Goal: Task Accomplishment & Management: Complete application form

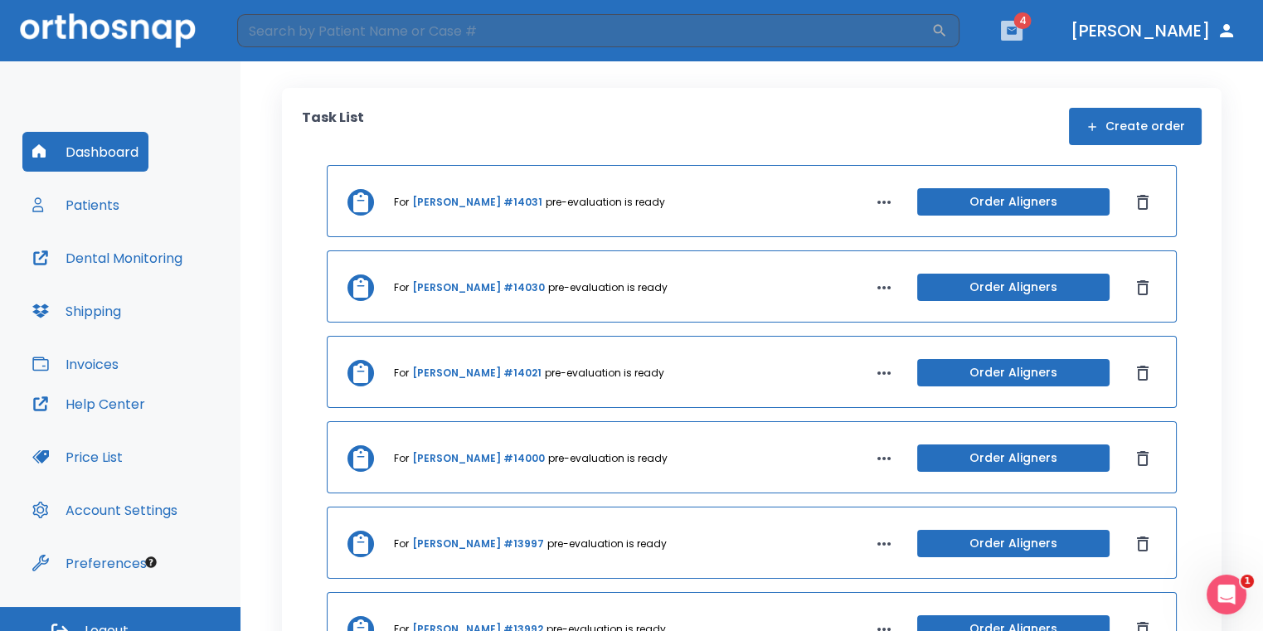
click at [1017, 28] on icon "button" at bounding box center [1012, 30] width 10 height 7
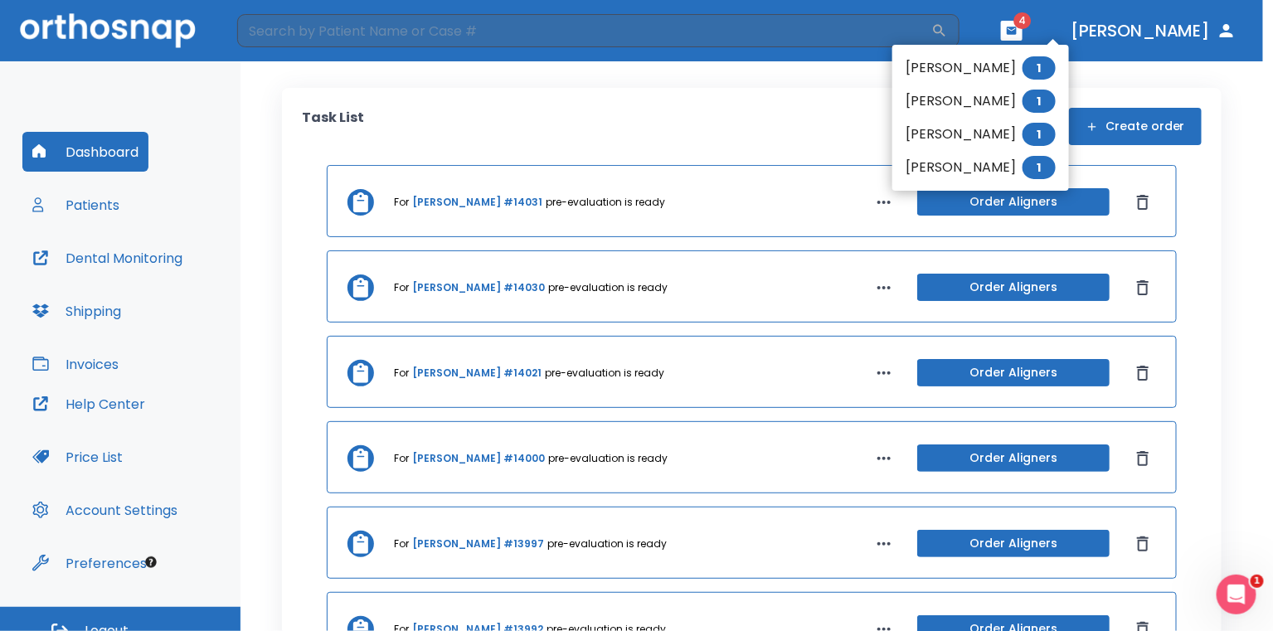
click at [818, 119] on div at bounding box center [636, 315] width 1273 height 631
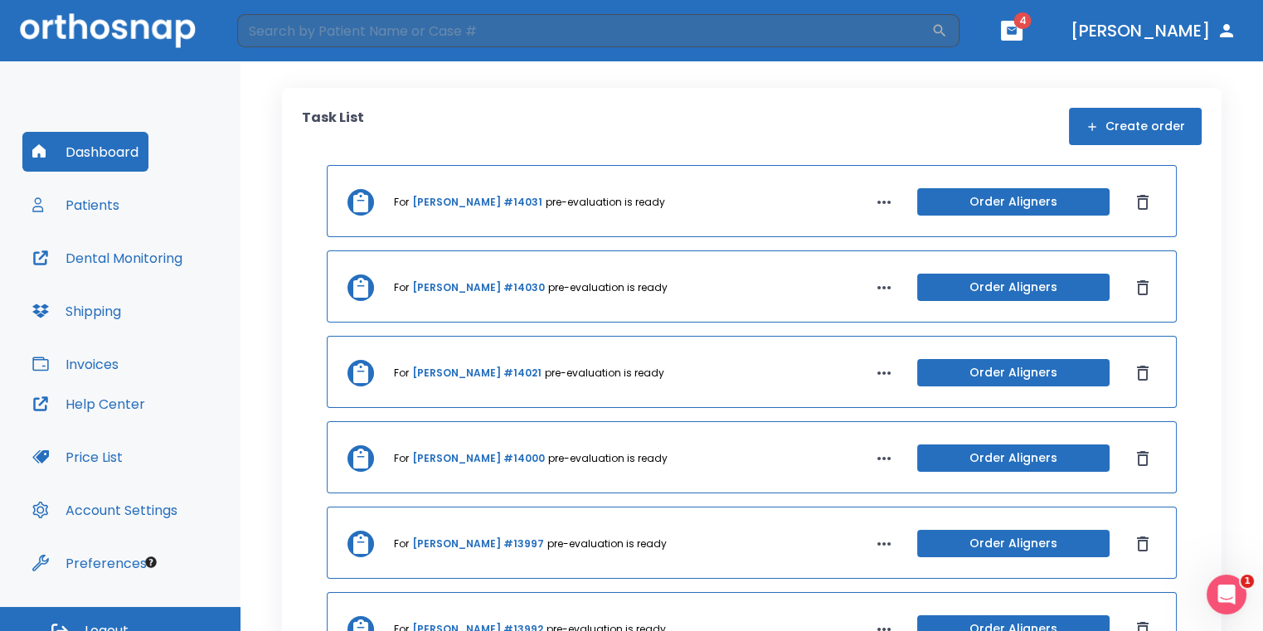
click at [1022, 37] on button "button" at bounding box center [1012, 31] width 22 height 20
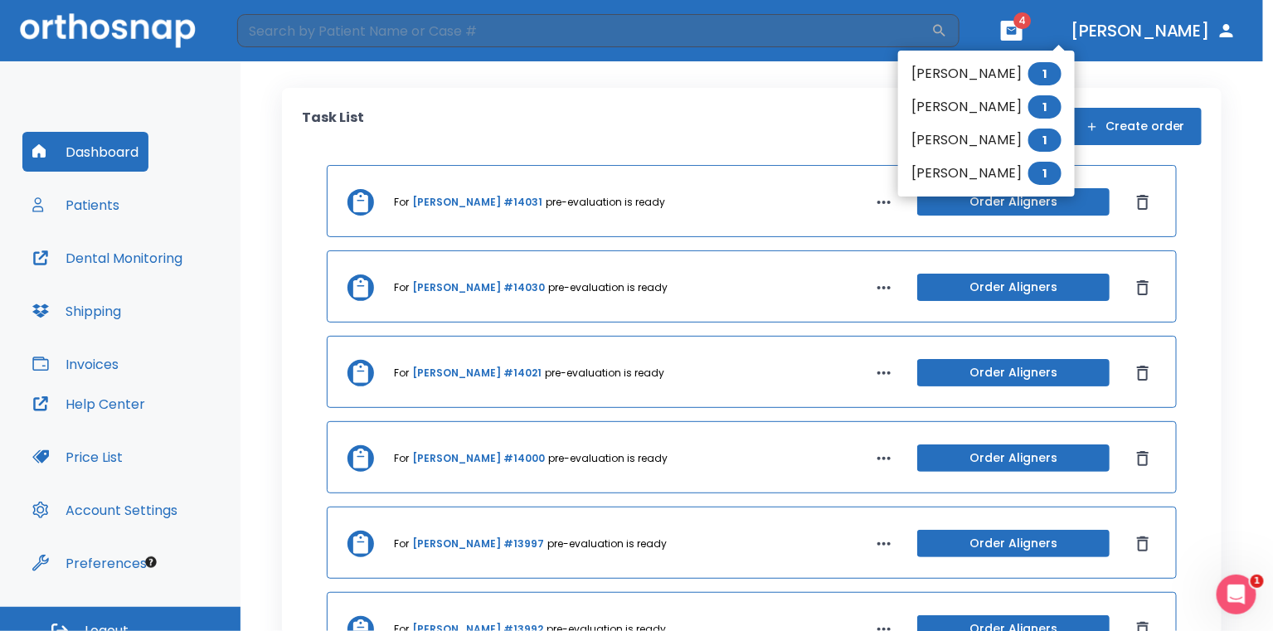
click at [818, 139] on div at bounding box center [636, 315] width 1273 height 631
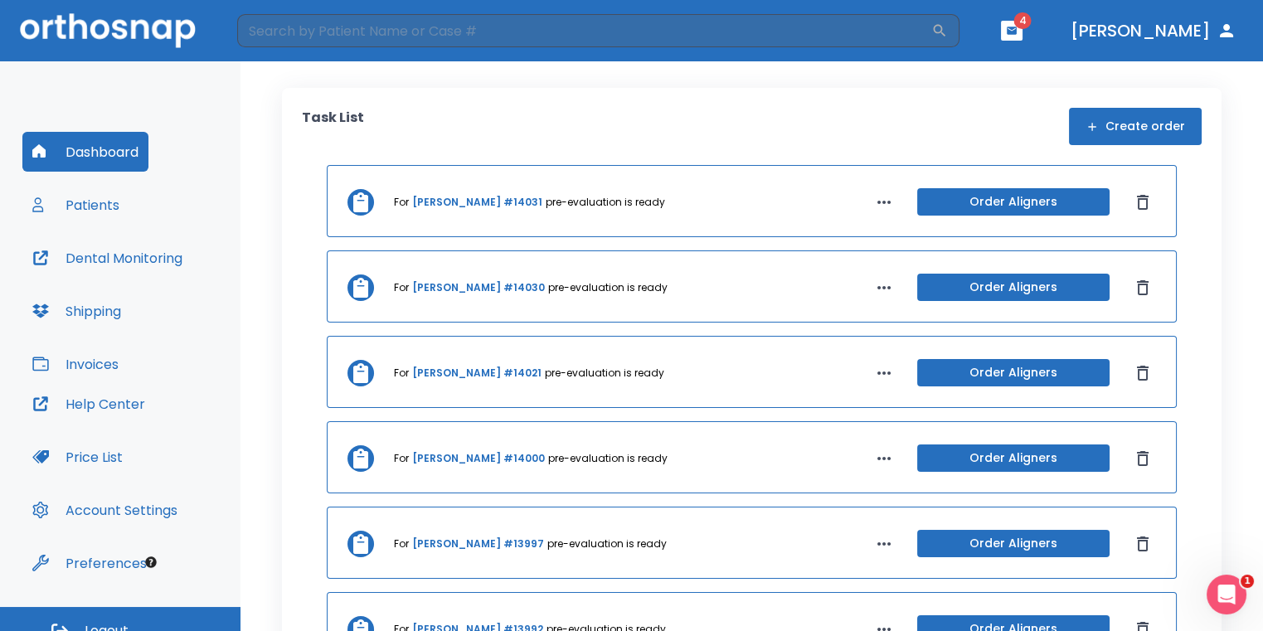
click at [87, 159] on button "Dashboard" at bounding box center [85, 152] width 126 height 40
click at [1117, 125] on button "Create order" at bounding box center [1135, 126] width 133 height 37
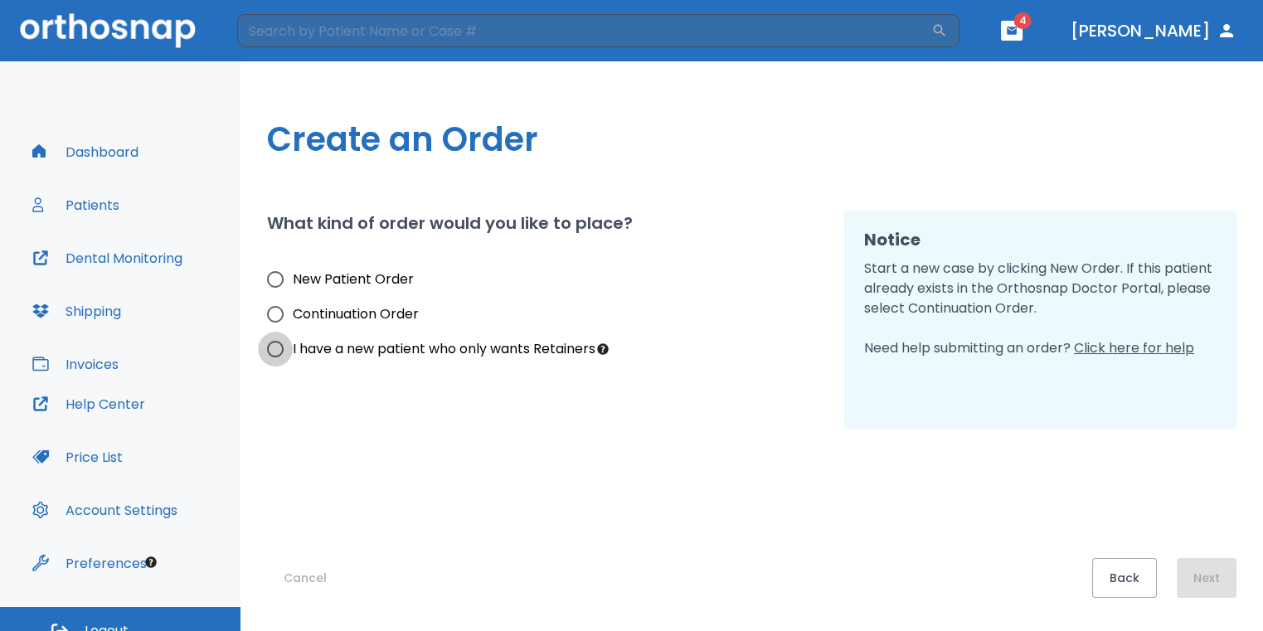
click at [260, 352] on input "I have a new patient who only wants Retainers" at bounding box center [275, 349] width 35 height 35
radio input "true"
click at [269, 286] on input "New Patient Order" at bounding box center [275, 279] width 35 height 35
radio input "true"
click at [1246, 580] on div "Create an Order What kind of order would you like to place? New Patient Order C…" at bounding box center [751, 346] width 1022 height 570
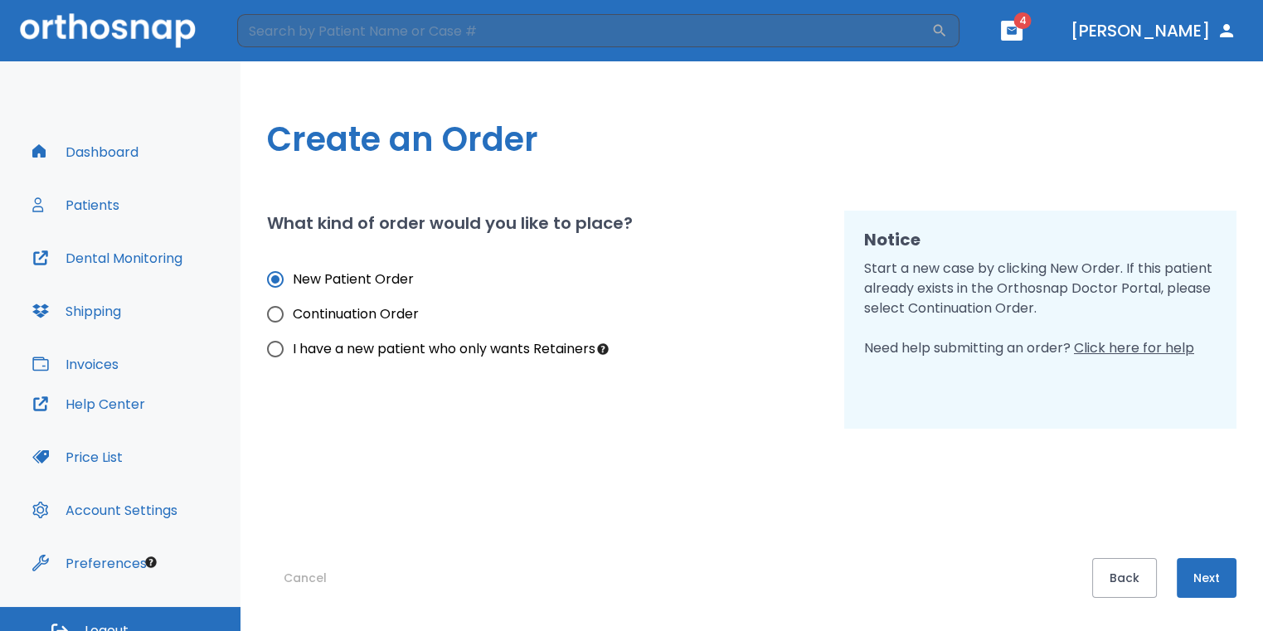
click at [1227, 585] on button "Next" at bounding box center [1207, 578] width 60 height 40
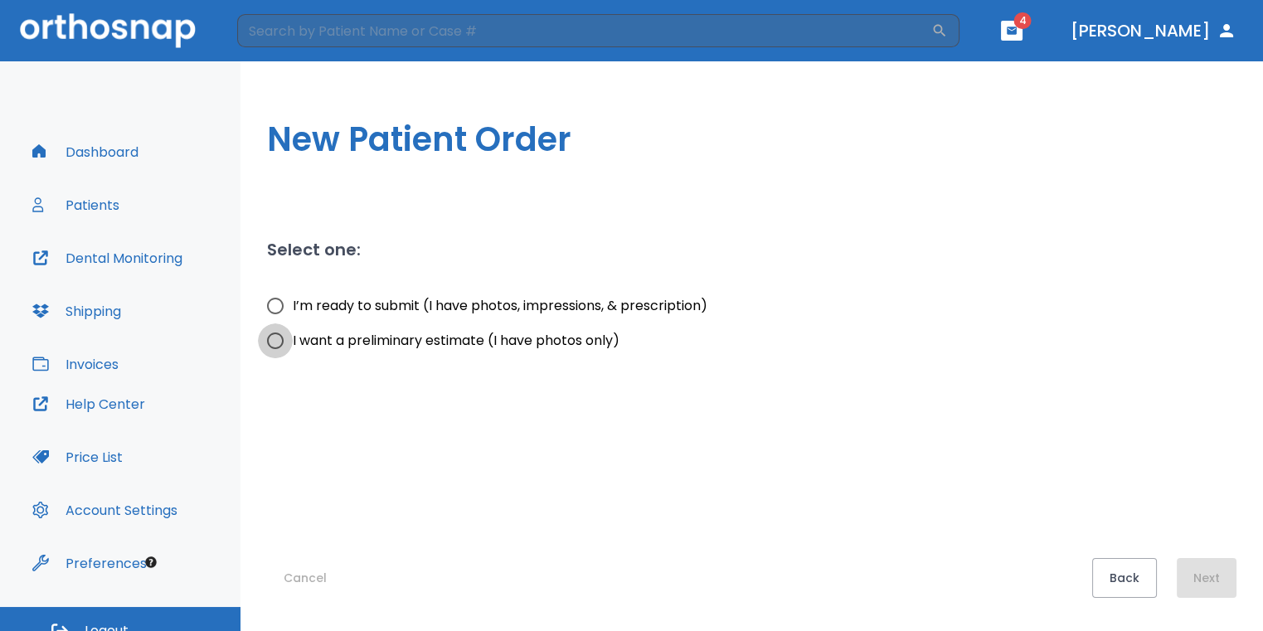
click at [276, 348] on input "I want a preliminary estimate (I have photos only)" at bounding box center [275, 340] width 35 height 35
radio input "true"
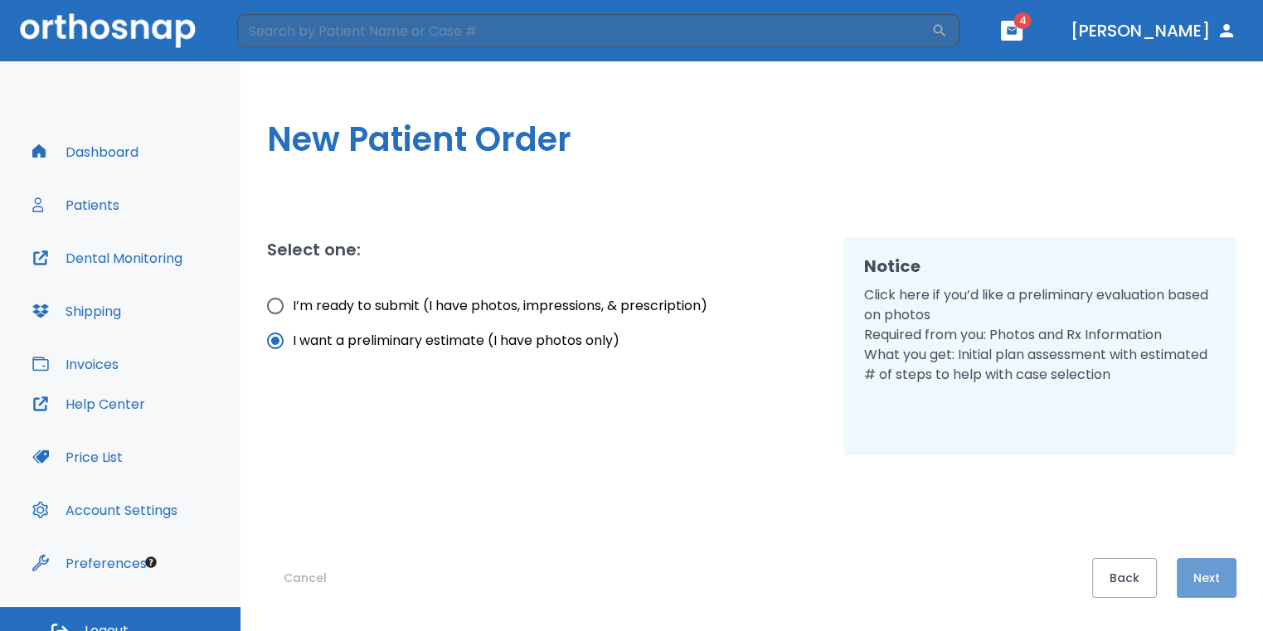
click at [1195, 568] on button "Next" at bounding box center [1207, 578] width 60 height 40
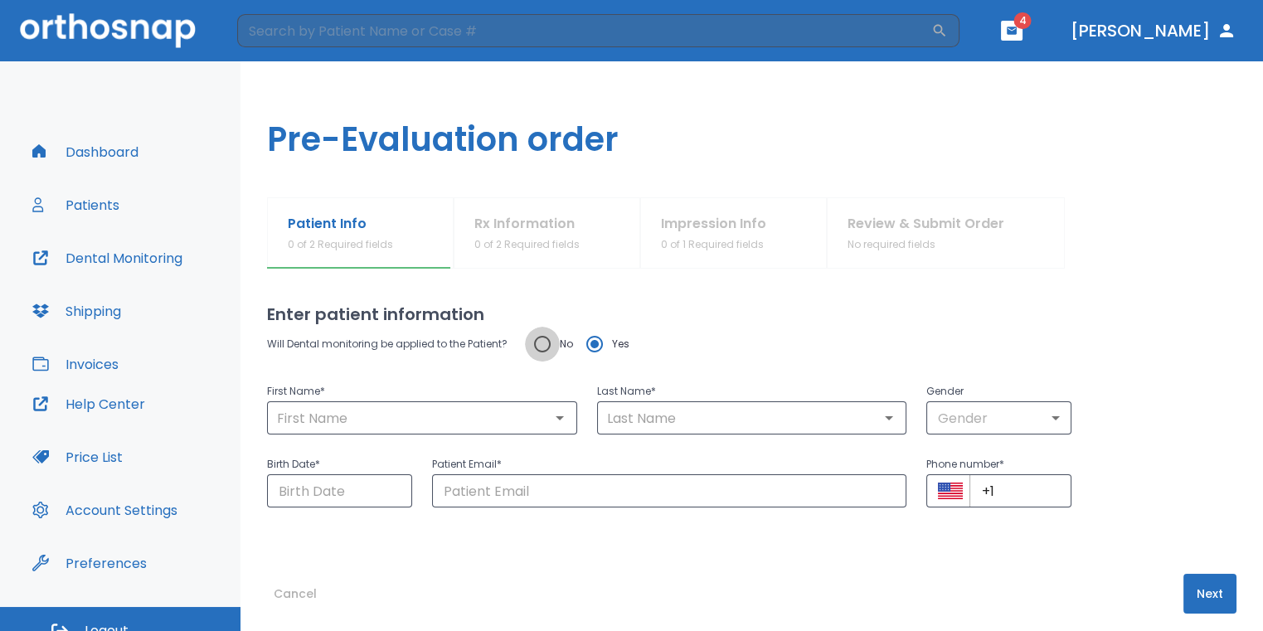
click at [536, 349] on input "No" at bounding box center [542, 344] width 35 height 35
radio input "true"
click at [447, 425] on input "text" at bounding box center [422, 417] width 300 height 23
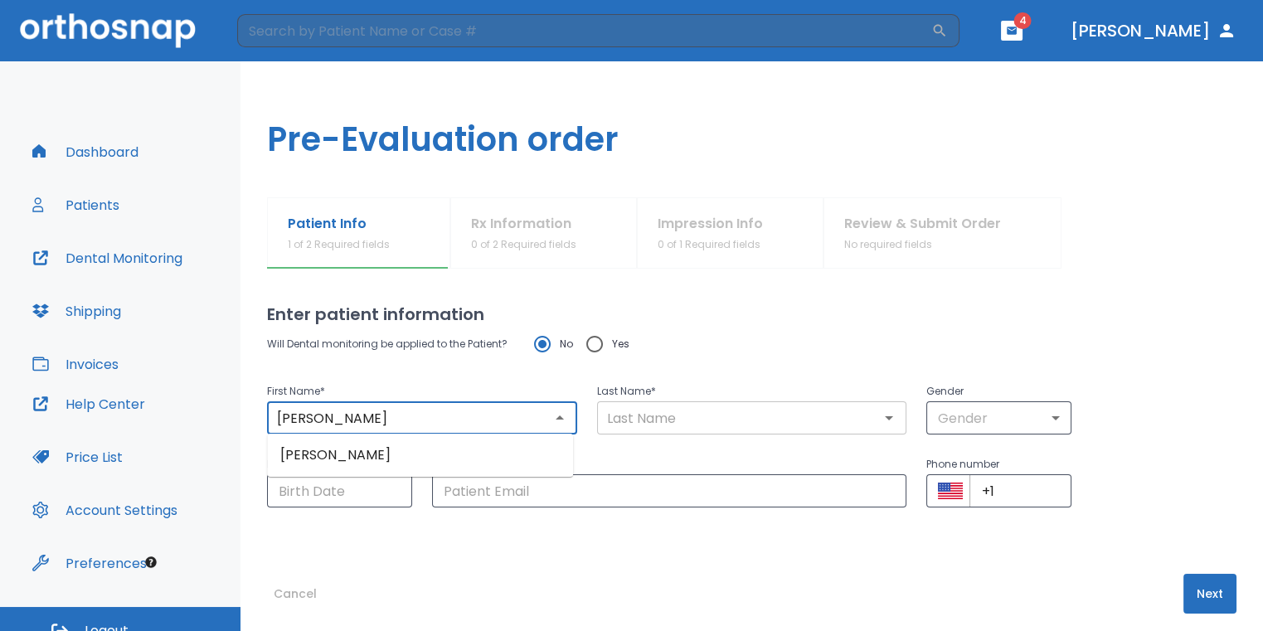
type input "[PERSON_NAME]"
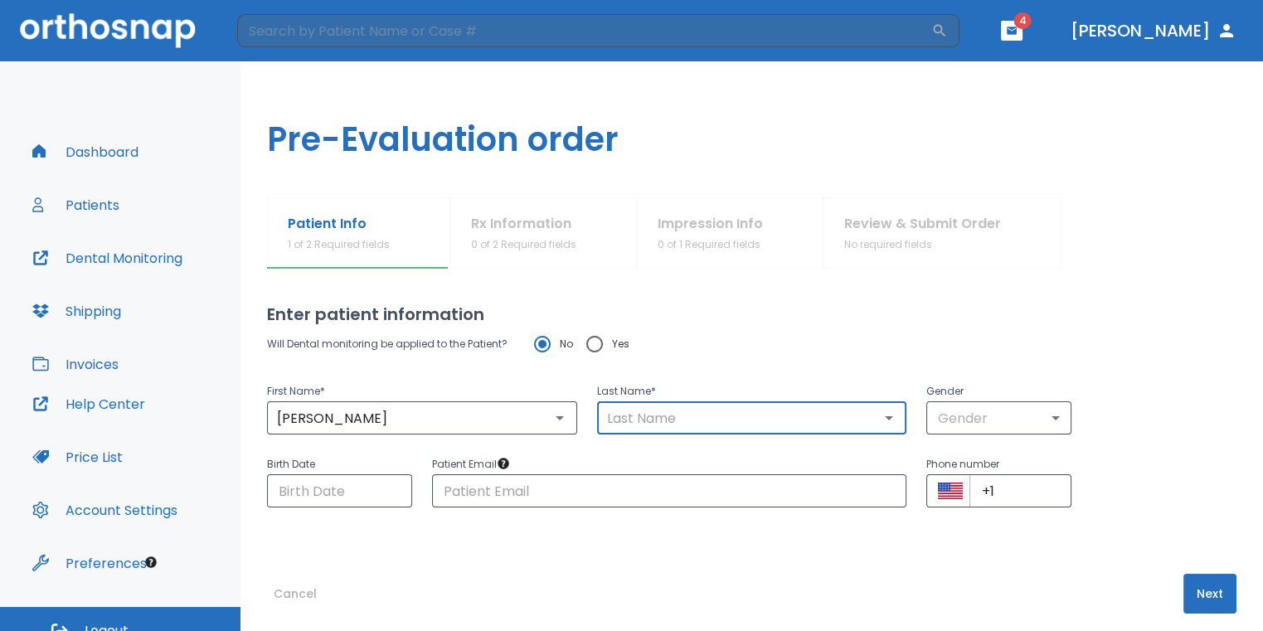
click at [674, 420] on input "text" at bounding box center [752, 417] width 300 height 23
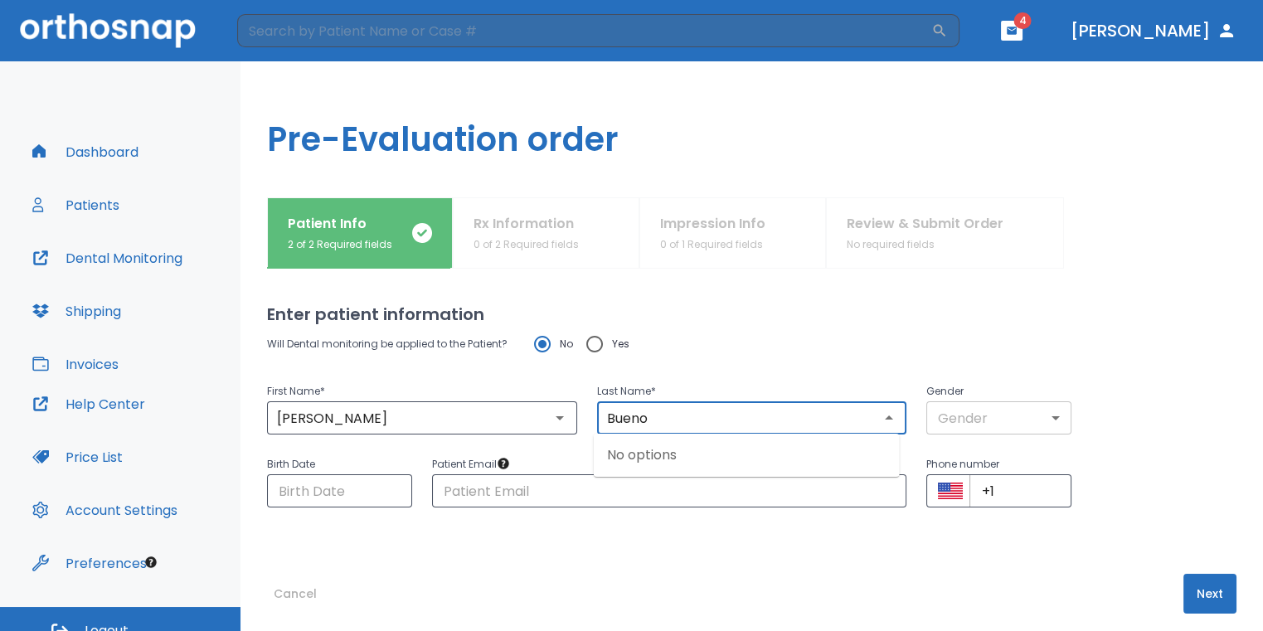
type input "Bueno"
click at [1012, 430] on body "​ 4 [PERSON_NAME] Dashboard Patients Dental Monitoring Shipping Invoices Help C…" at bounding box center [631, 315] width 1263 height 631
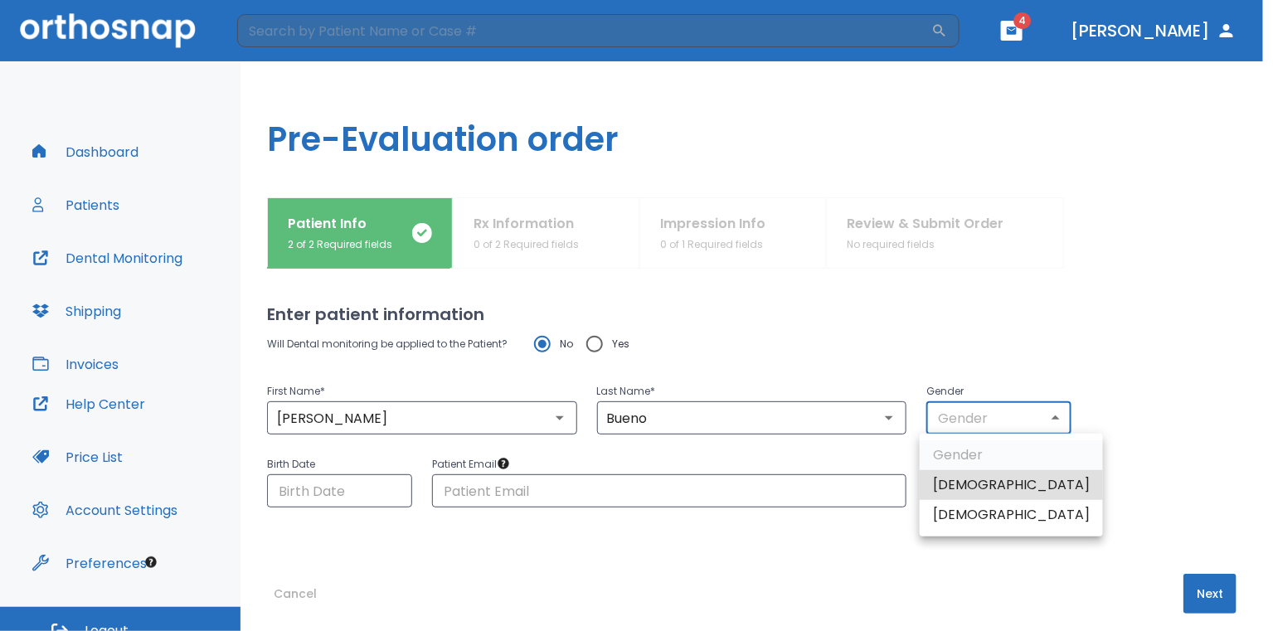
click at [980, 522] on li "[DEMOGRAPHIC_DATA]" at bounding box center [1011, 515] width 183 height 30
type input "0"
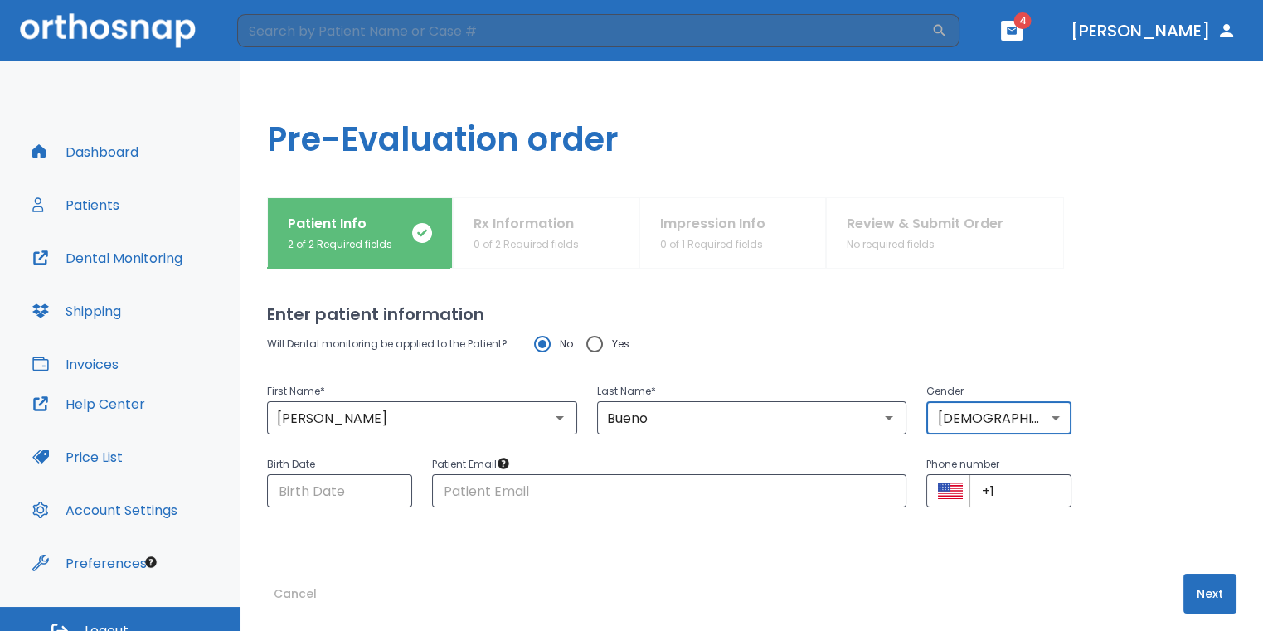
click at [1196, 600] on button "Next" at bounding box center [1209, 594] width 53 height 40
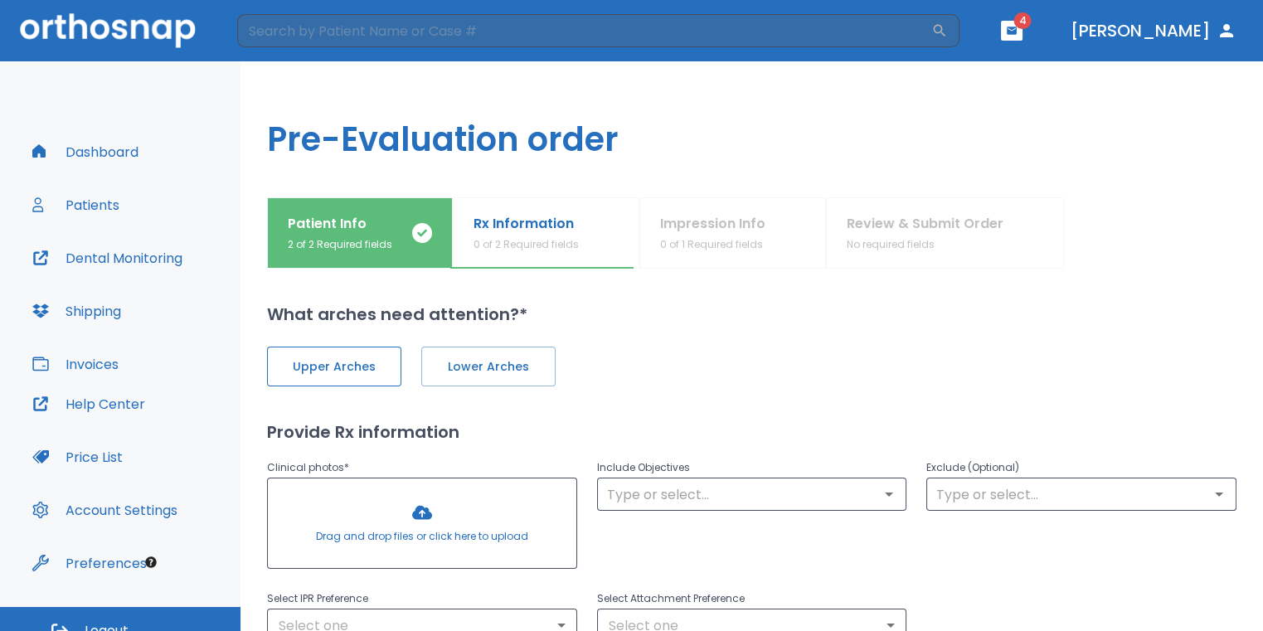
click at [360, 369] on span "Upper Arches" at bounding box center [334, 366] width 100 height 17
click at [437, 376] on button "Lower Arches" at bounding box center [487, 367] width 134 height 40
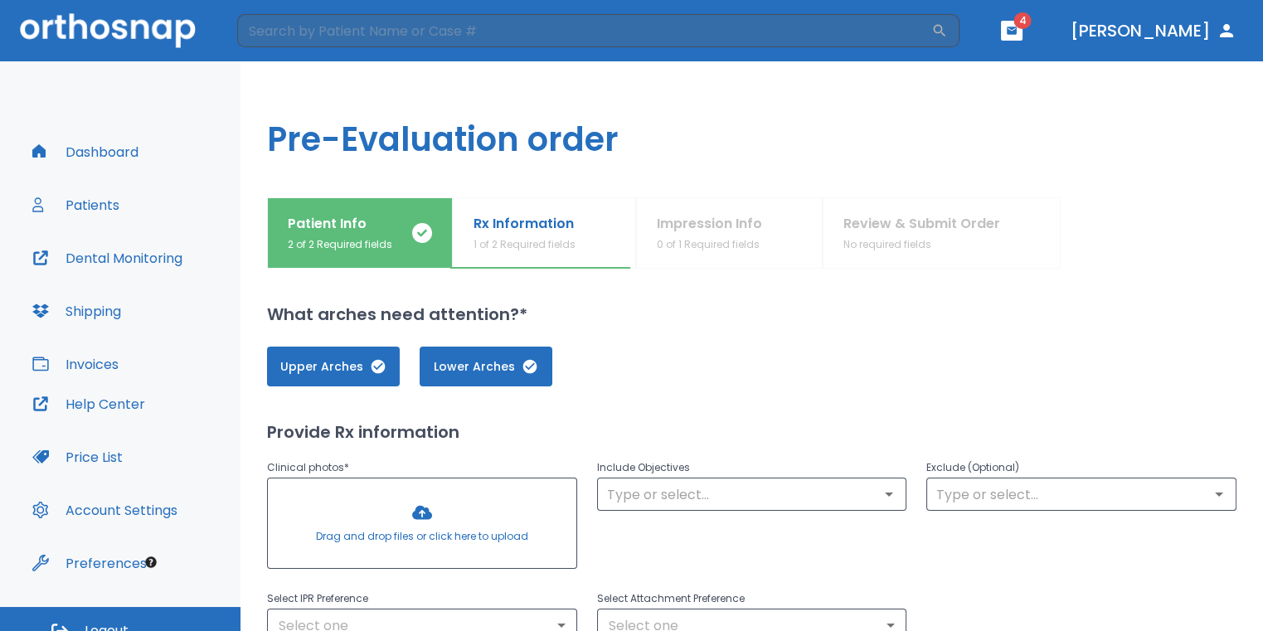
click at [414, 526] on div at bounding box center [422, 523] width 308 height 90
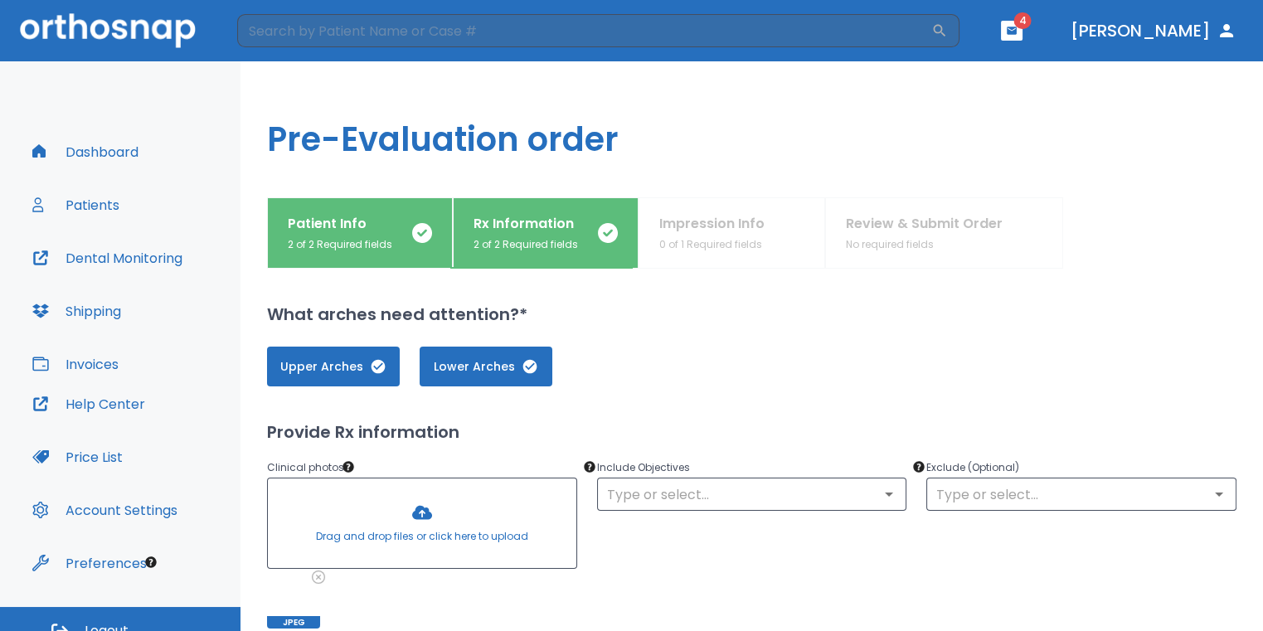
click at [398, 529] on div at bounding box center [422, 523] width 308 height 90
click at [376, 575] on icon at bounding box center [377, 576] width 11 height 11
click at [408, 532] on div at bounding box center [422, 523] width 308 height 90
click at [380, 572] on div "IMG_3476.jpg" at bounding box center [353, 555] width 105 height 38
click at [376, 577] on icon at bounding box center [377, 576] width 13 height 13
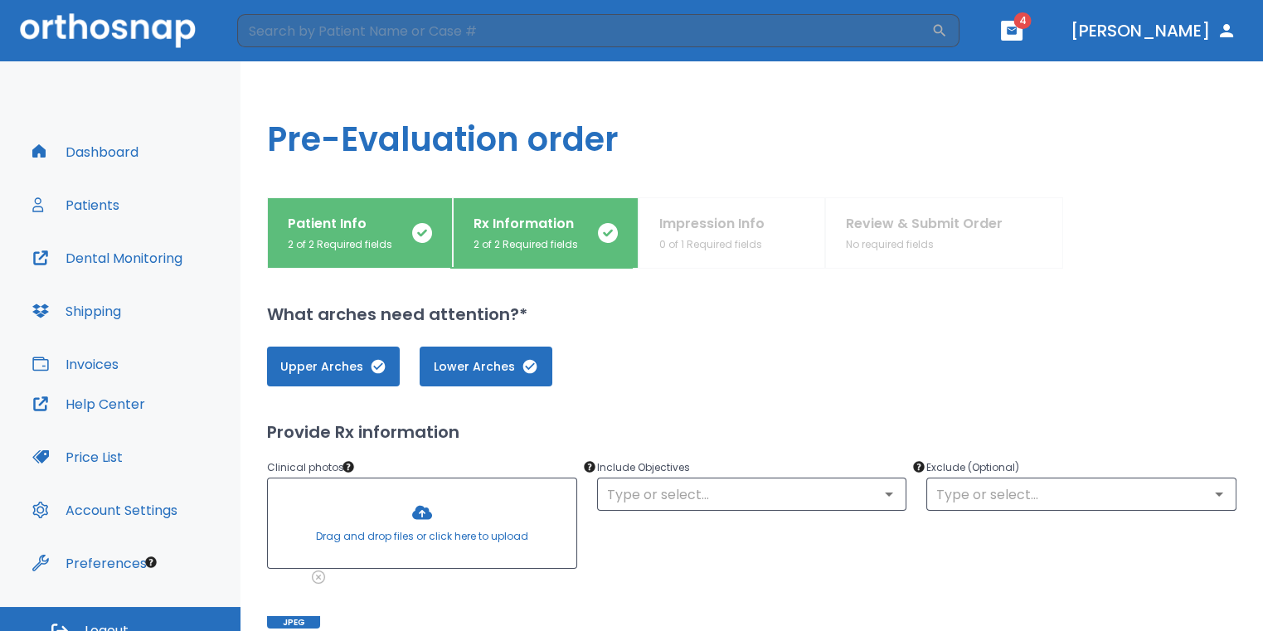
click at [420, 518] on div at bounding box center [422, 523] width 308 height 90
click at [404, 523] on div at bounding box center [422, 523] width 308 height 90
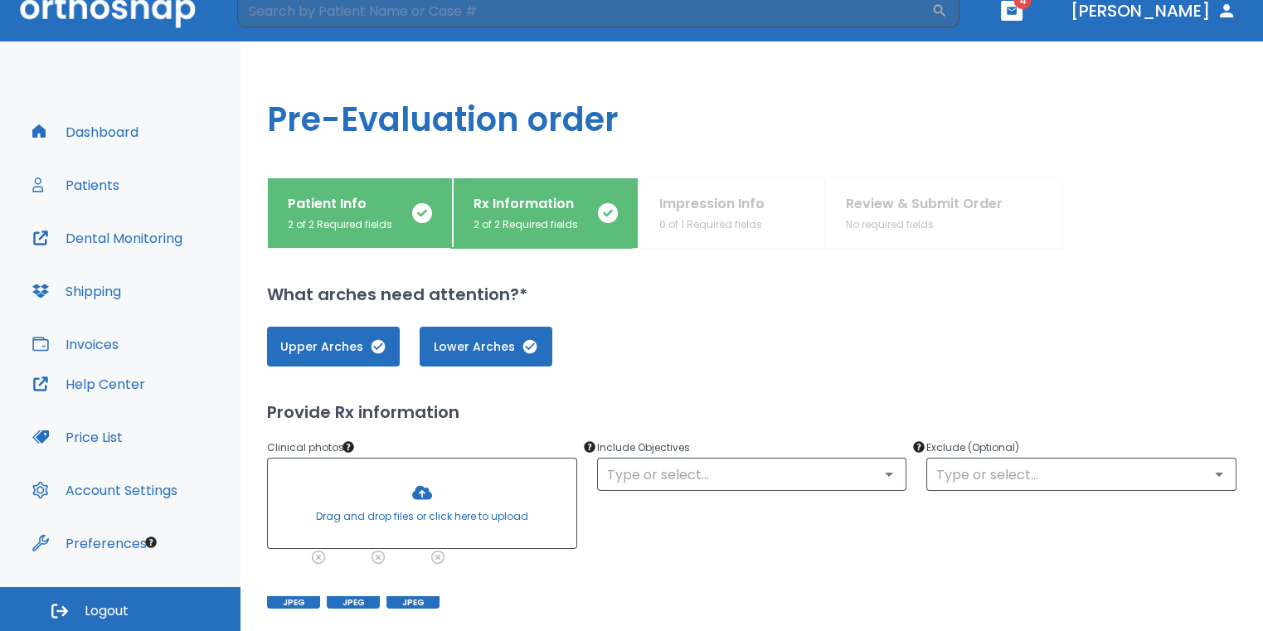
click at [413, 502] on div at bounding box center [422, 504] width 308 height 90
click at [411, 515] on div at bounding box center [422, 504] width 308 height 90
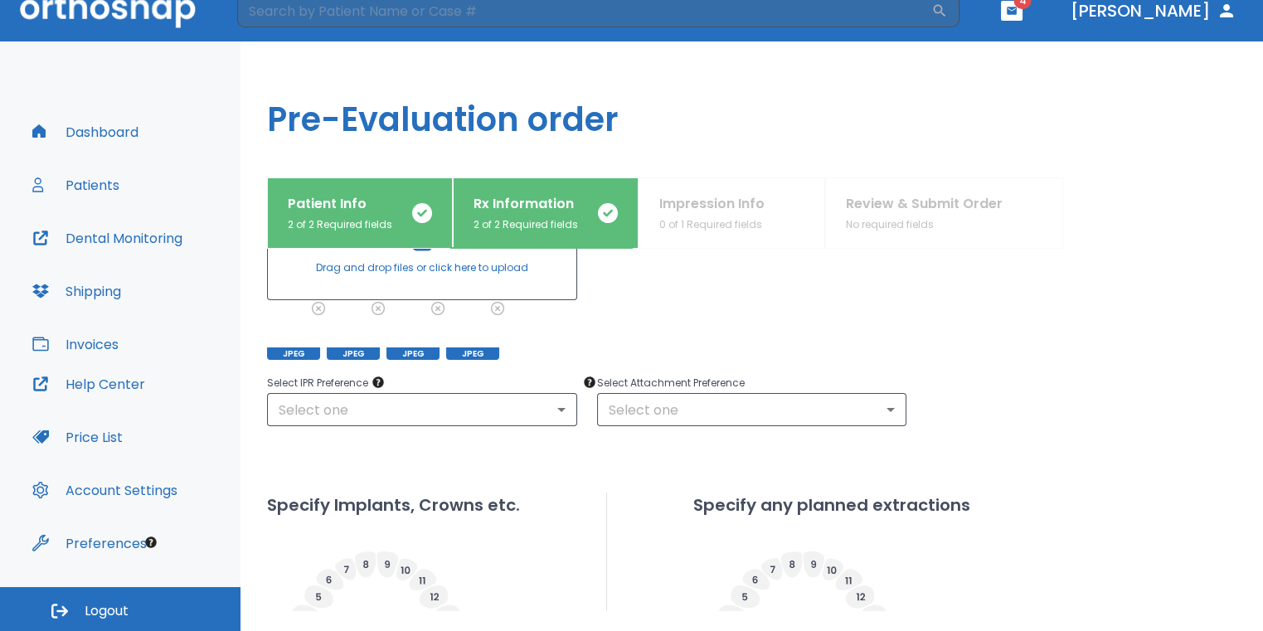
click at [405, 265] on div at bounding box center [422, 255] width 308 height 90
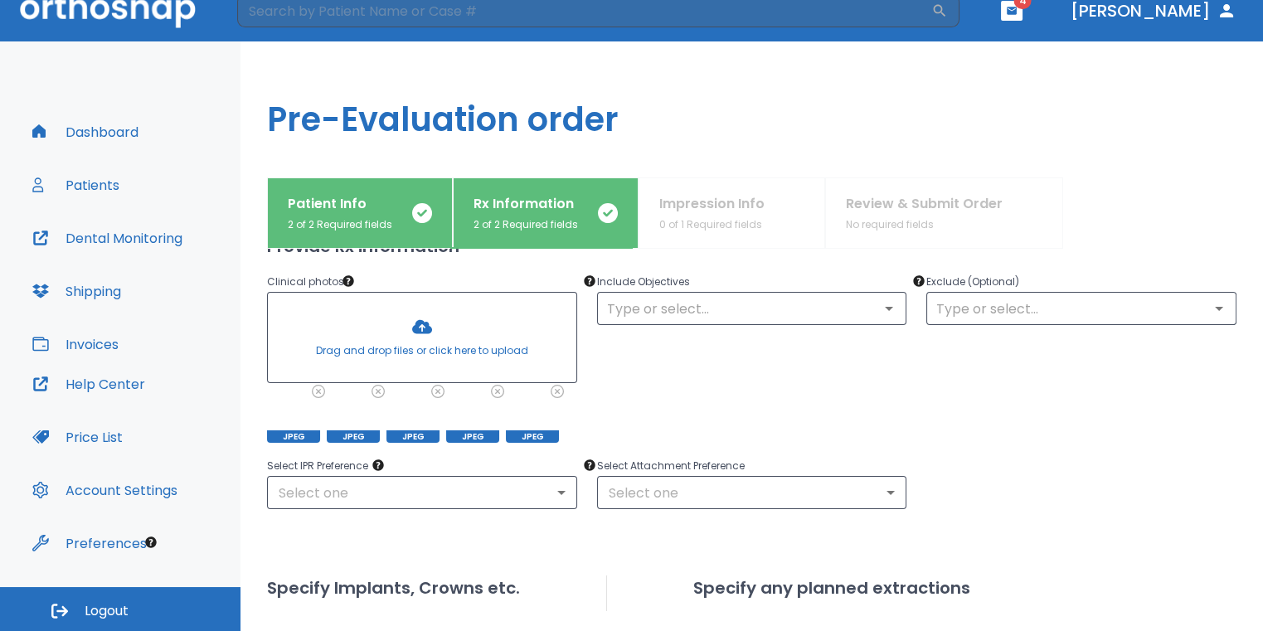
click at [464, 334] on div at bounding box center [422, 338] width 308 height 90
click at [431, 328] on div at bounding box center [422, 338] width 308 height 90
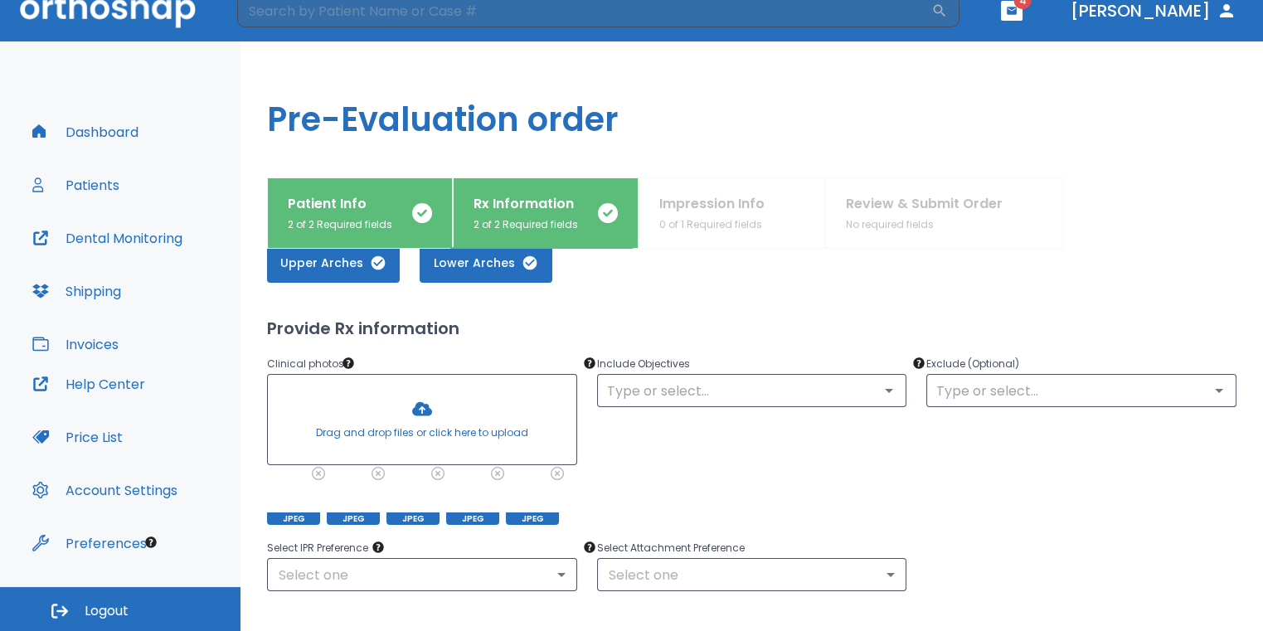
scroll to position [83, 0]
click at [429, 408] on div at bounding box center [422, 421] width 308 height 90
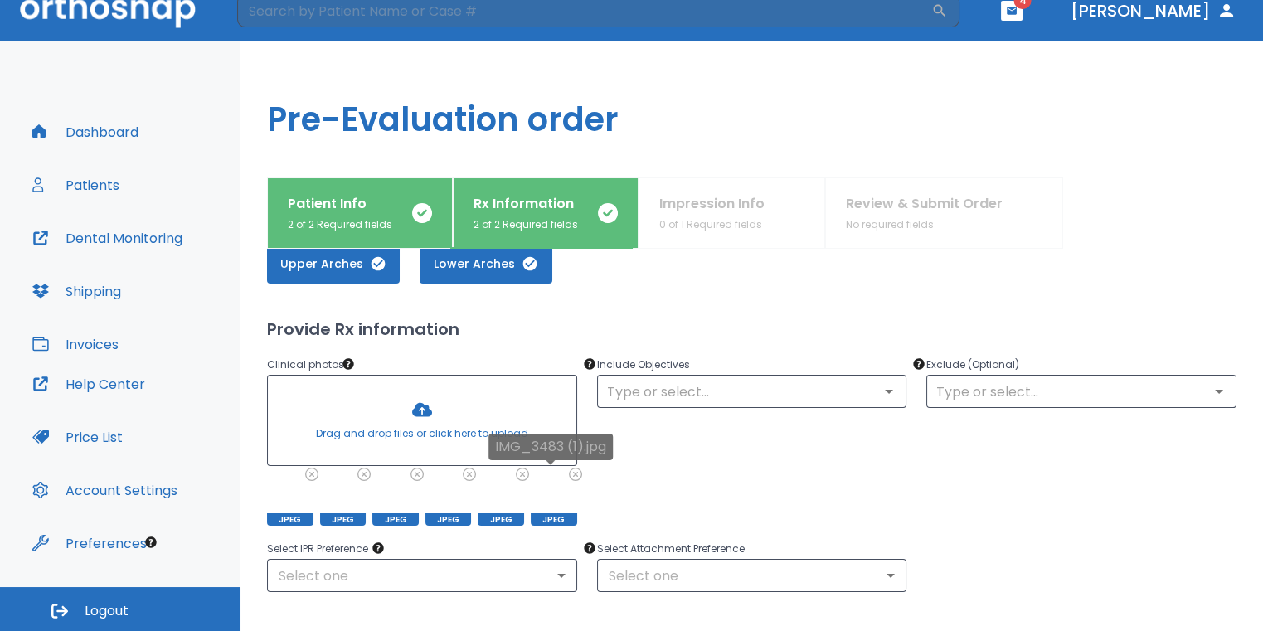
click at [571, 469] on div "IMG_3483 (1).jpg" at bounding box center [550, 453] width 124 height 38
click at [572, 471] on icon at bounding box center [575, 474] width 13 height 13
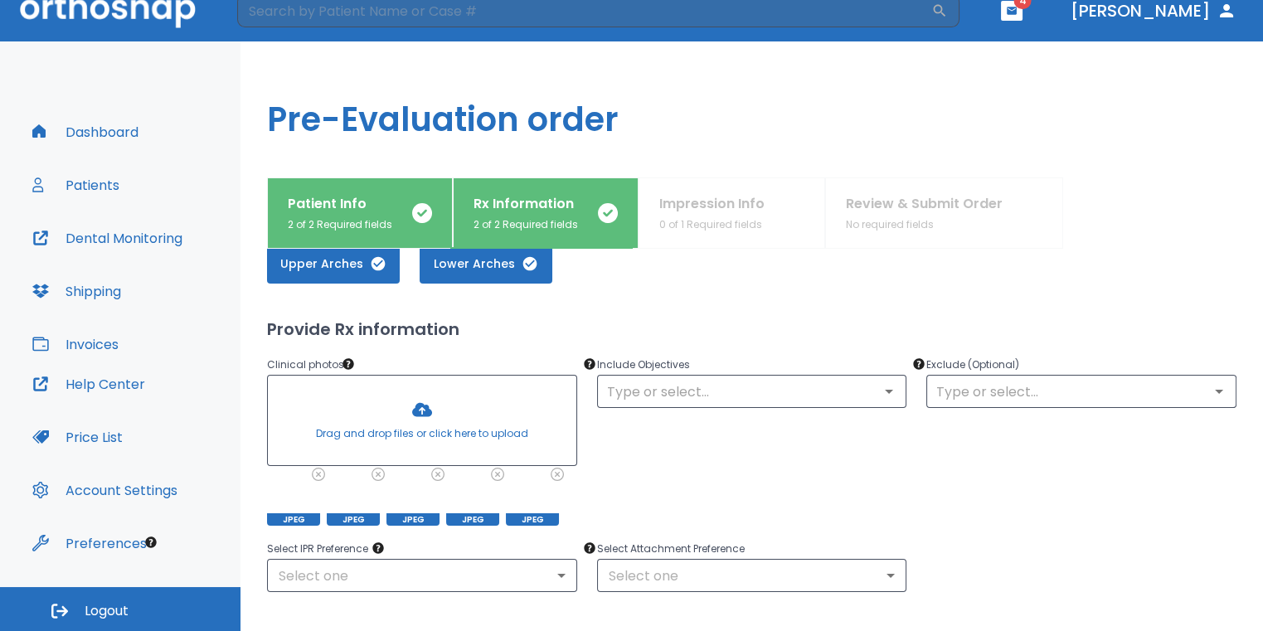
click at [428, 432] on div at bounding box center [422, 421] width 308 height 90
click at [410, 420] on div at bounding box center [422, 421] width 308 height 90
click at [442, 416] on div at bounding box center [422, 421] width 308 height 90
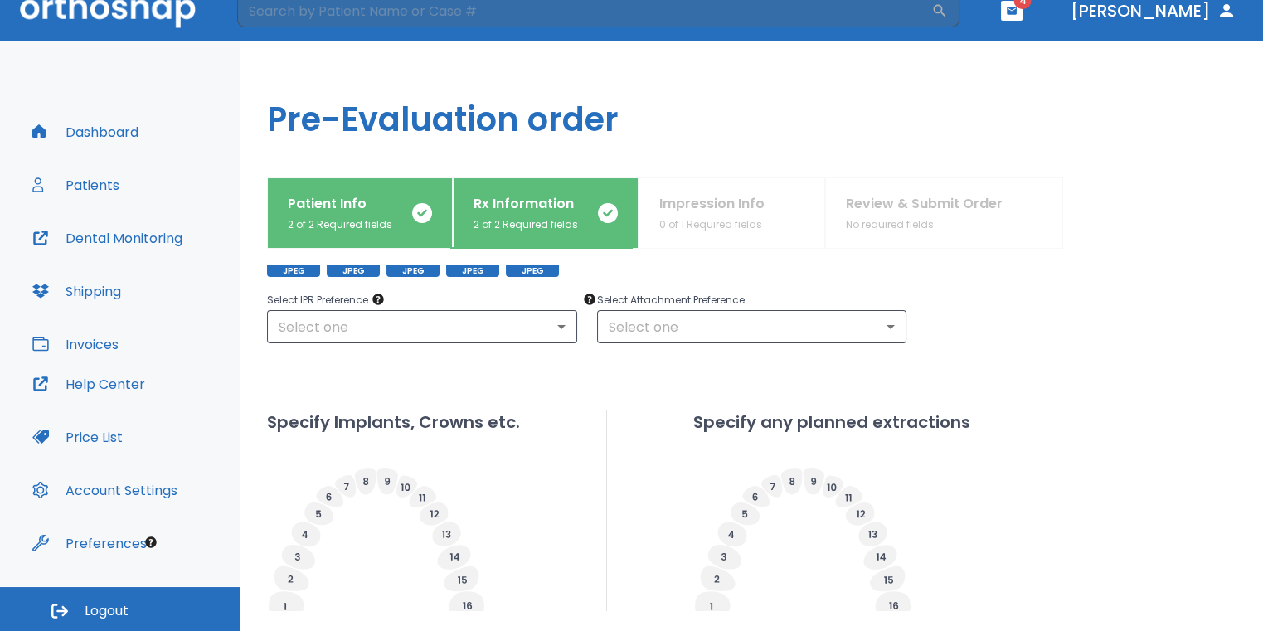
scroll to position [166, 0]
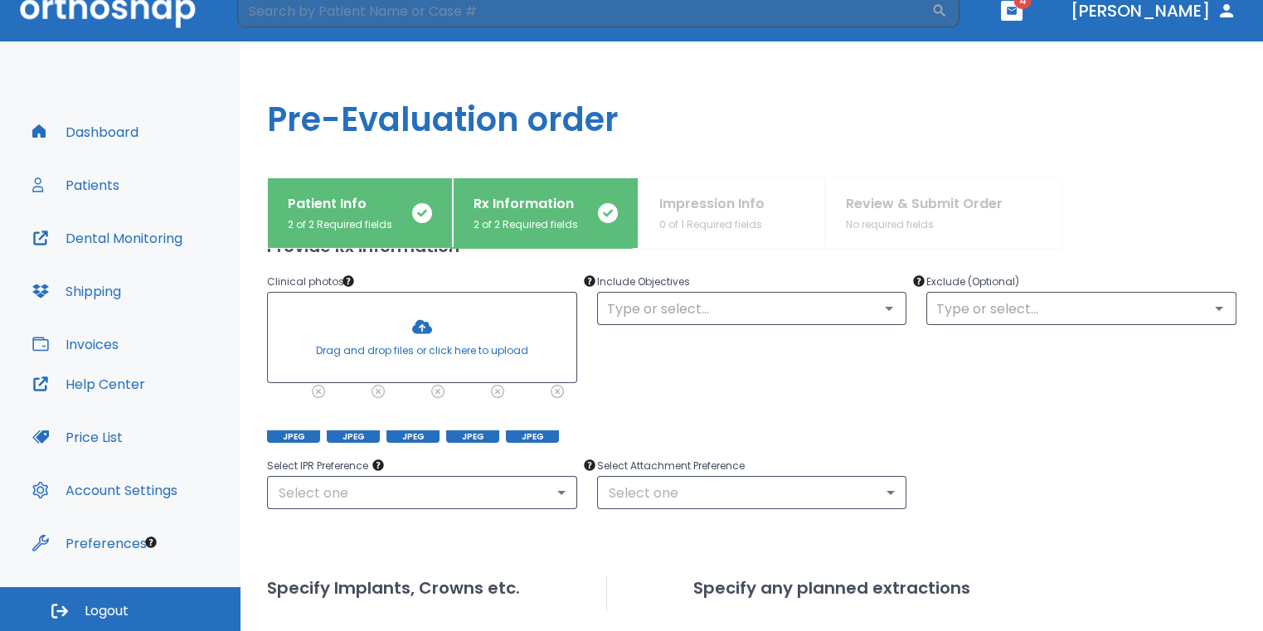
click at [431, 335] on div at bounding box center [422, 338] width 308 height 90
click at [570, 393] on icon at bounding box center [575, 391] width 11 height 11
click at [434, 337] on div at bounding box center [422, 338] width 308 height 90
click at [416, 319] on div at bounding box center [422, 338] width 308 height 90
click at [402, 345] on div at bounding box center [422, 338] width 308 height 90
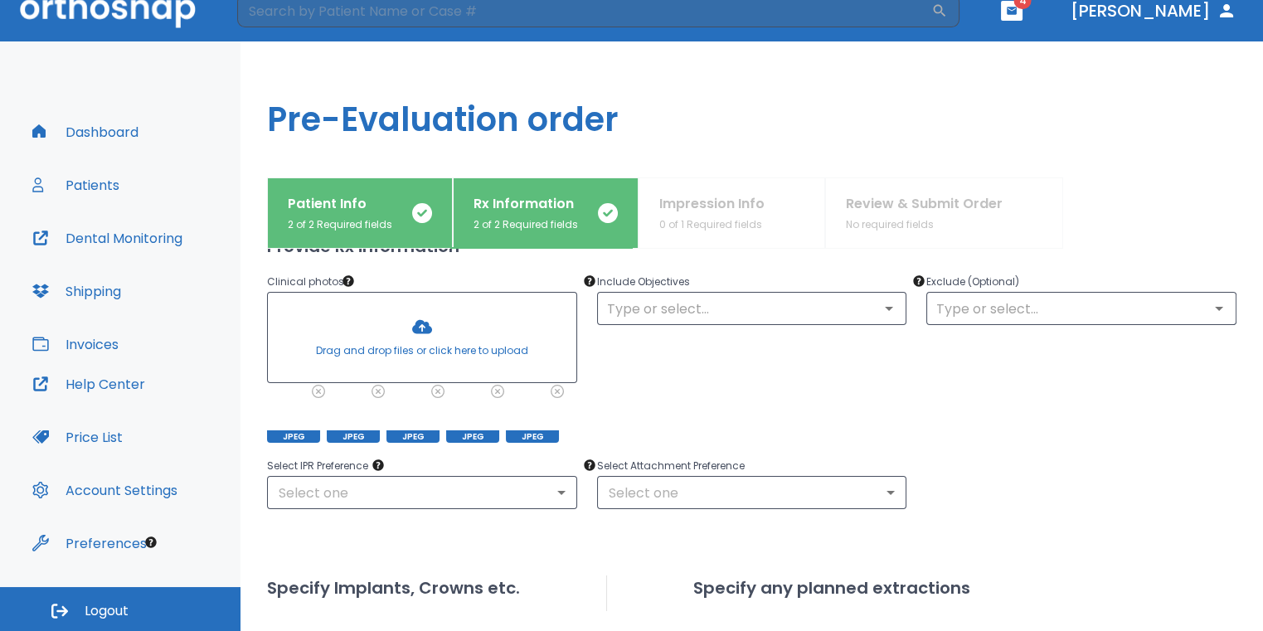
click at [437, 335] on div at bounding box center [422, 338] width 308 height 90
click at [414, 334] on div at bounding box center [422, 338] width 308 height 90
click at [563, 387] on div "IMG_3476.jpg" at bounding box center [550, 370] width 105 height 38
click at [570, 389] on icon at bounding box center [575, 391] width 11 height 11
click at [468, 334] on div at bounding box center [422, 338] width 308 height 90
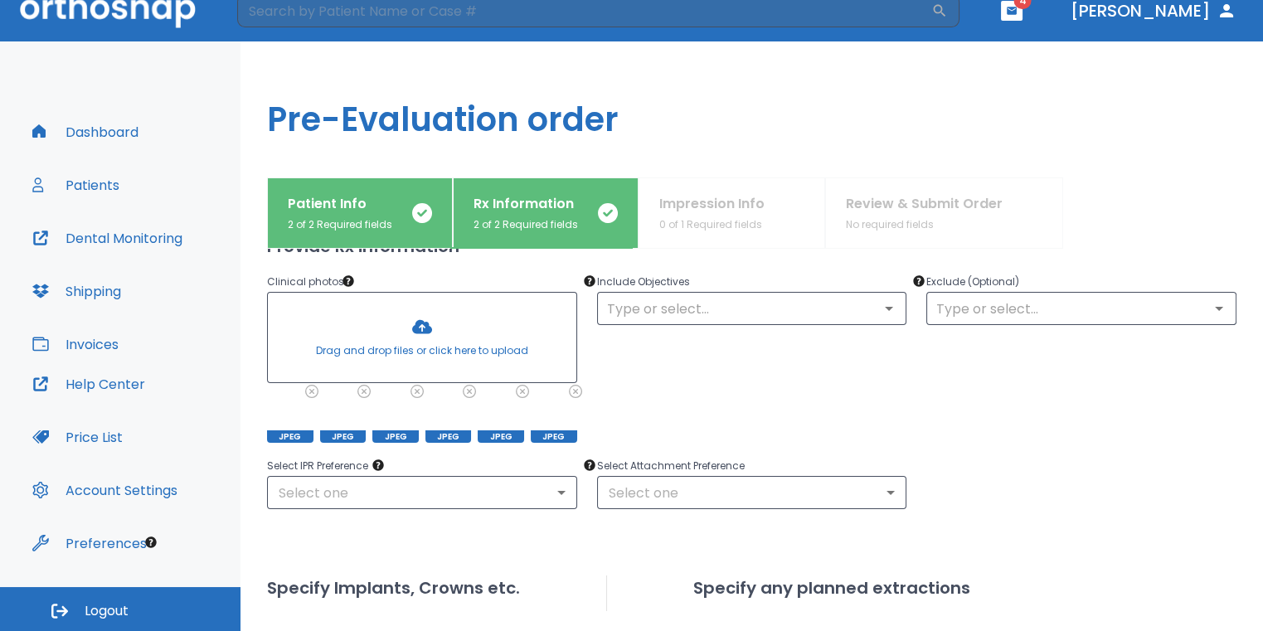
click at [422, 330] on div at bounding box center [422, 338] width 308 height 90
click at [571, 390] on icon at bounding box center [575, 391] width 13 height 13
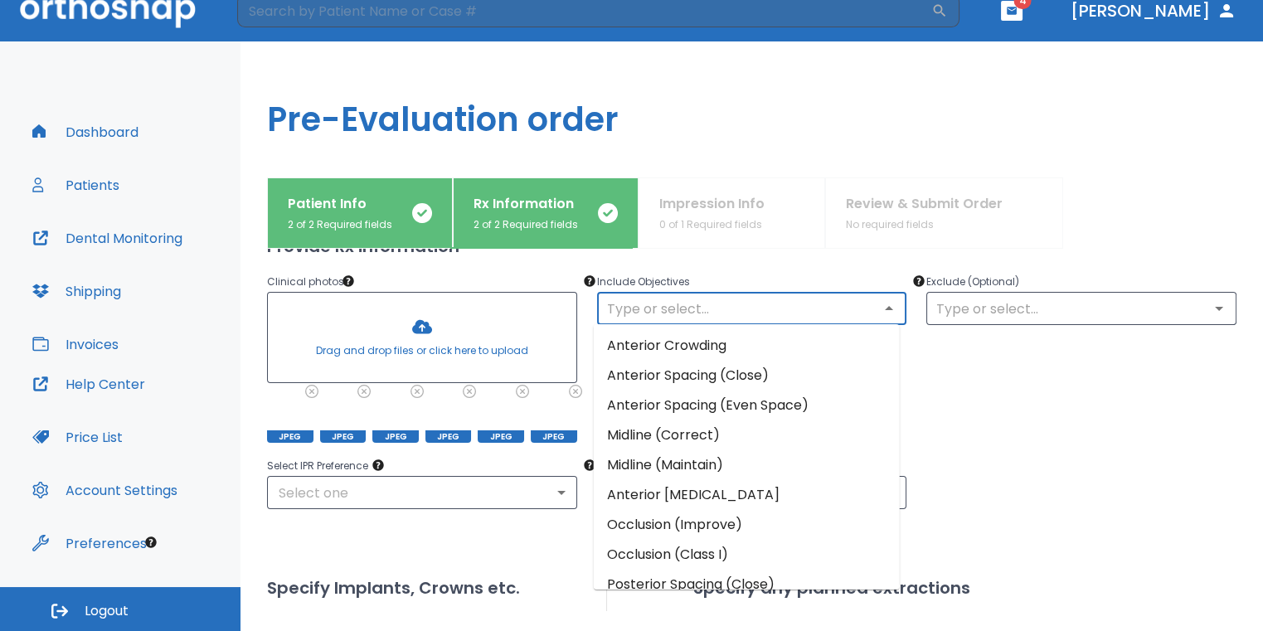
click at [644, 310] on input "text" at bounding box center [752, 308] width 300 height 23
click at [648, 345] on li "Anterior Crowding" at bounding box center [747, 346] width 306 height 30
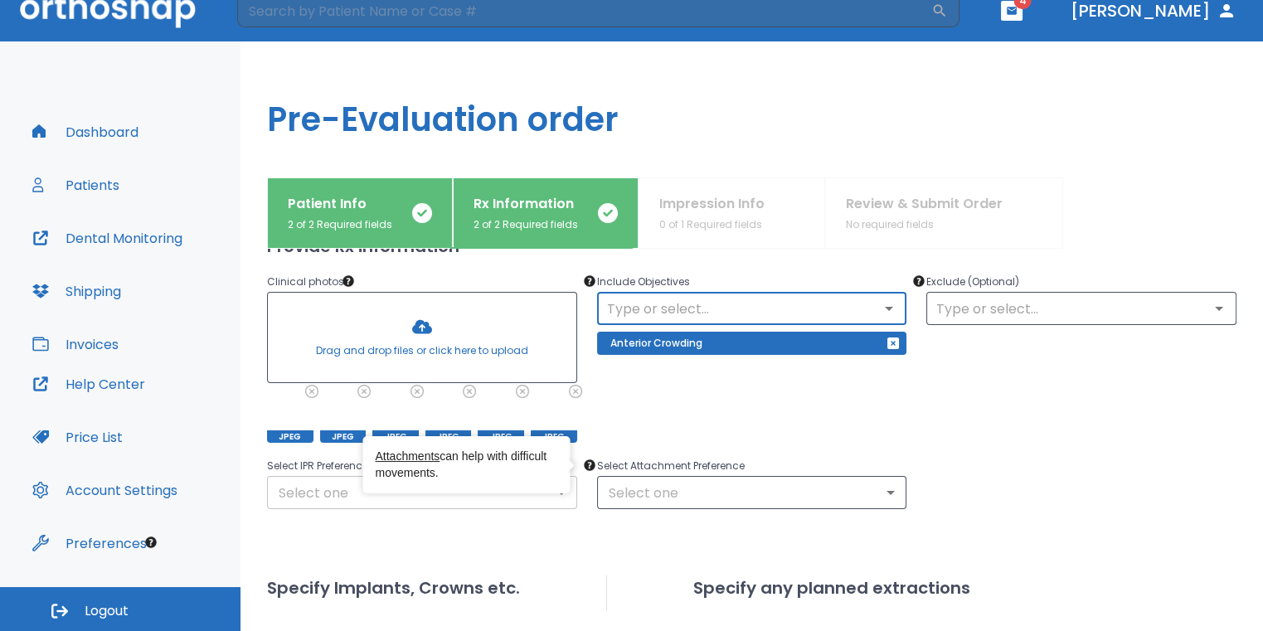
click at [561, 489] on div "Attachments can help with difficult movements." at bounding box center [465, 464] width 207 height 57
click at [365, 495] on body "​ 4 [PERSON_NAME] Dashboard Patients Dental Monitoring Shipping Invoices Help C…" at bounding box center [631, 295] width 1263 height 631
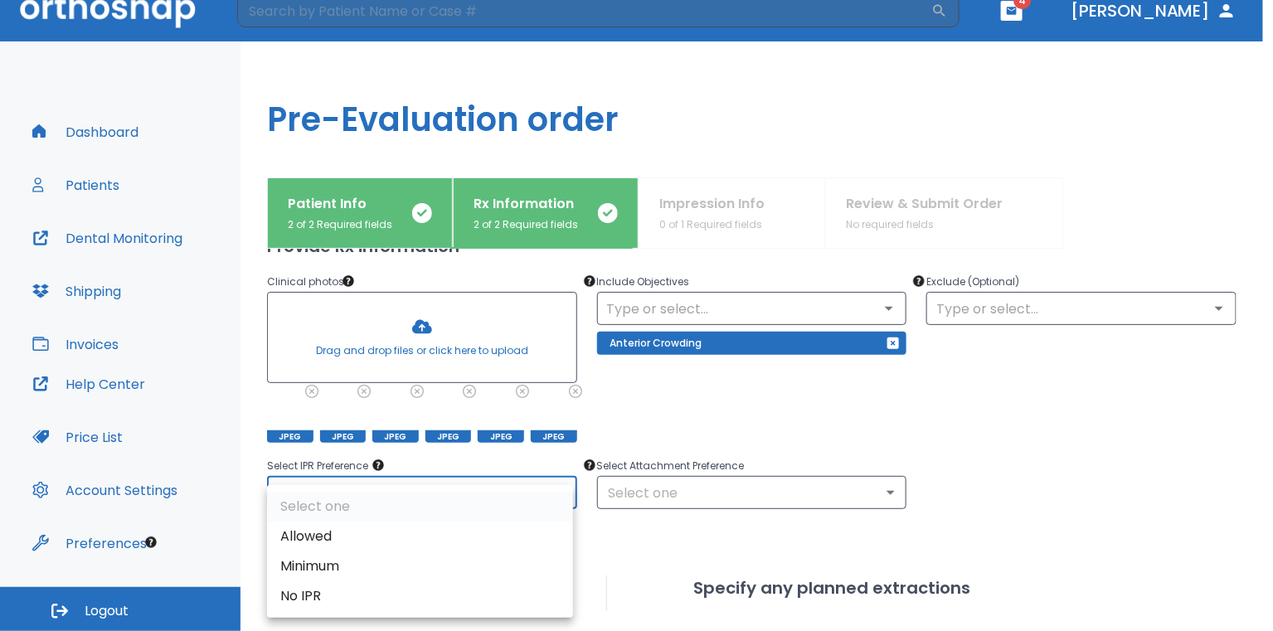
click at [336, 534] on li "Allowed" at bounding box center [420, 537] width 306 height 30
type input "1"
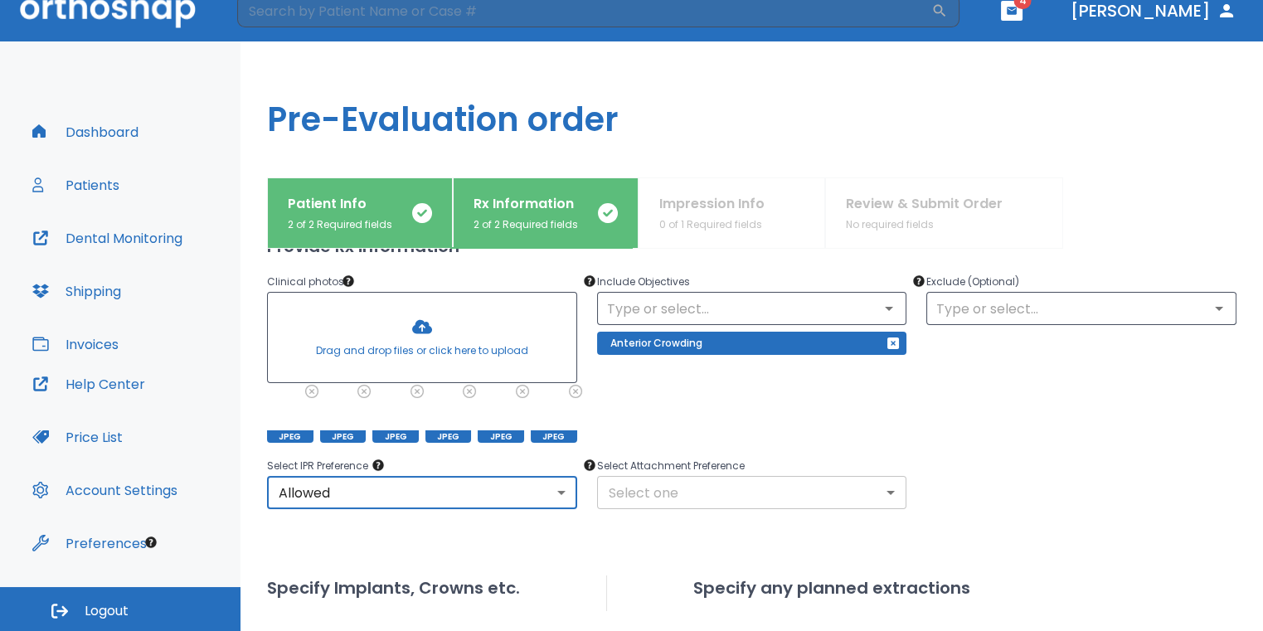
click at [649, 493] on body "​ 4 [PERSON_NAME] Dashboard Patients Dental Monitoring Shipping Invoices Help C…" at bounding box center [631, 295] width 1263 height 631
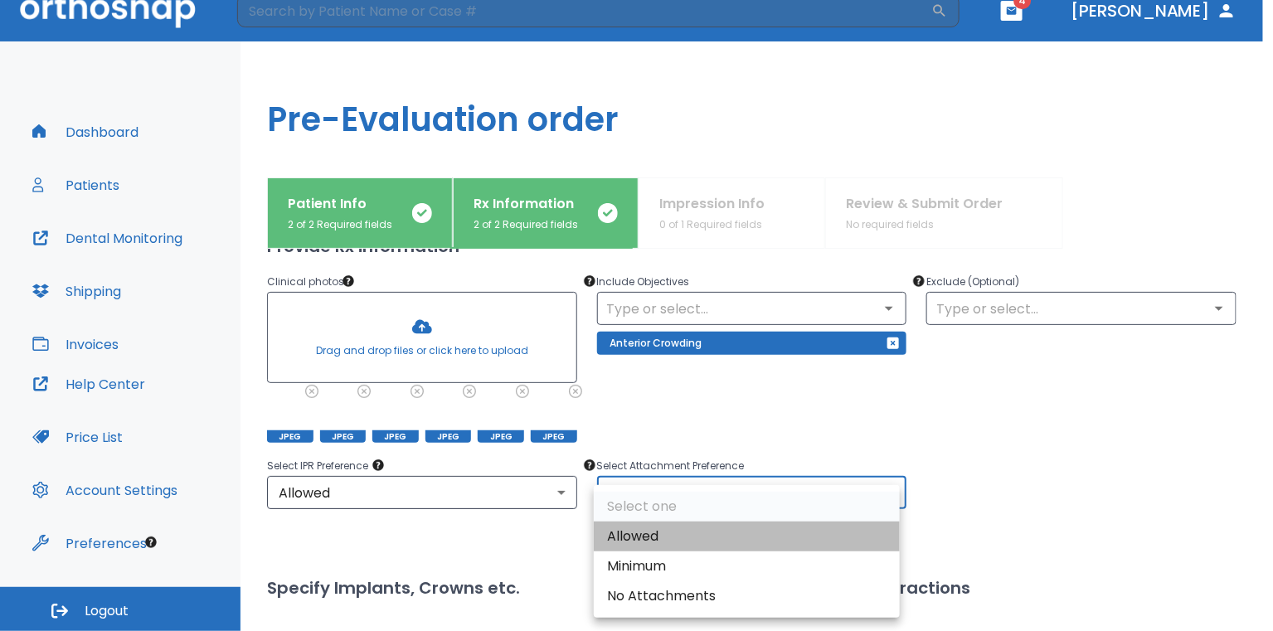
click at [658, 531] on li "Allowed" at bounding box center [747, 537] width 306 height 30
type input "1"
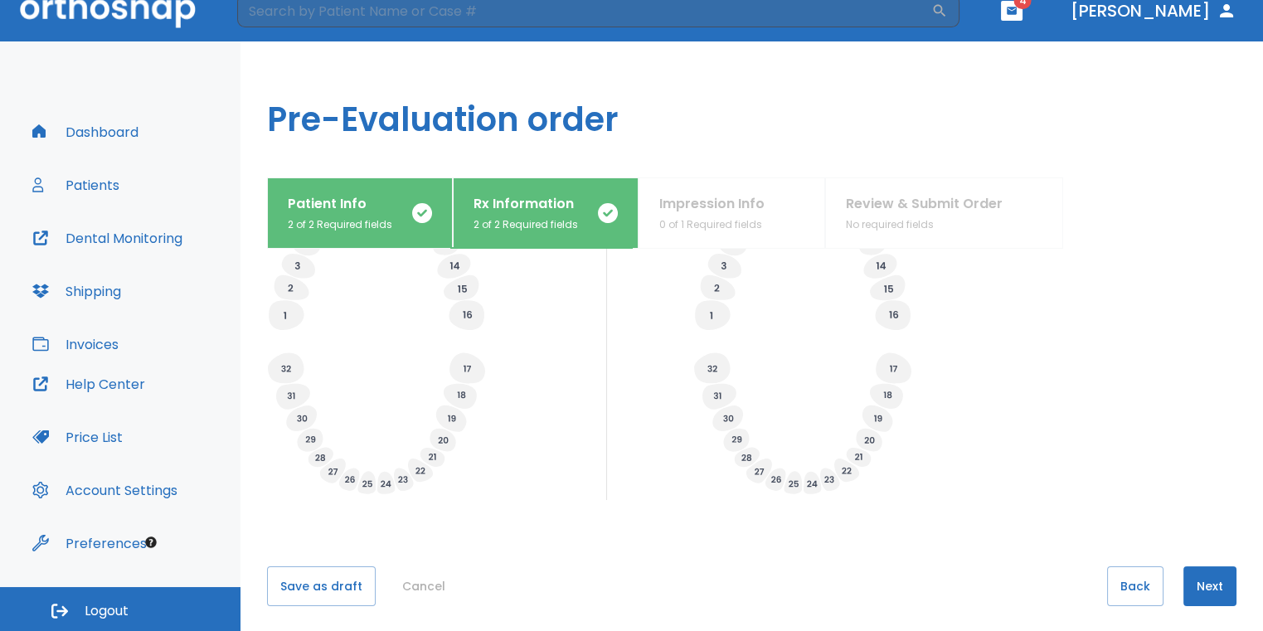
scroll to position [650, 0]
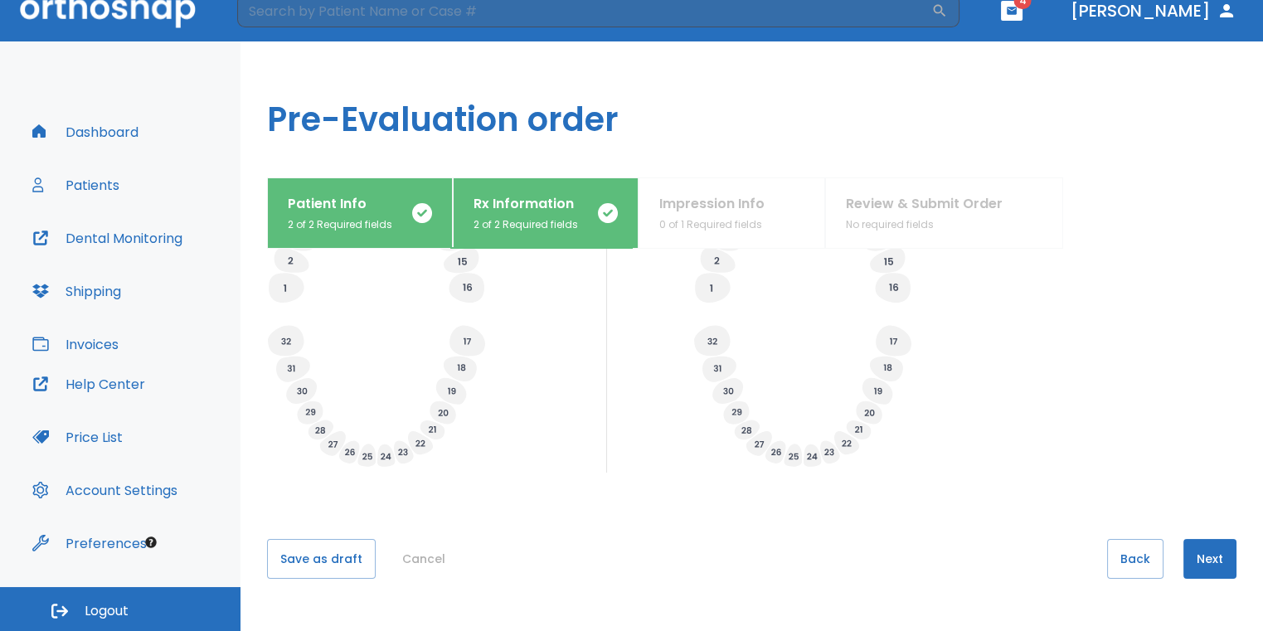
click at [1216, 554] on button "Next" at bounding box center [1209, 559] width 53 height 40
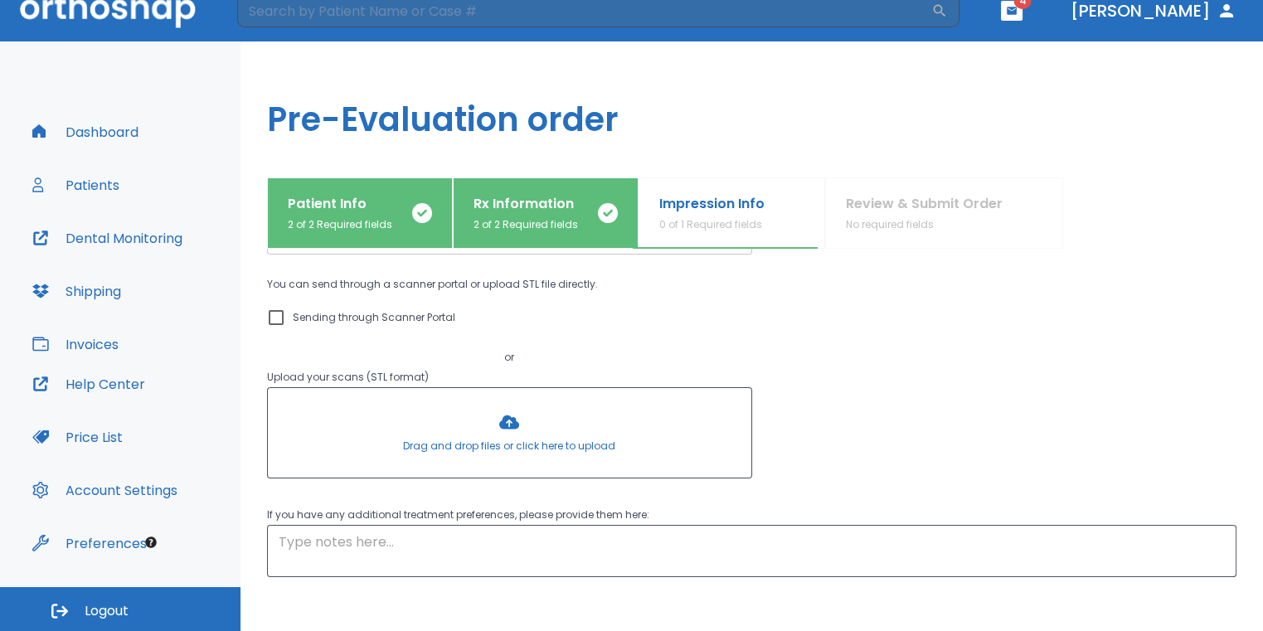
scroll to position [203, 0]
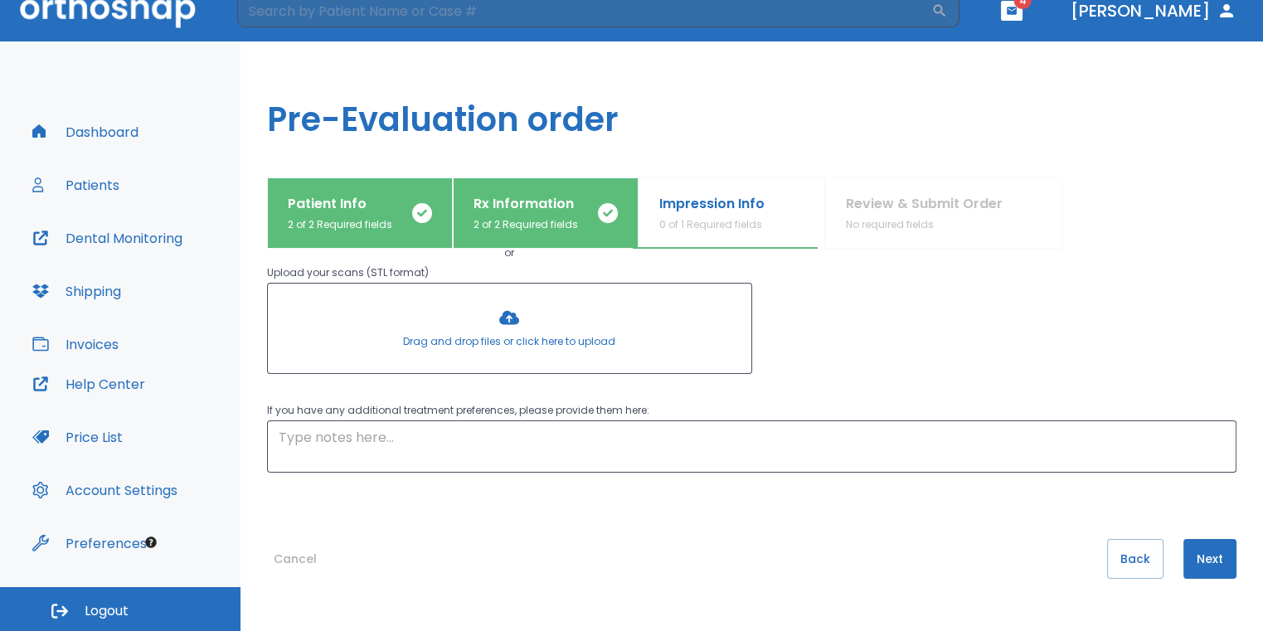
click at [1216, 563] on button "Next" at bounding box center [1209, 559] width 53 height 40
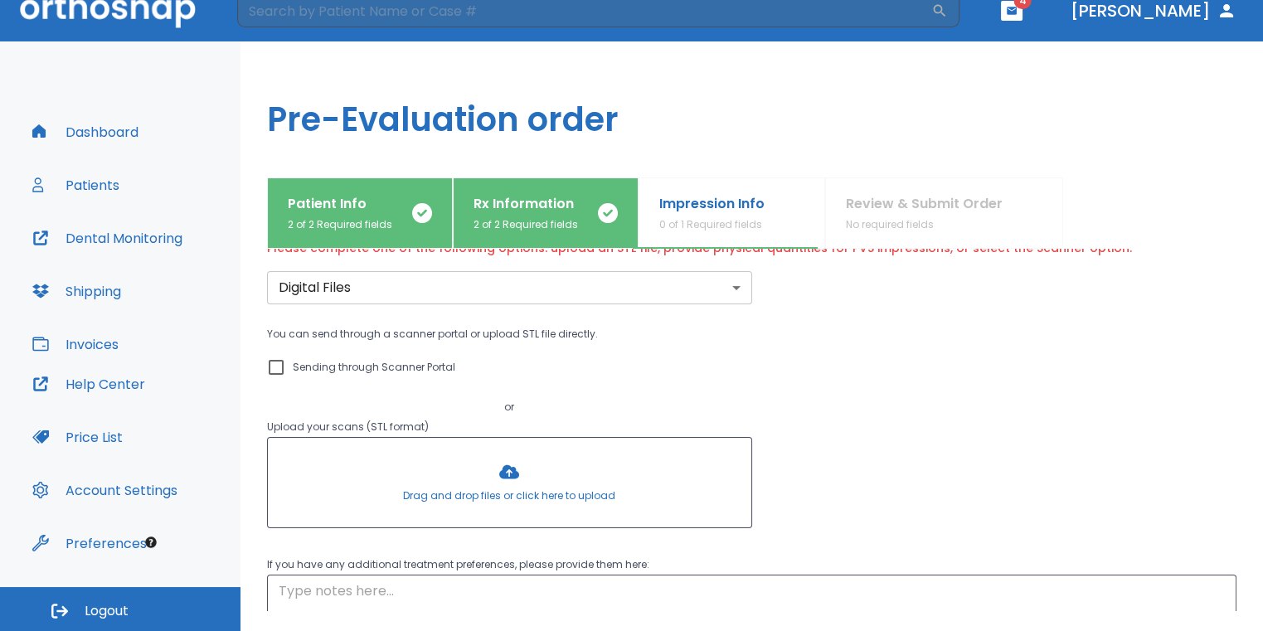
scroll to position [0, 0]
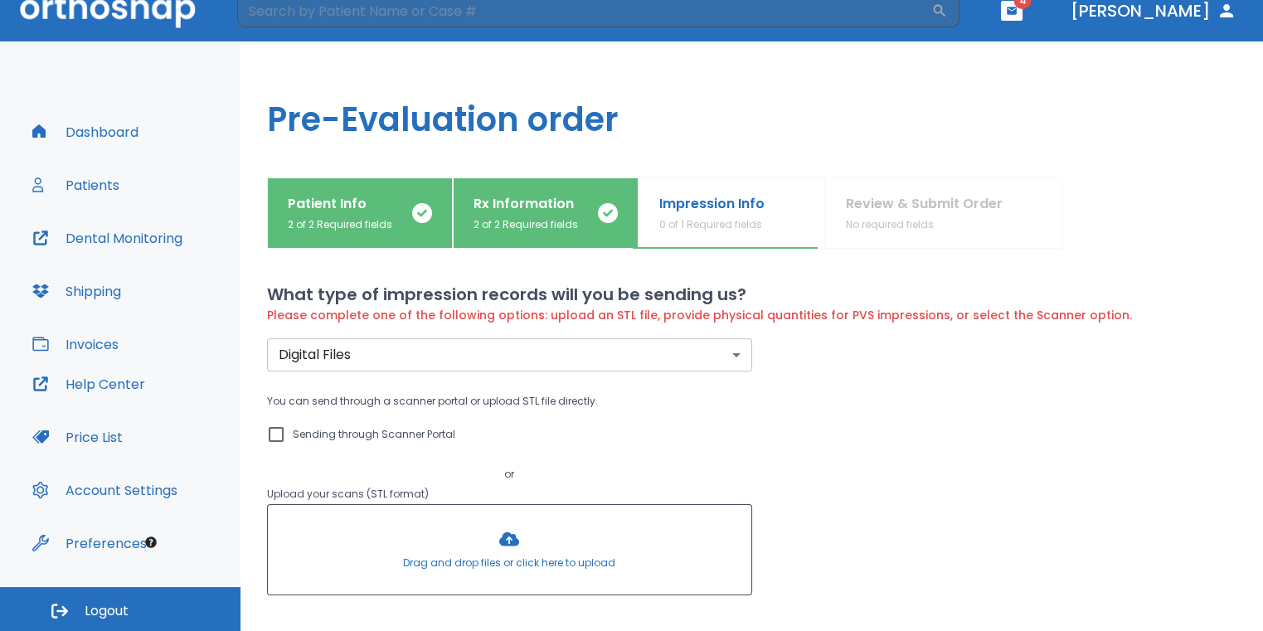
click at [275, 428] on input "Sending through Scanner Portal" at bounding box center [276, 435] width 20 height 20
checkbox input "true"
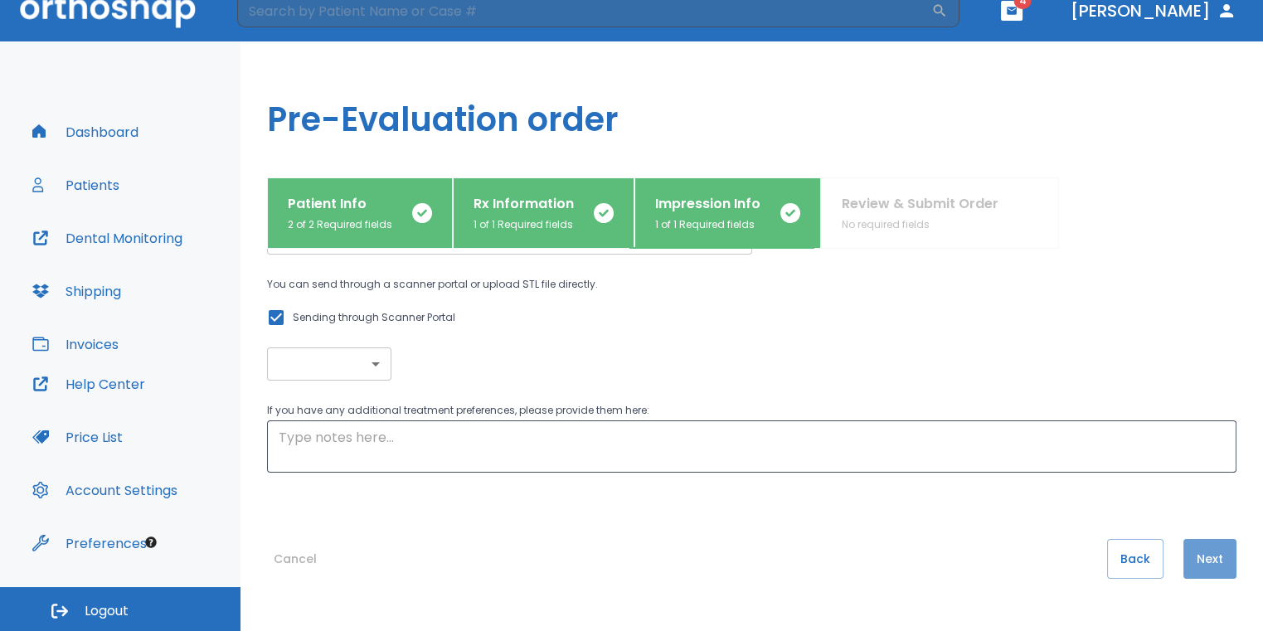
click at [1204, 554] on button "Next" at bounding box center [1209, 559] width 53 height 40
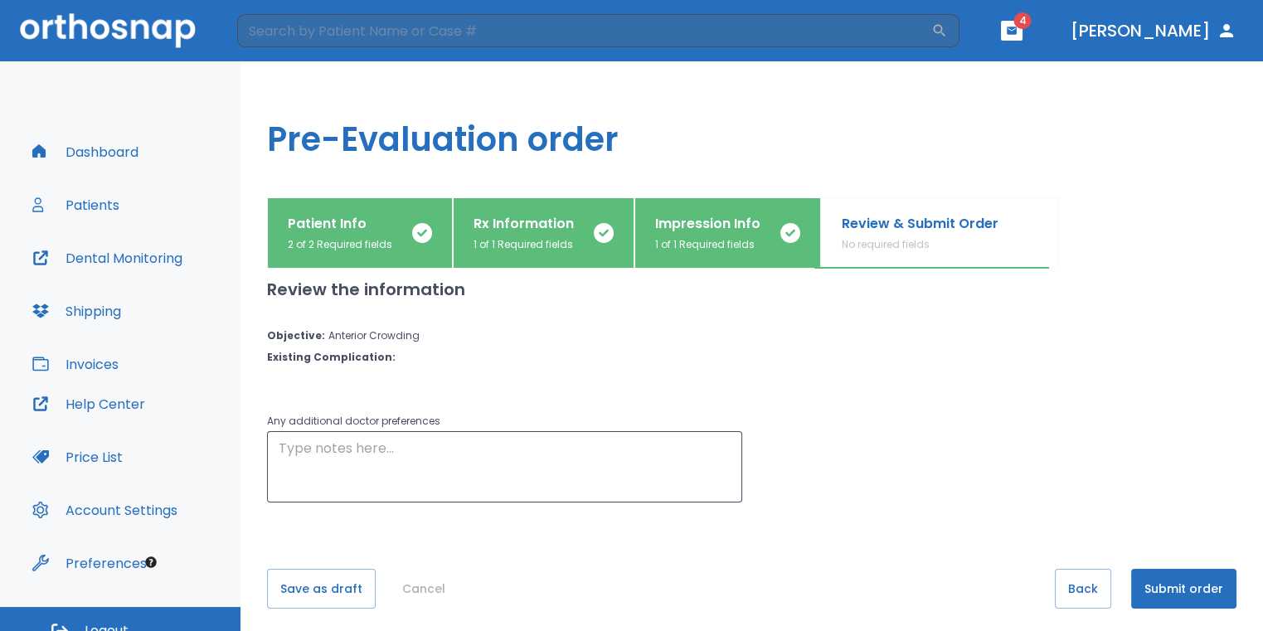
scroll to position [22, 0]
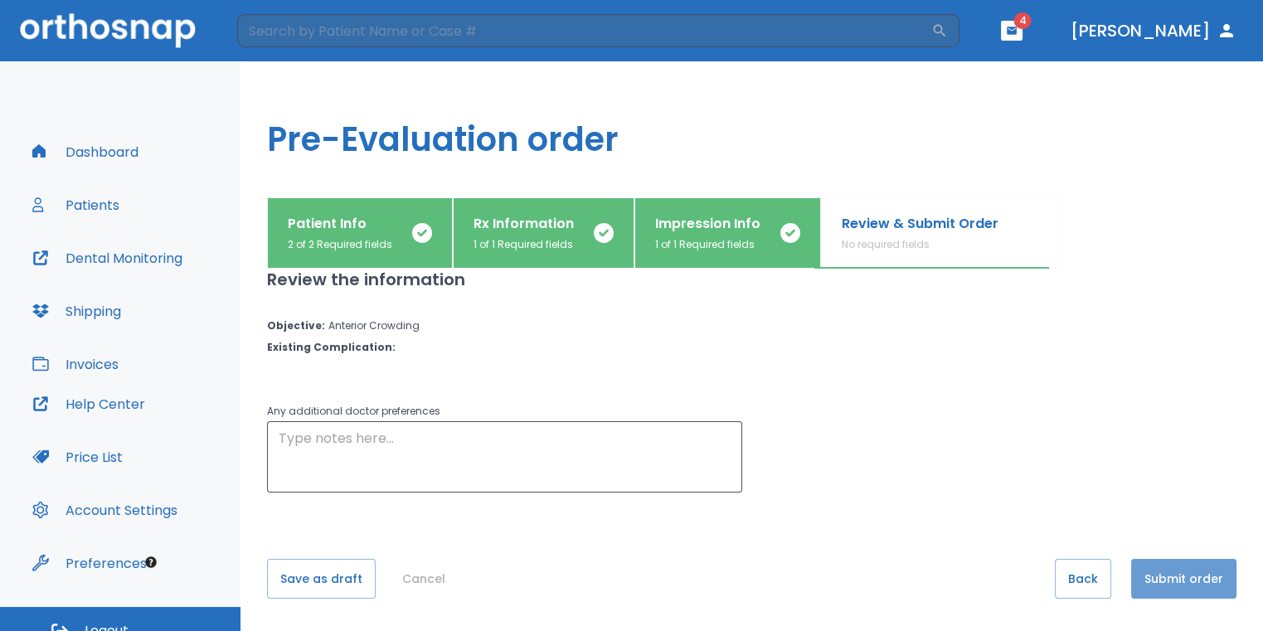
click at [1185, 587] on button "Submit order" at bounding box center [1183, 579] width 105 height 40
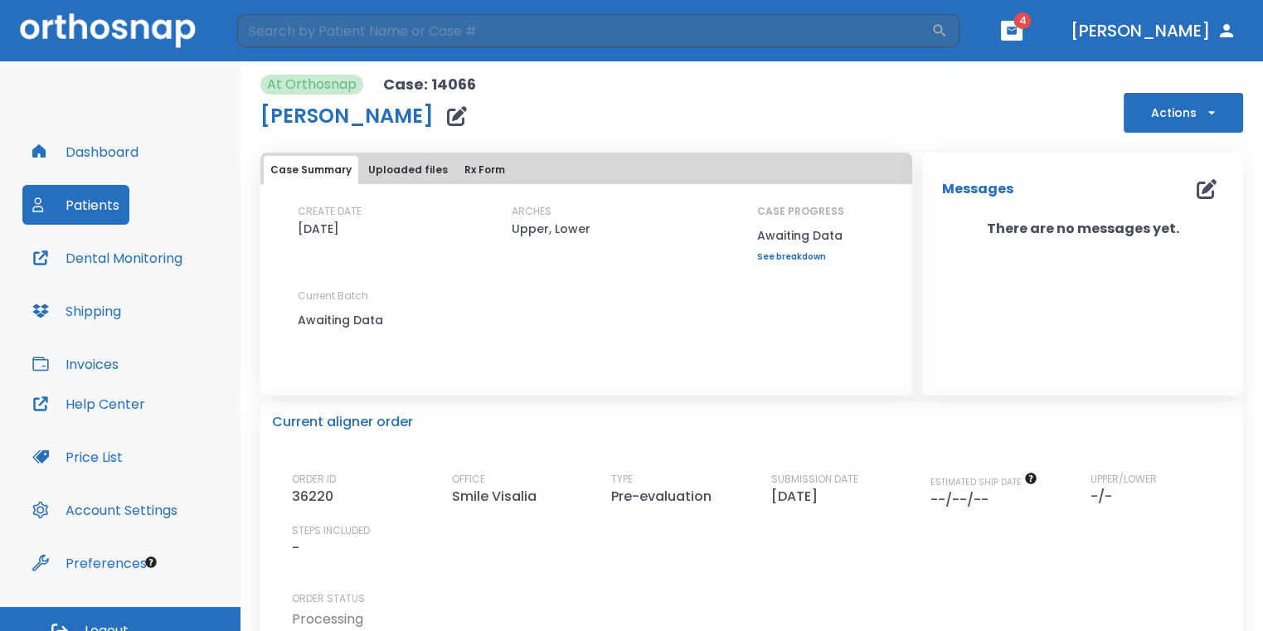
click at [71, 156] on button "Dashboard" at bounding box center [85, 152] width 126 height 40
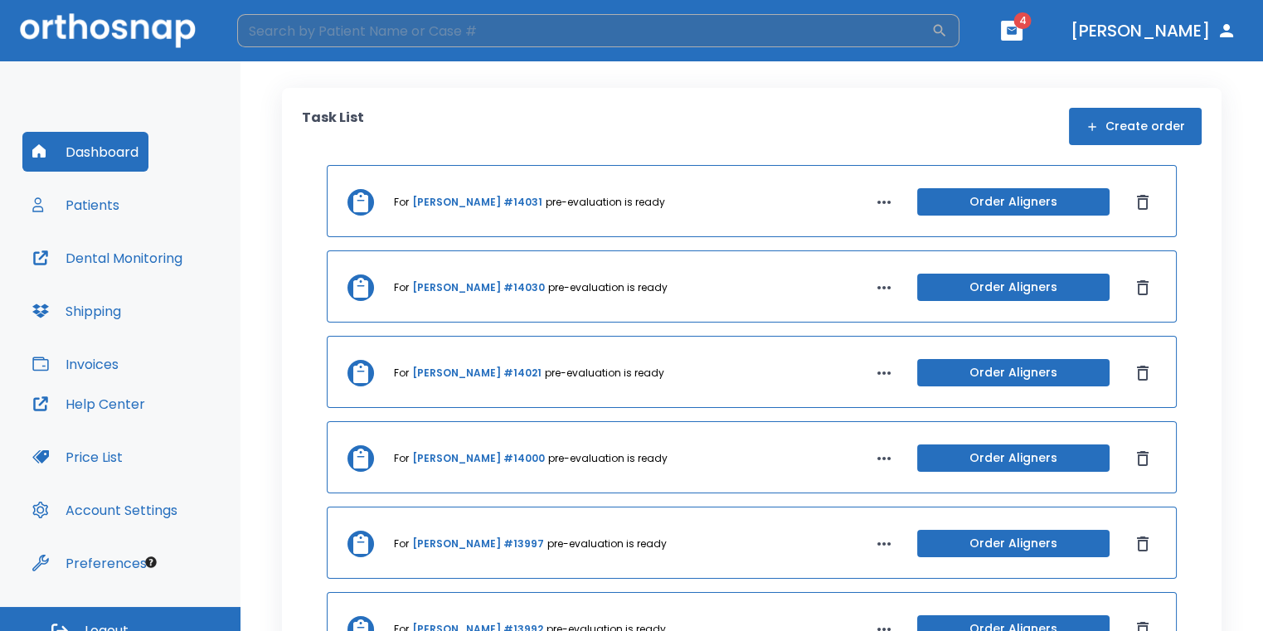
click at [544, 32] on input "search" at bounding box center [584, 30] width 694 height 33
click at [1090, 126] on icon "button" at bounding box center [1091, 126] width 13 height 13
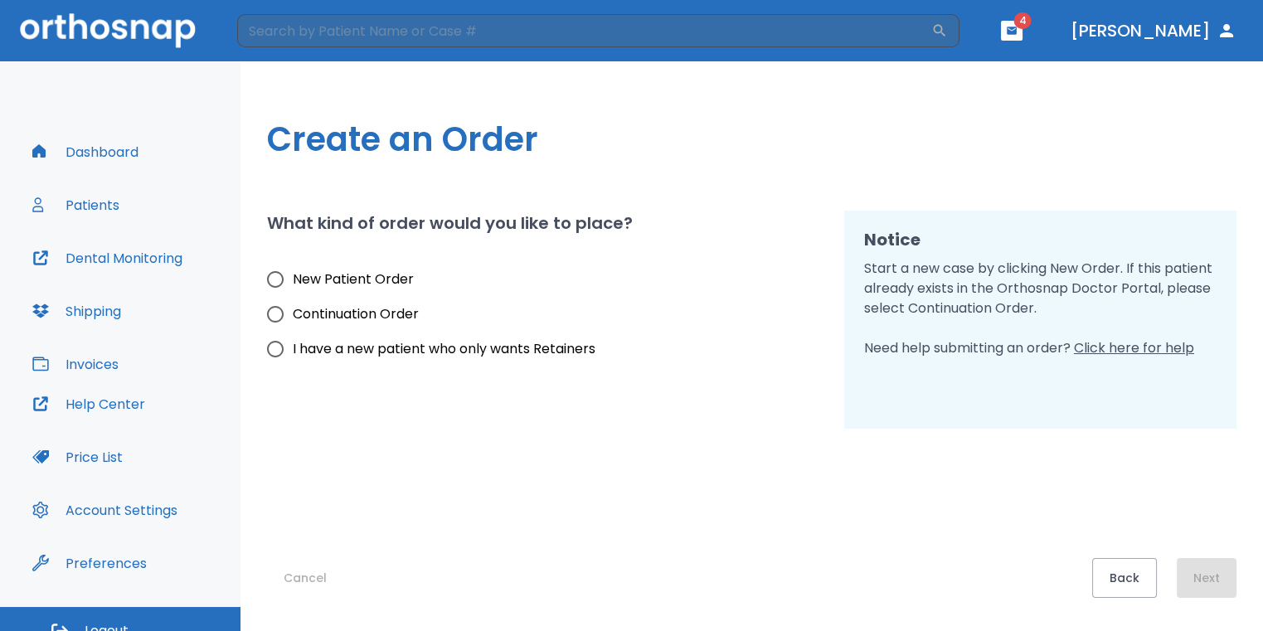
click at [307, 285] on span "New Patient Order" at bounding box center [353, 279] width 121 height 20
click at [293, 285] on input "New Patient Order" at bounding box center [275, 279] width 35 height 35
radio input "true"
click at [1205, 572] on button "Next" at bounding box center [1207, 578] width 60 height 40
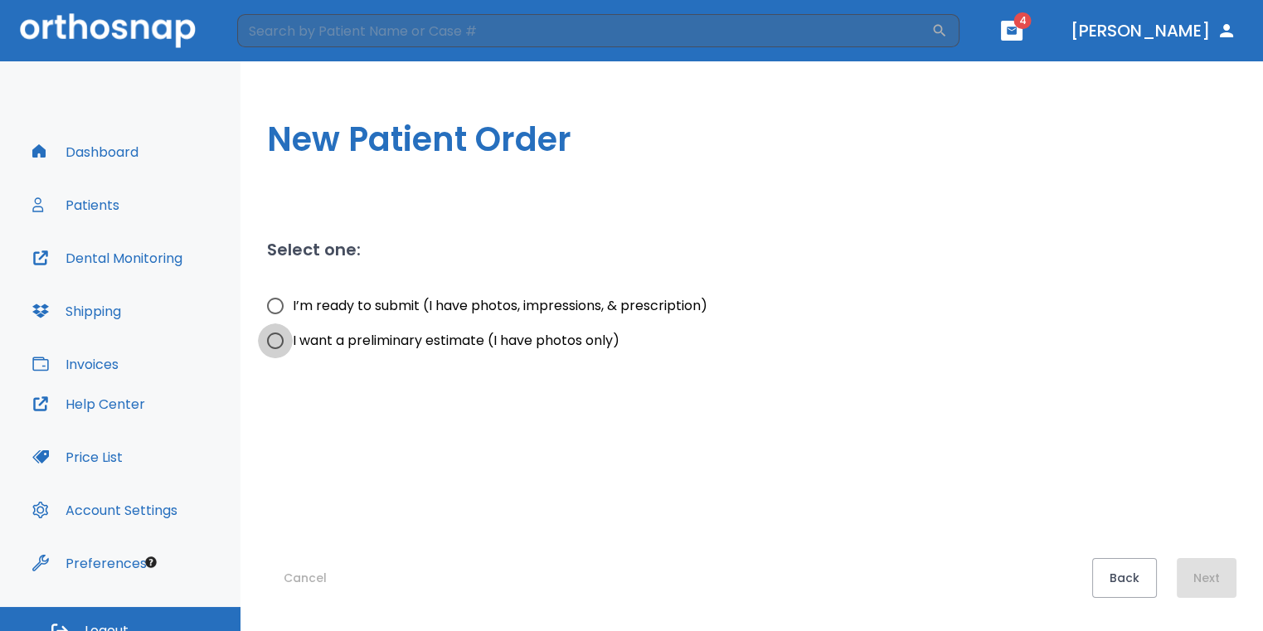
drag, startPoint x: 275, startPoint y: 347, endPoint x: 371, endPoint y: 362, distance: 96.4
click at [276, 347] on input "I want a preliminary estimate (I have photos only)" at bounding box center [275, 340] width 35 height 35
radio input "true"
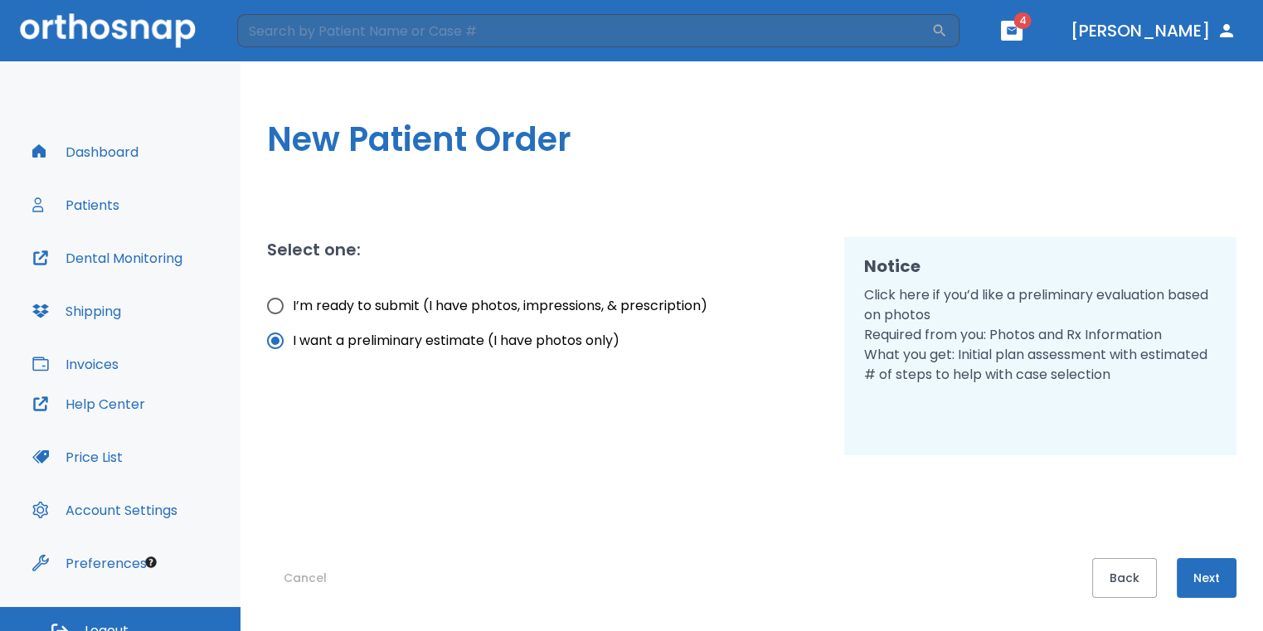
click at [1211, 585] on button "Next" at bounding box center [1207, 578] width 60 height 40
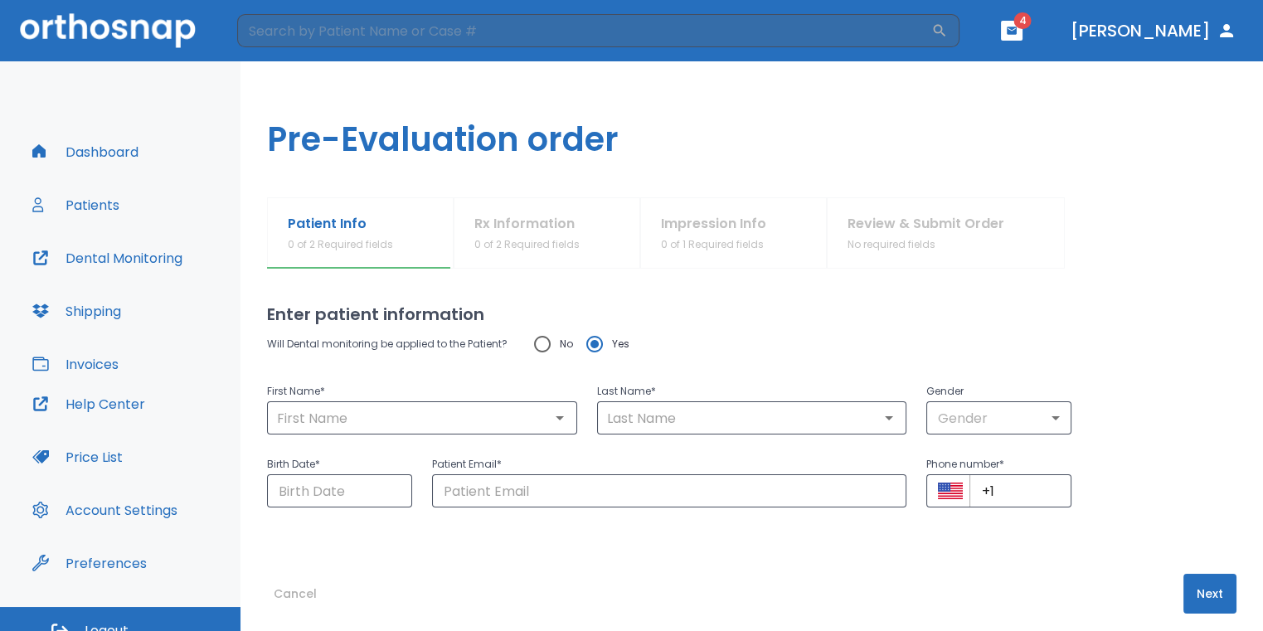
click at [533, 342] on input "No" at bounding box center [542, 344] width 35 height 35
radio input "true"
click at [502, 397] on p "First Name *" at bounding box center [422, 391] width 310 height 20
click at [505, 419] on input "text" at bounding box center [422, 417] width 300 height 23
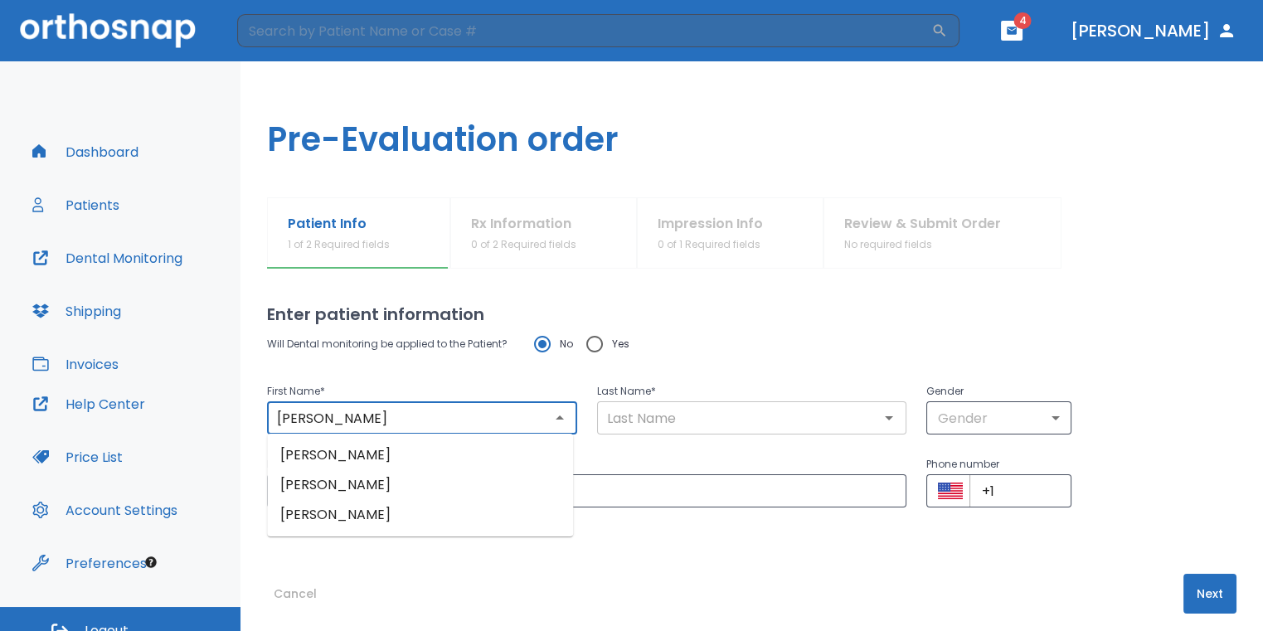
type input "[PERSON_NAME]"
click at [688, 421] on input "text" at bounding box center [752, 417] width 300 height 23
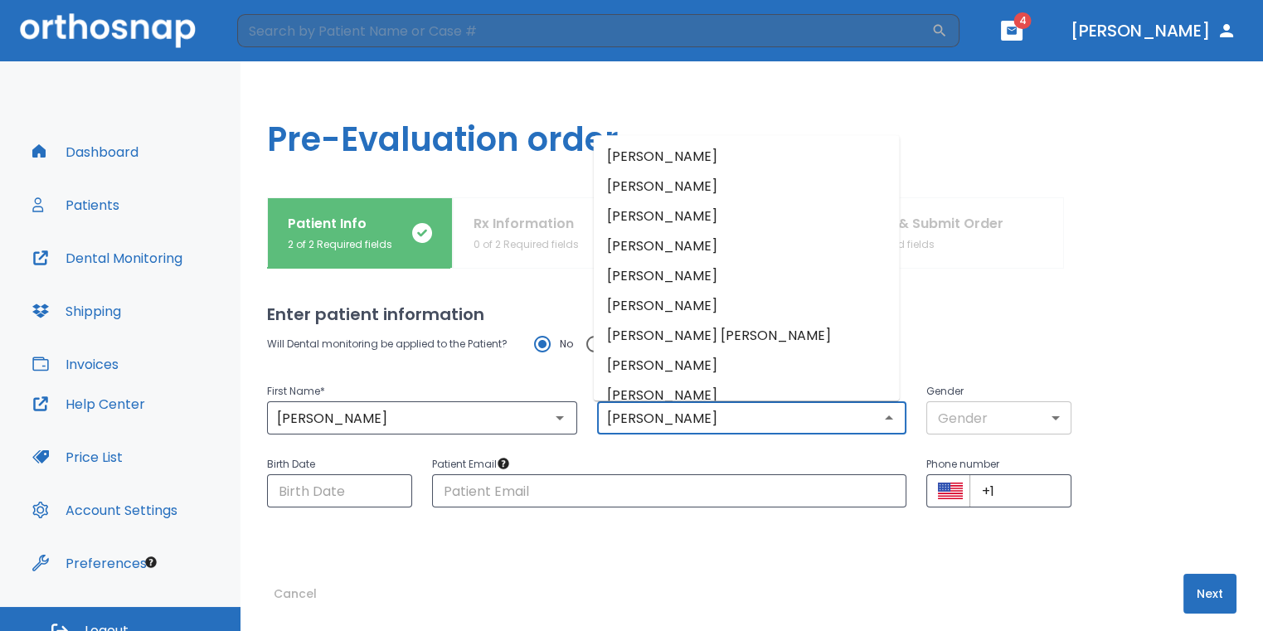
type input "[PERSON_NAME]"
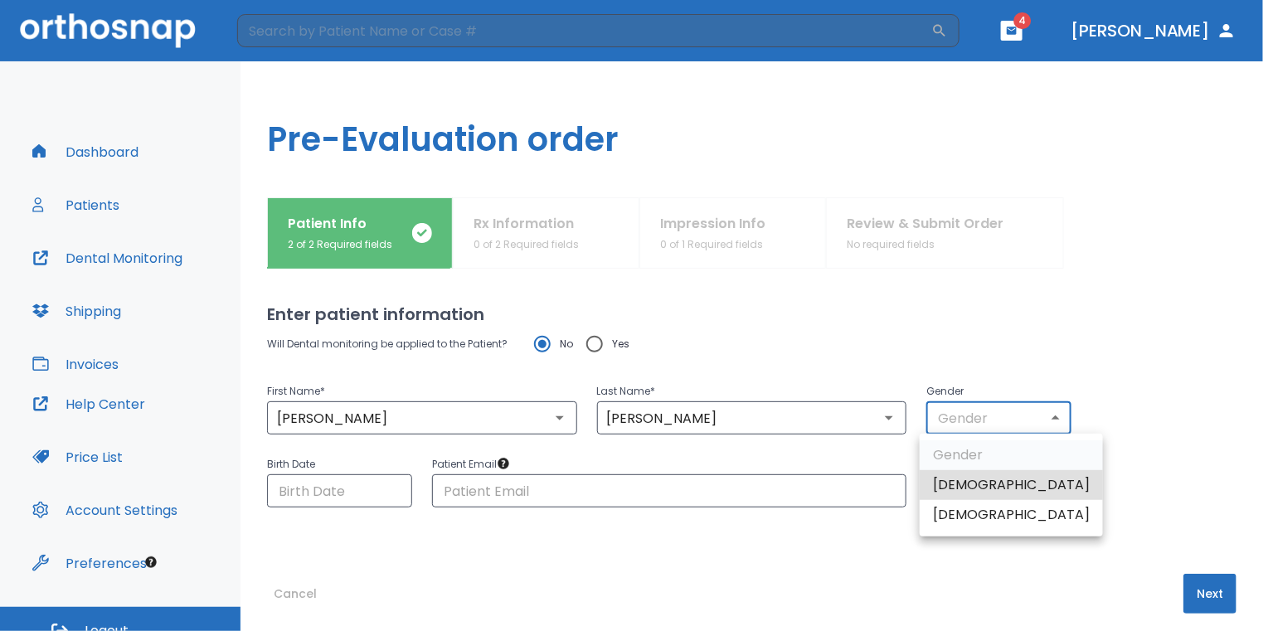
click at [968, 423] on body "​ 4 [PERSON_NAME] Dashboard Patients Dental Monitoring Shipping Invoices Help C…" at bounding box center [636, 315] width 1273 height 631
click at [979, 510] on li "[DEMOGRAPHIC_DATA]" at bounding box center [1011, 515] width 183 height 30
type input "0"
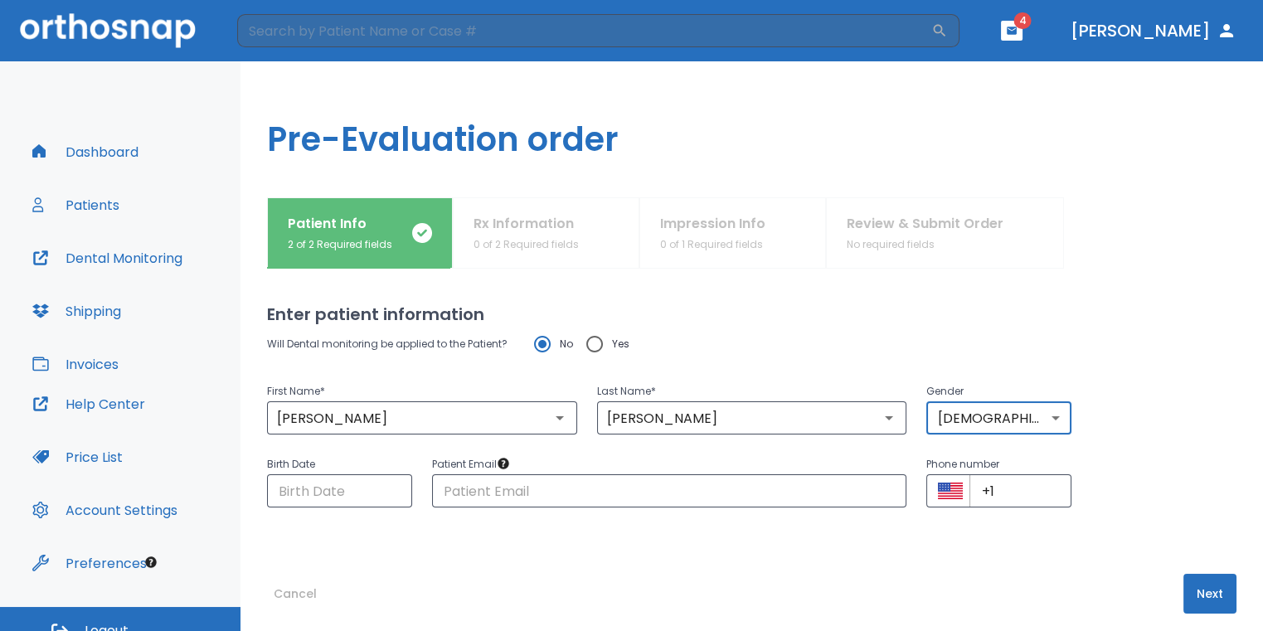
click at [1206, 590] on button "Next" at bounding box center [1209, 594] width 53 height 40
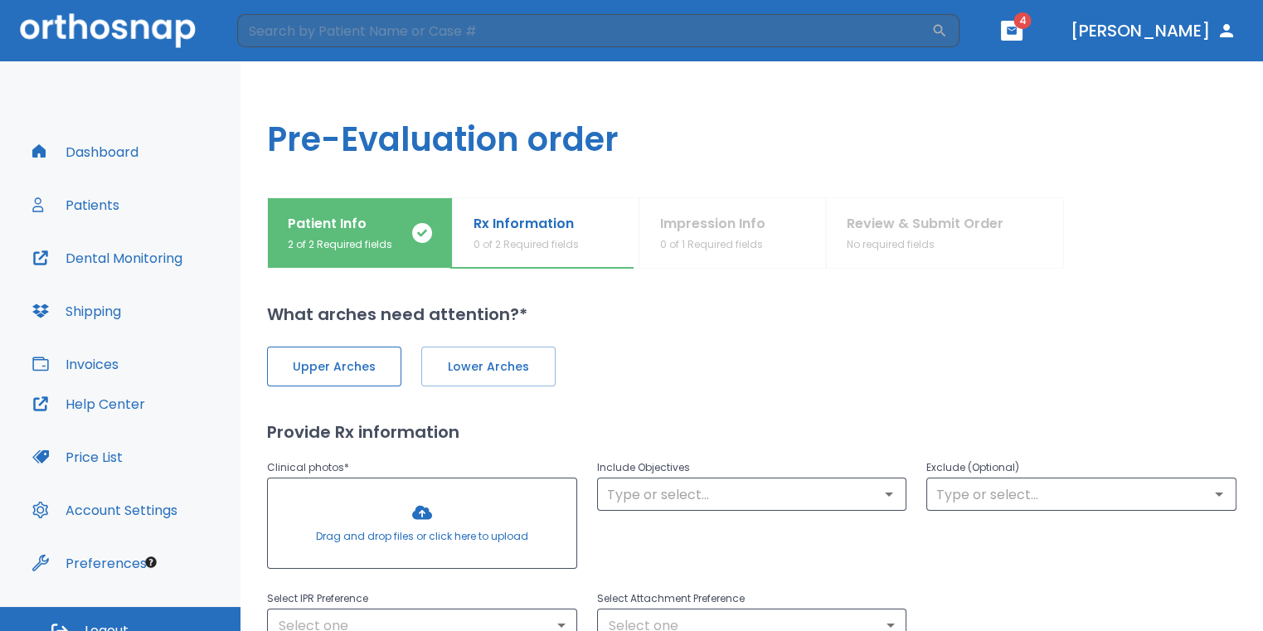
drag, startPoint x: 316, startPoint y: 349, endPoint x: 328, endPoint y: 352, distance: 12.1
click at [318, 349] on button "Upper Arches" at bounding box center [334, 367] width 134 height 40
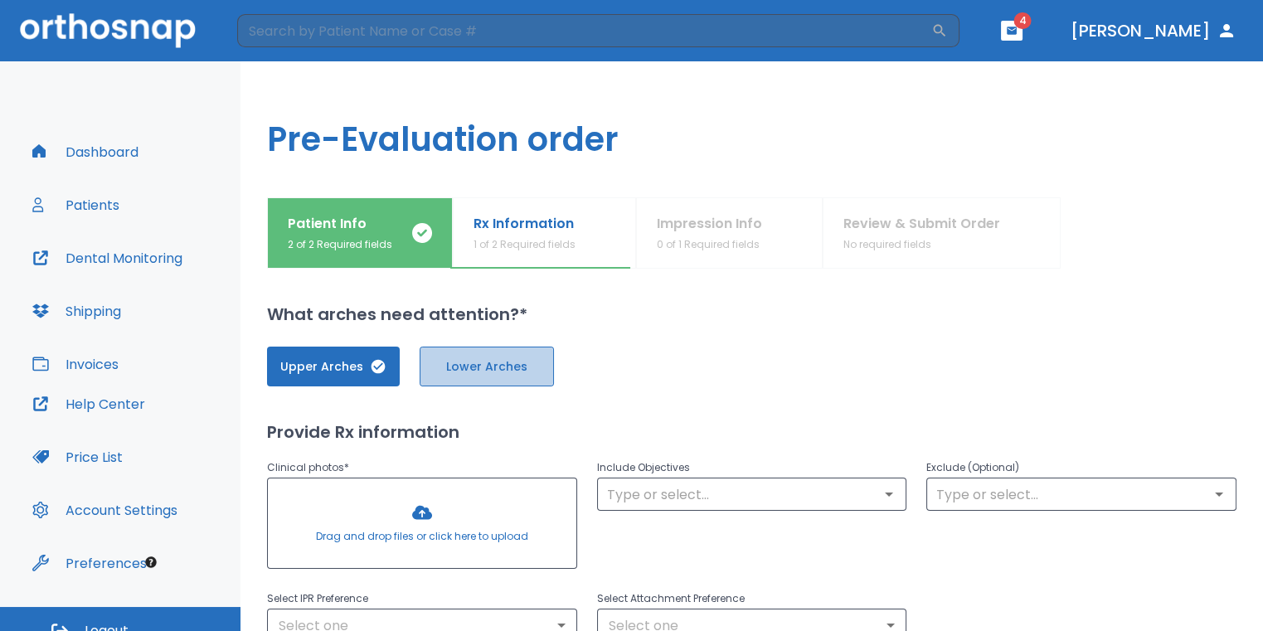
click at [433, 358] on button "Lower Arches" at bounding box center [487, 367] width 134 height 40
click at [445, 524] on div at bounding box center [422, 523] width 308 height 90
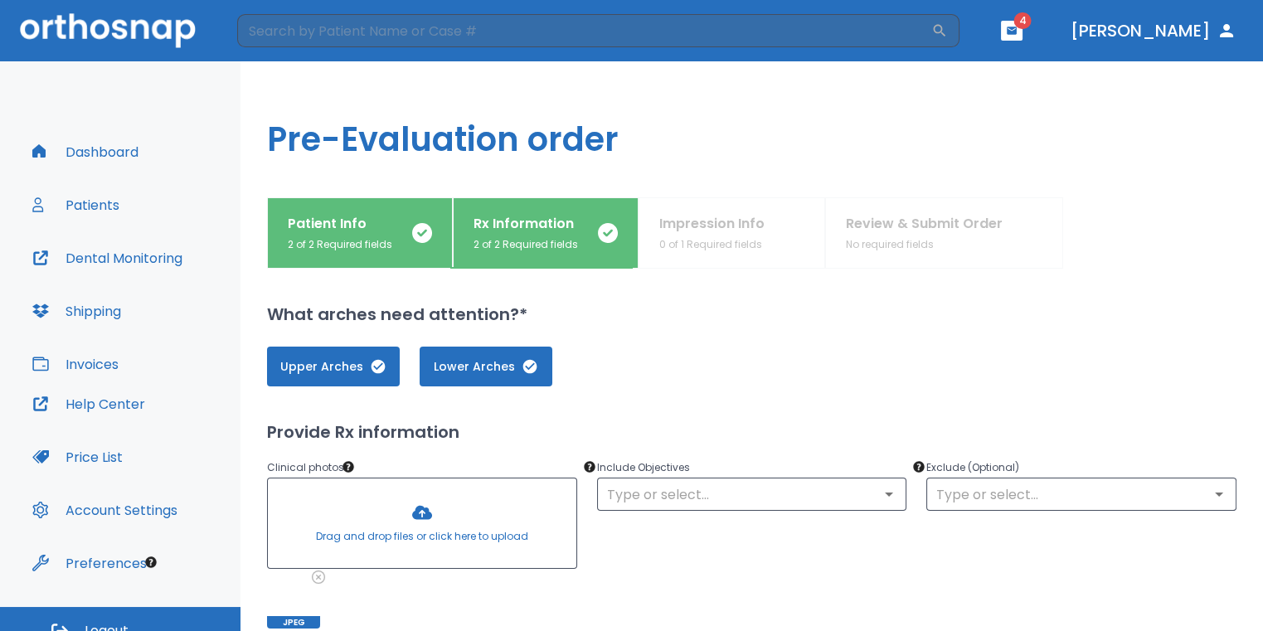
click at [416, 511] on div at bounding box center [422, 523] width 308 height 90
click at [434, 499] on div at bounding box center [422, 523] width 308 height 90
click at [421, 511] on div at bounding box center [422, 523] width 308 height 90
click at [446, 507] on div at bounding box center [422, 523] width 308 height 90
click at [423, 514] on div at bounding box center [422, 523] width 308 height 90
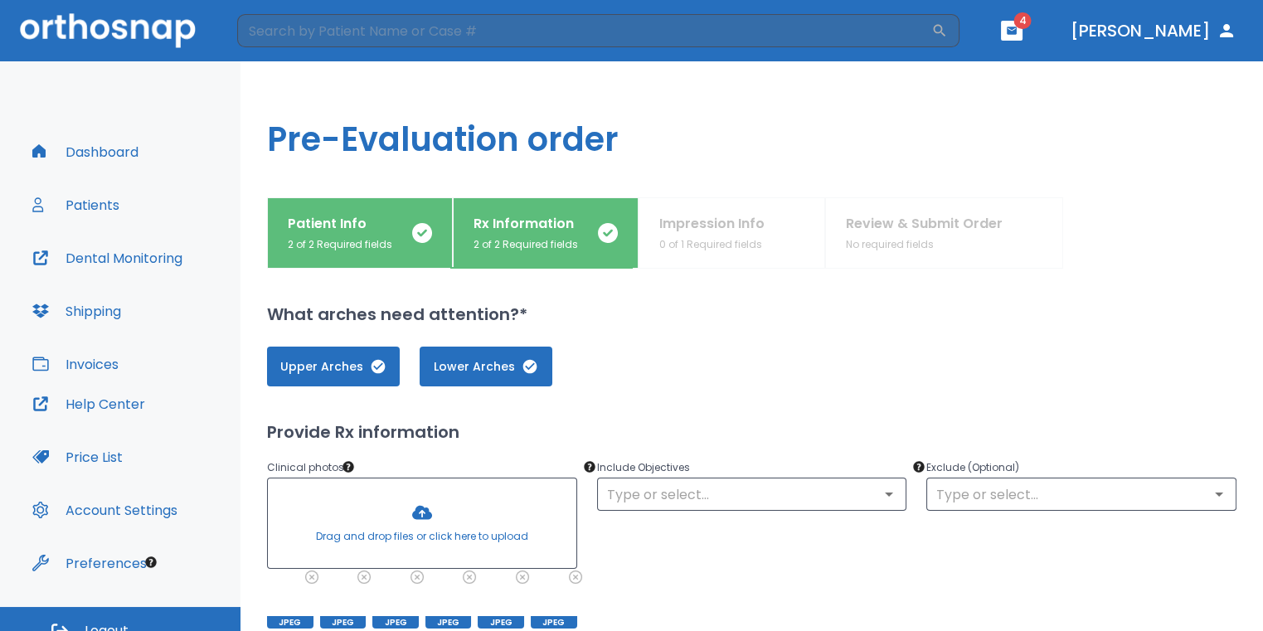
click at [400, 531] on div at bounding box center [422, 523] width 308 height 90
click at [417, 522] on div at bounding box center [422, 523] width 308 height 90
click at [434, 483] on div at bounding box center [422, 523] width 308 height 90
click at [390, 519] on div at bounding box center [422, 523] width 308 height 90
click at [408, 502] on div at bounding box center [422, 523] width 308 height 90
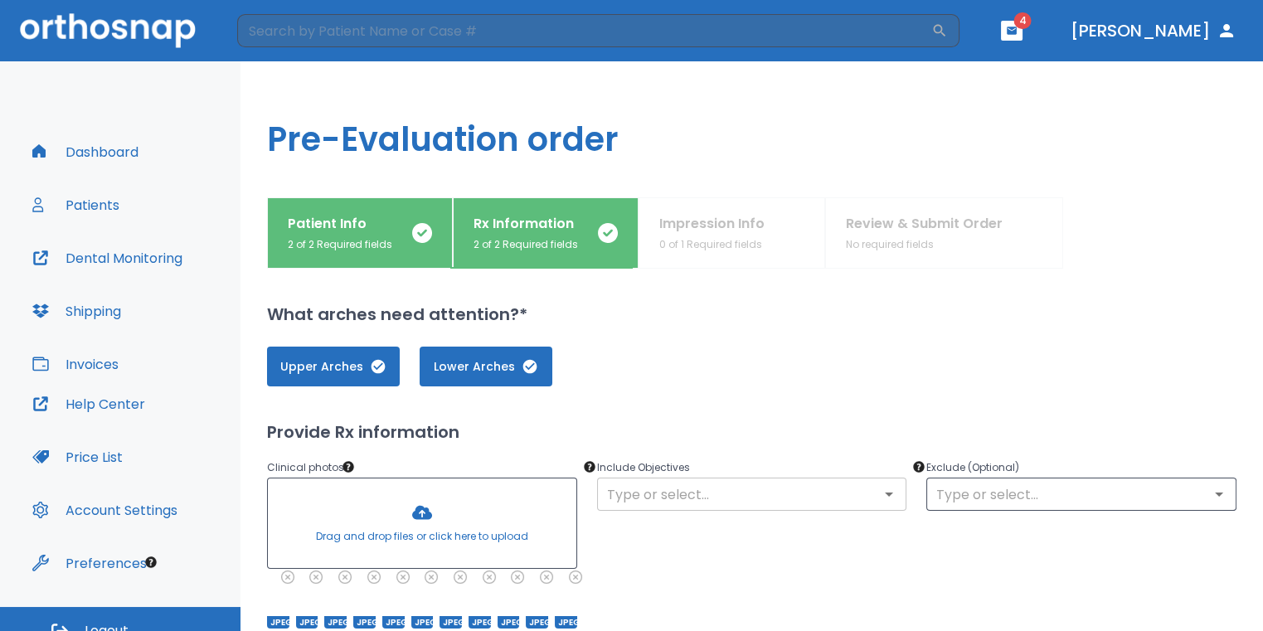
click at [642, 485] on input "text" at bounding box center [752, 494] width 300 height 23
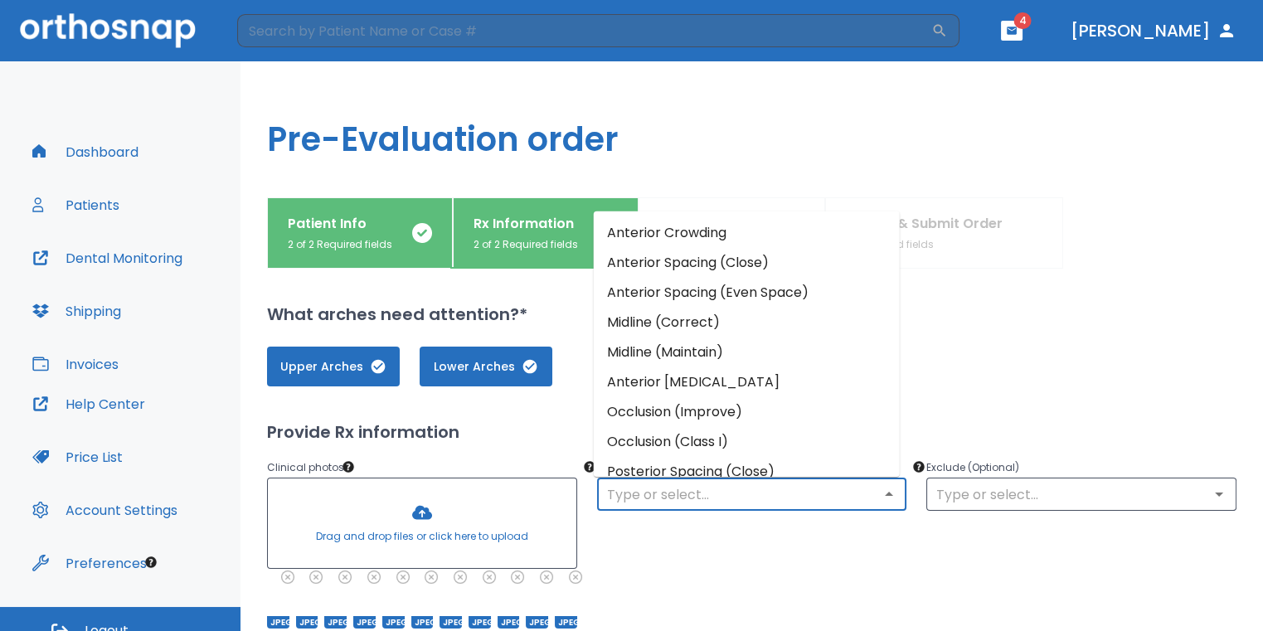
click at [740, 237] on li "Anterior Crowding" at bounding box center [747, 232] width 306 height 30
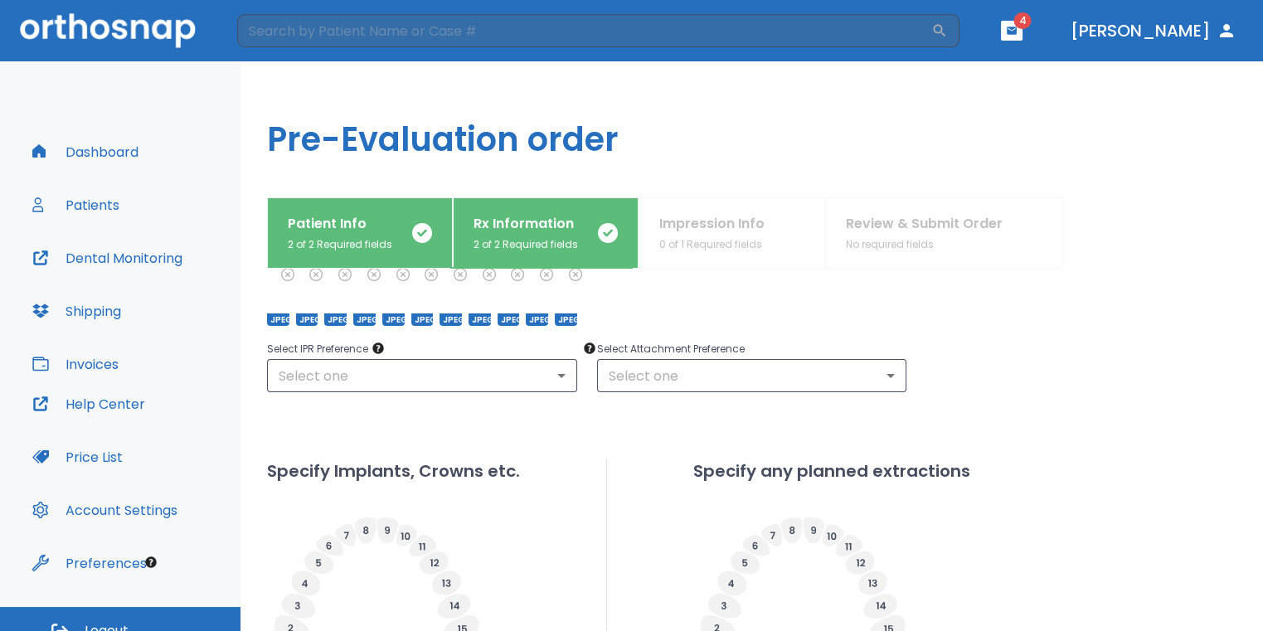
scroll to position [332, 0]
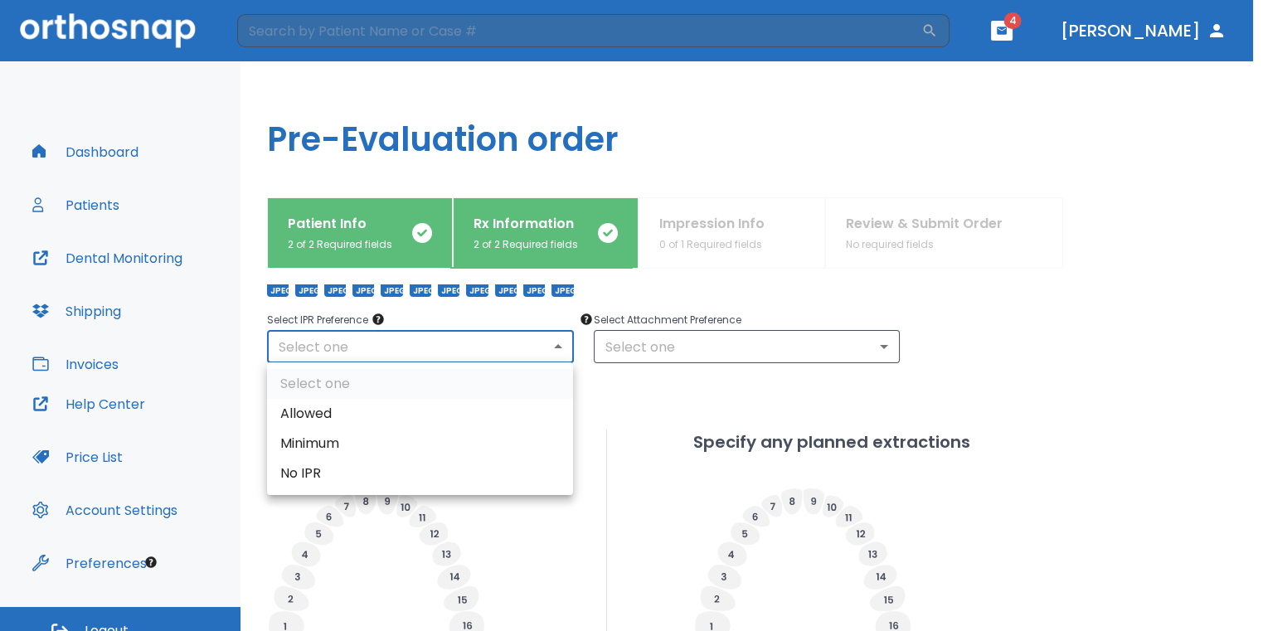
click at [536, 348] on body "​ 4 [PERSON_NAME] Dashboard Patients Dental Monitoring Shipping Invoices Help C…" at bounding box center [631, 315] width 1263 height 631
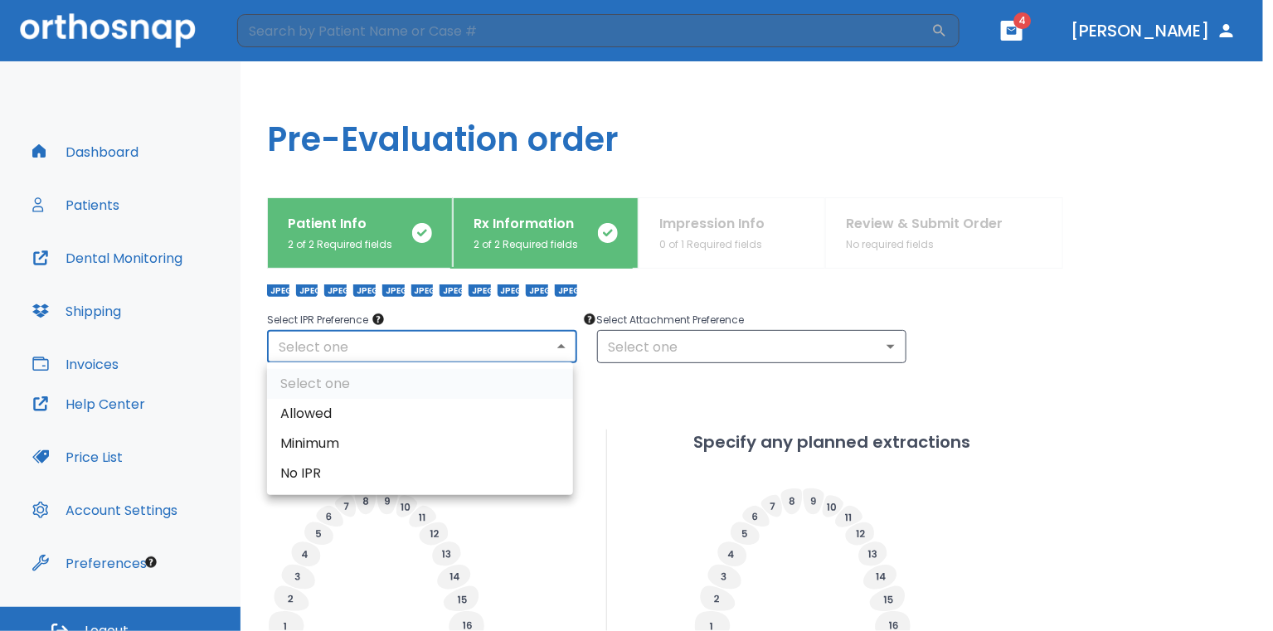
click at [446, 408] on li "Allowed" at bounding box center [420, 414] width 306 height 30
type input "1"
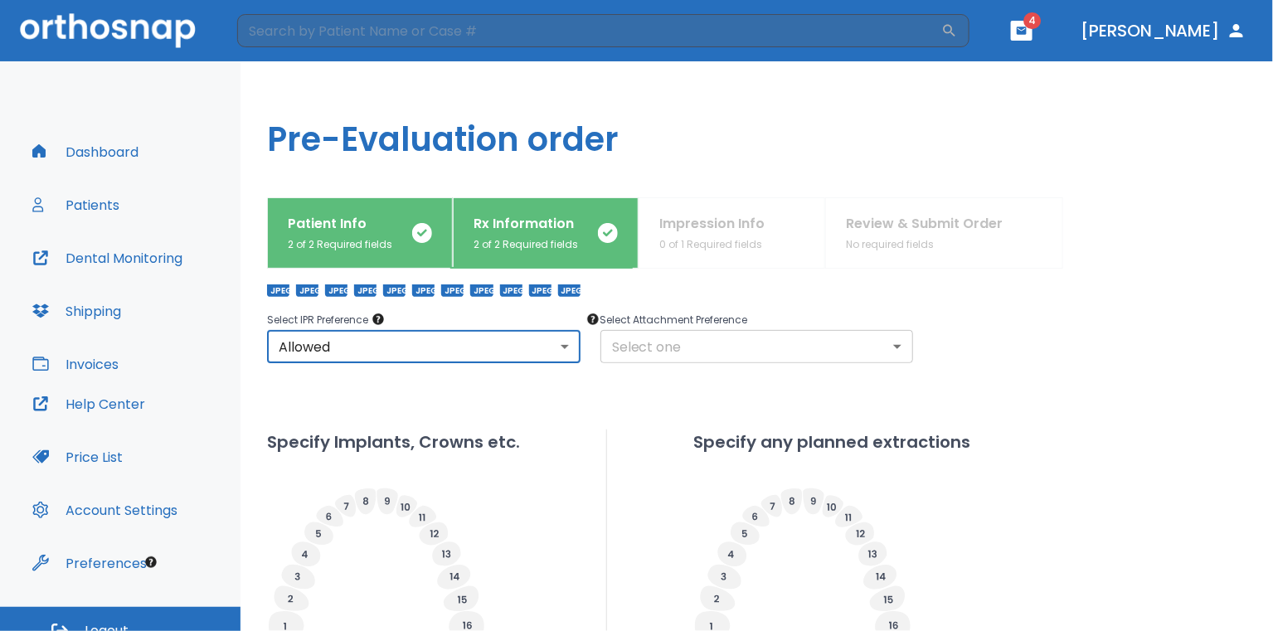
click at [726, 331] on body "​ 4 [PERSON_NAME] Dashboard Patients Dental Monitoring Shipping Invoices Help C…" at bounding box center [636, 315] width 1273 height 631
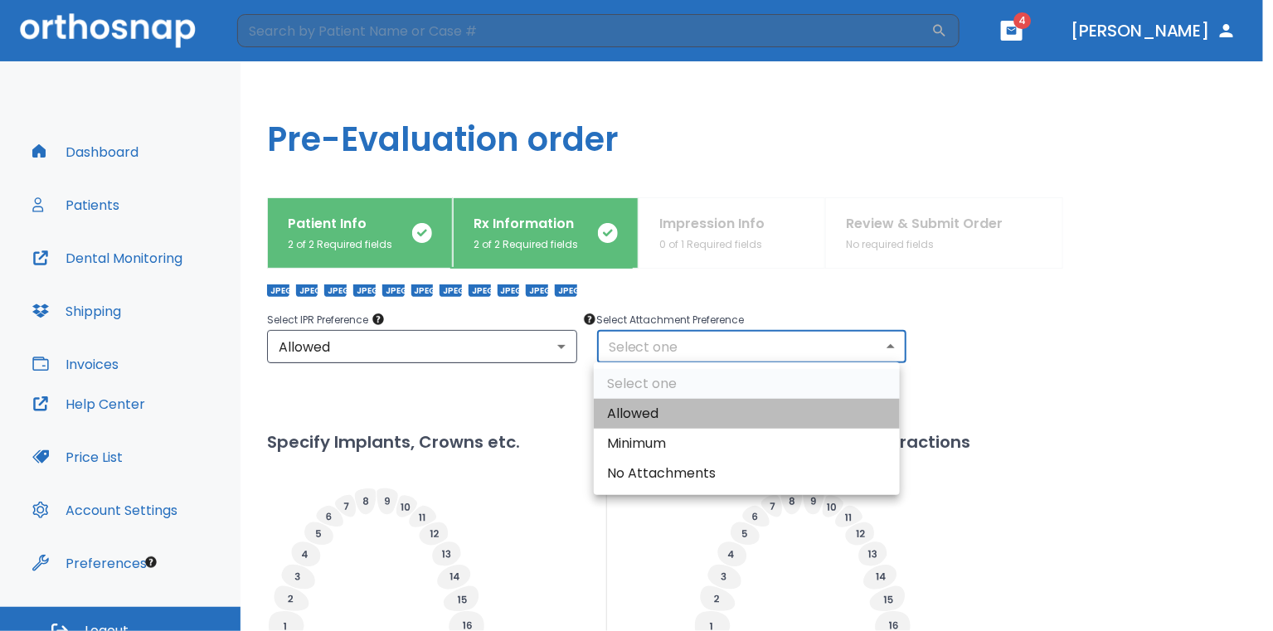
click at [699, 424] on li "Allowed" at bounding box center [747, 414] width 306 height 30
type input "1"
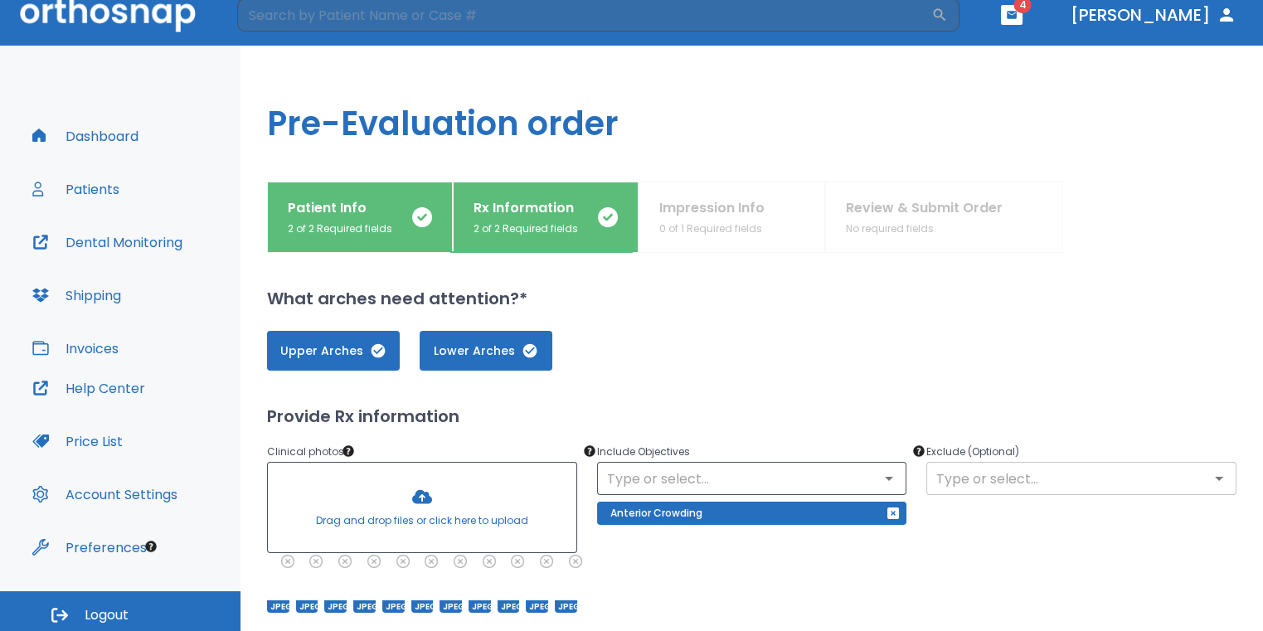
scroll to position [20, 0]
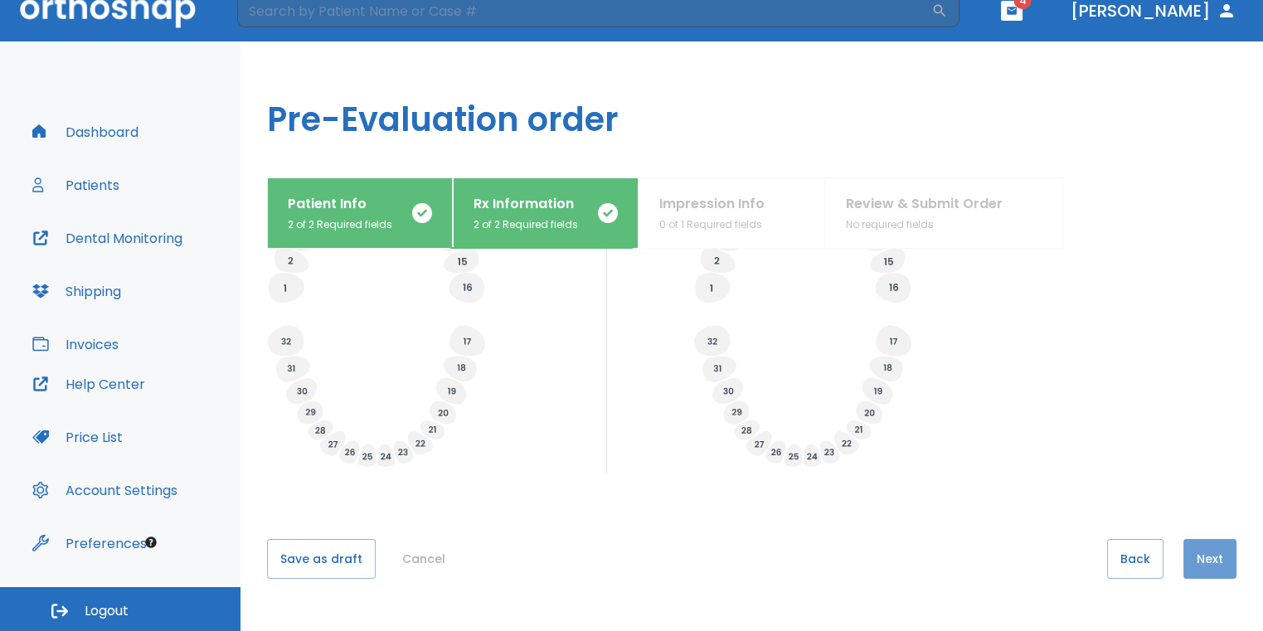
click at [1200, 564] on button "Next" at bounding box center [1209, 559] width 53 height 40
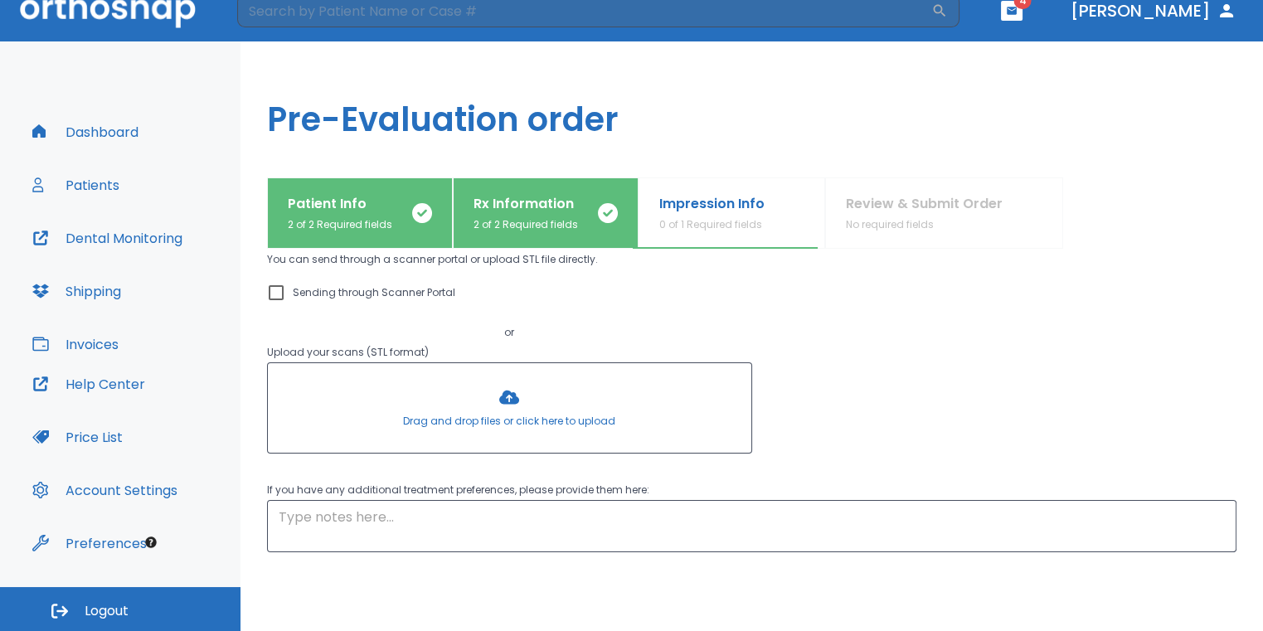
scroll to position [203, 0]
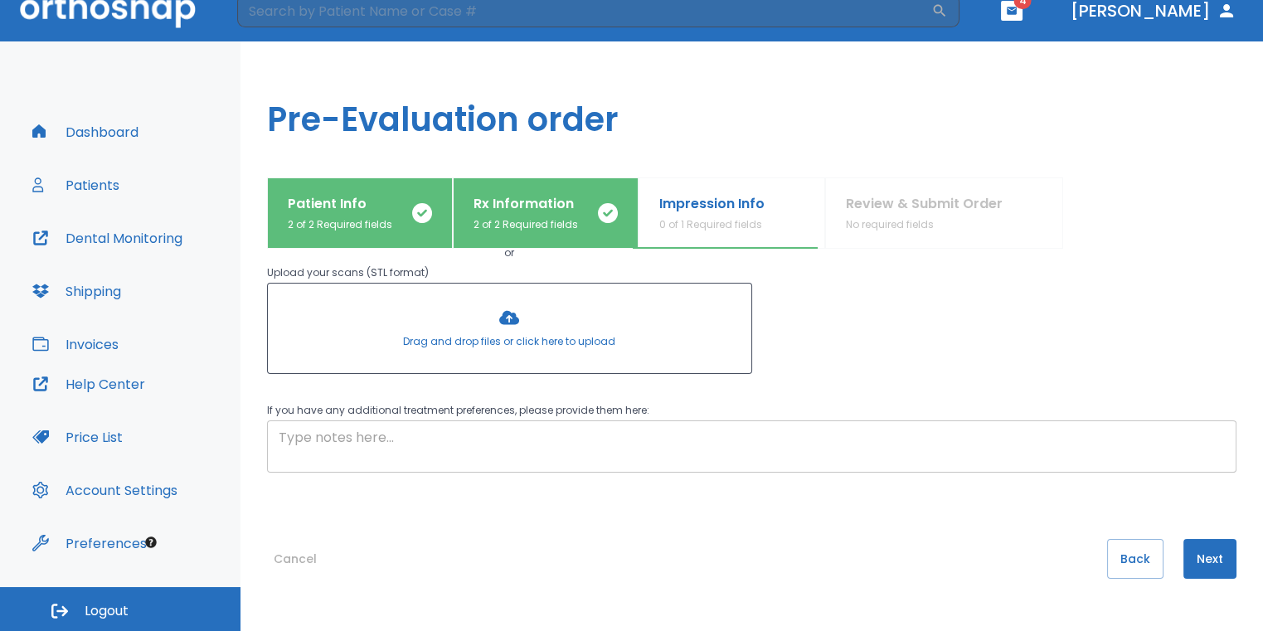
click at [570, 449] on textarea at bounding box center [752, 447] width 946 height 38
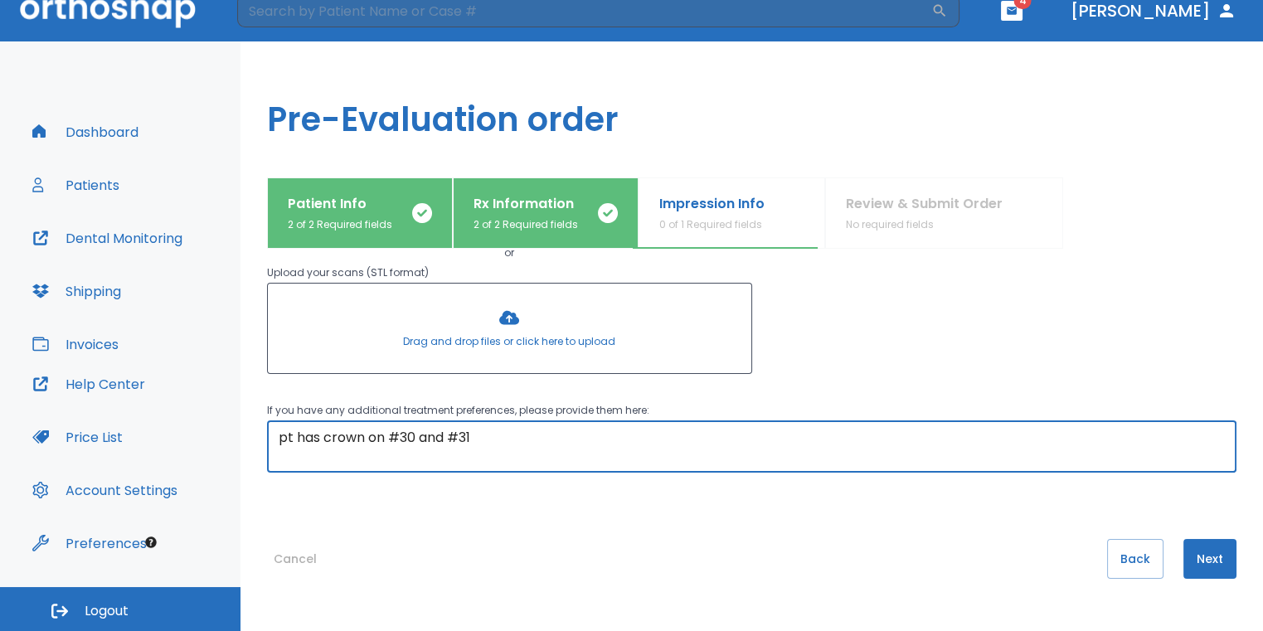
type textarea "pt has crown on #30 and #31"
click at [1211, 559] on button "Next" at bounding box center [1209, 559] width 53 height 40
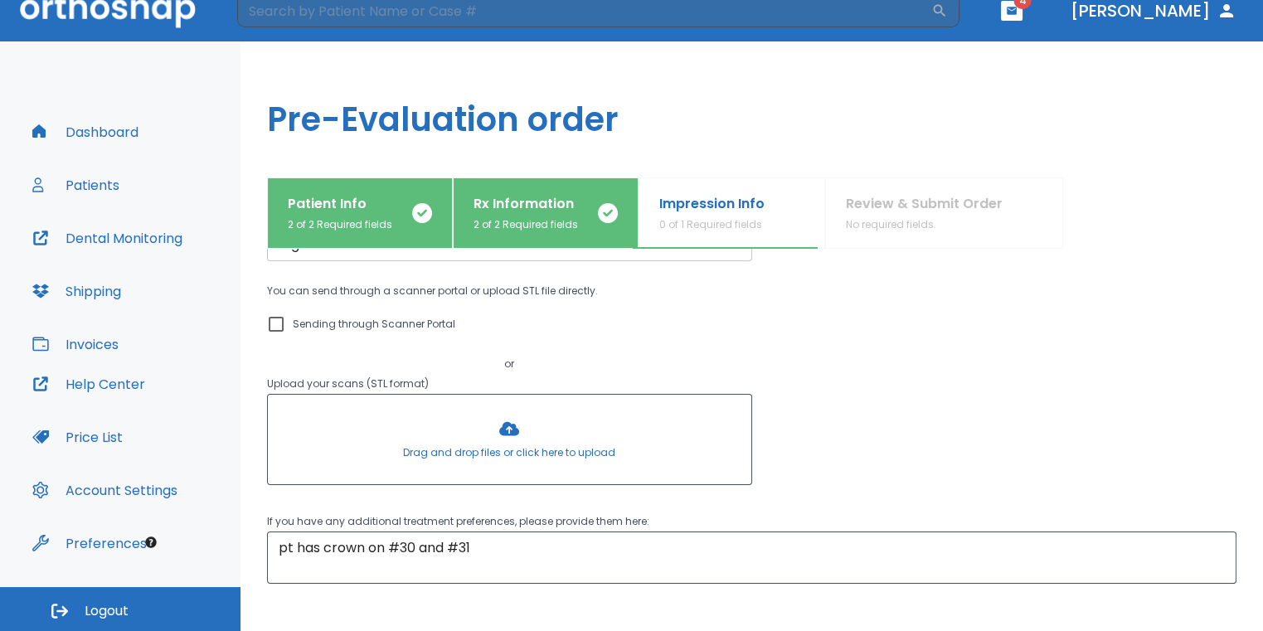
scroll to position [0, 0]
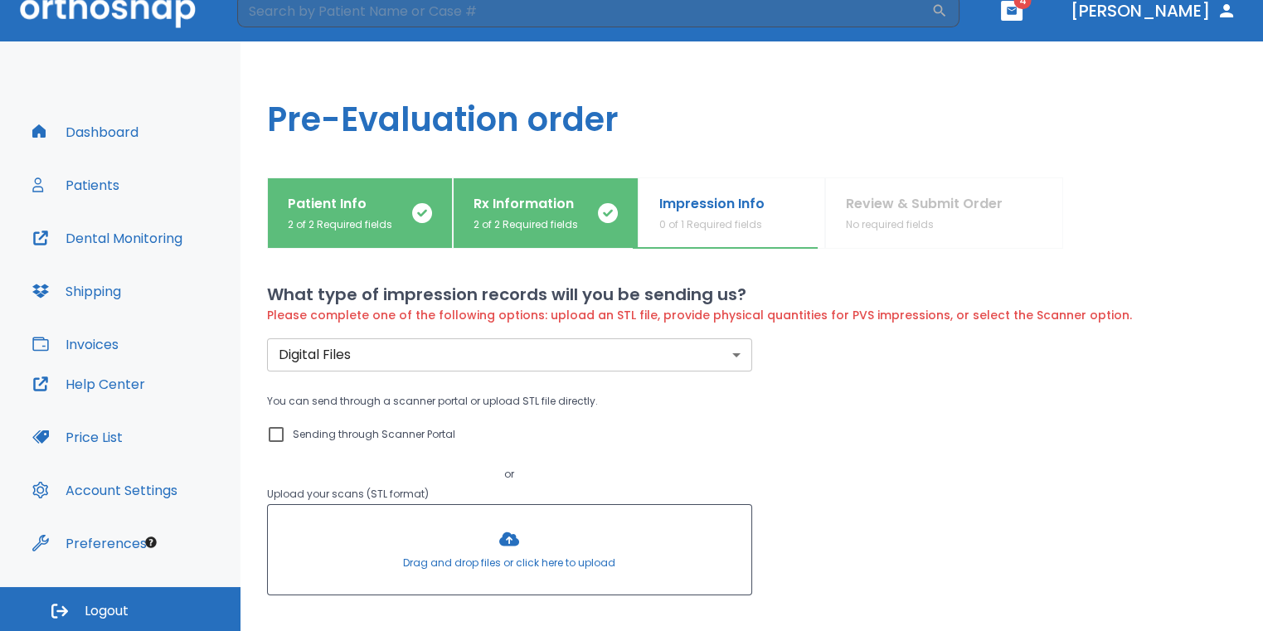
click at [279, 431] on input "Sending through Scanner Portal" at bounding box center [276, 435] width 20 height 20
checkbox input "true"
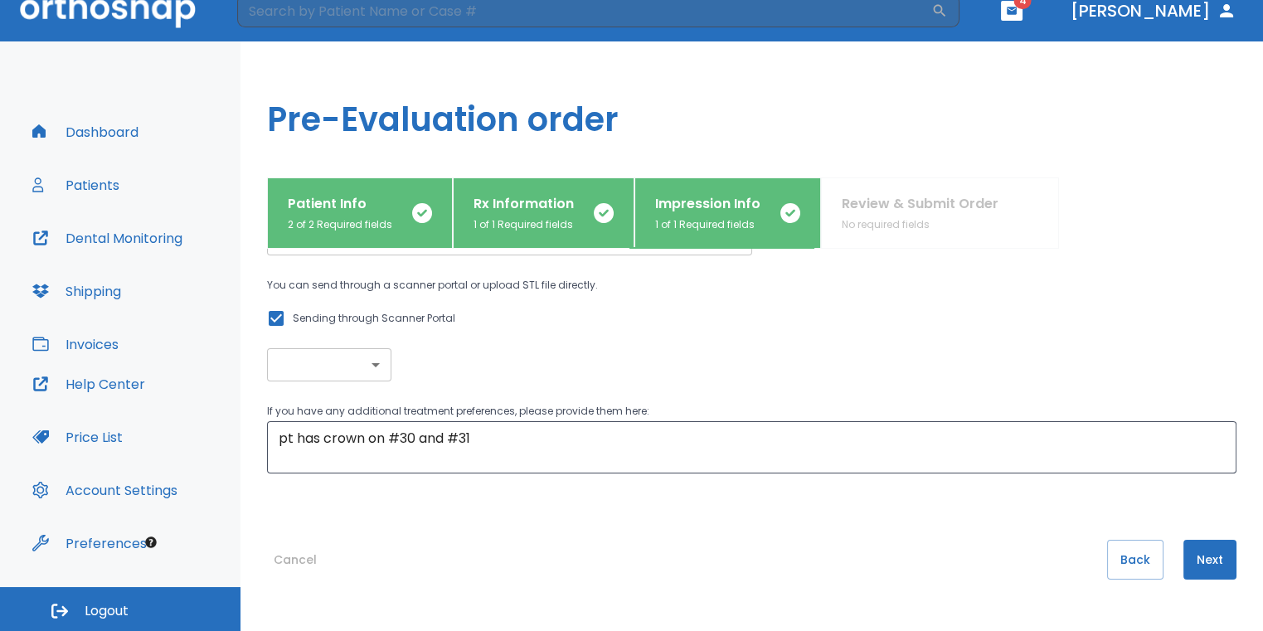
scroll to position [99, 0]
click at [1207, 556] on button "Next" at bounding box center [1209, 559] width 53 height 40
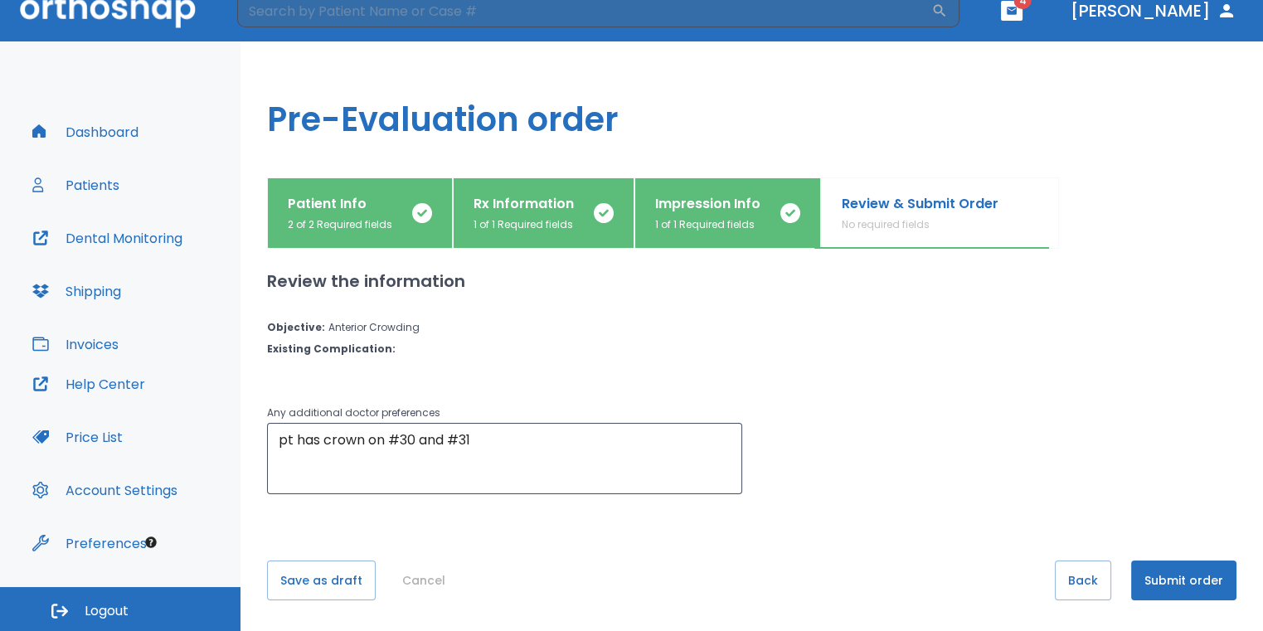
scroll to position [0, 0]
click at [1204, 585] on button "Submit order" at bounding box center [1183, 581] width 105 height 40
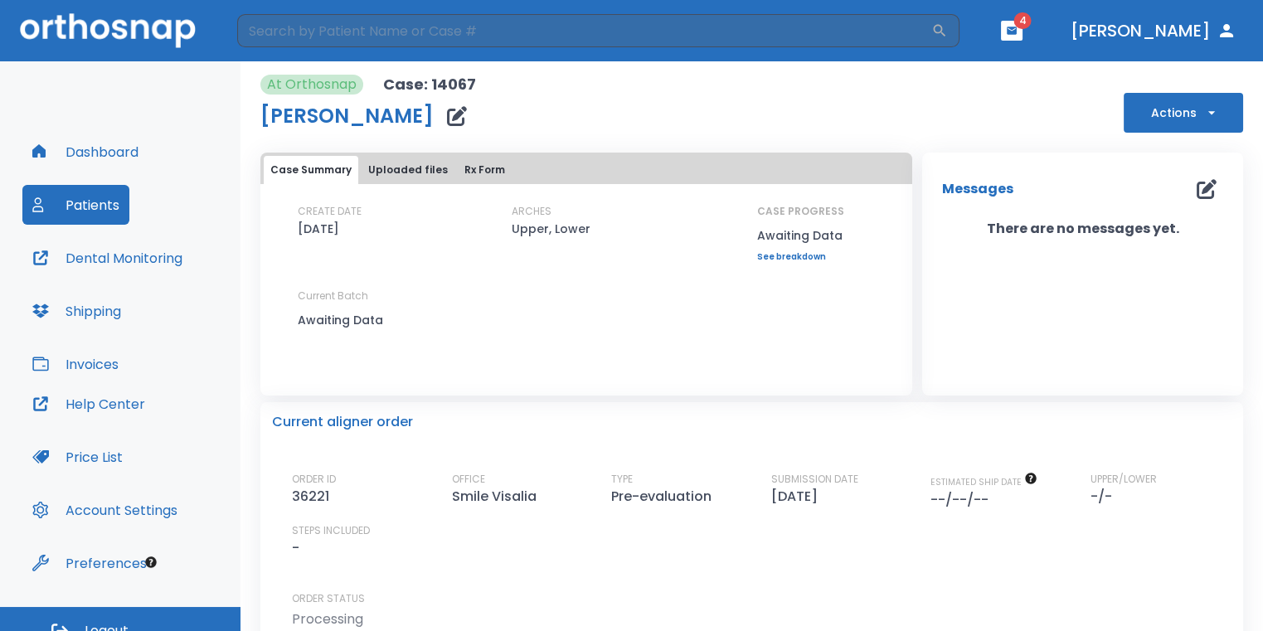
click at [132, 153] on button "Dashboard" at bounding box center [85, 152] width 126 height 40
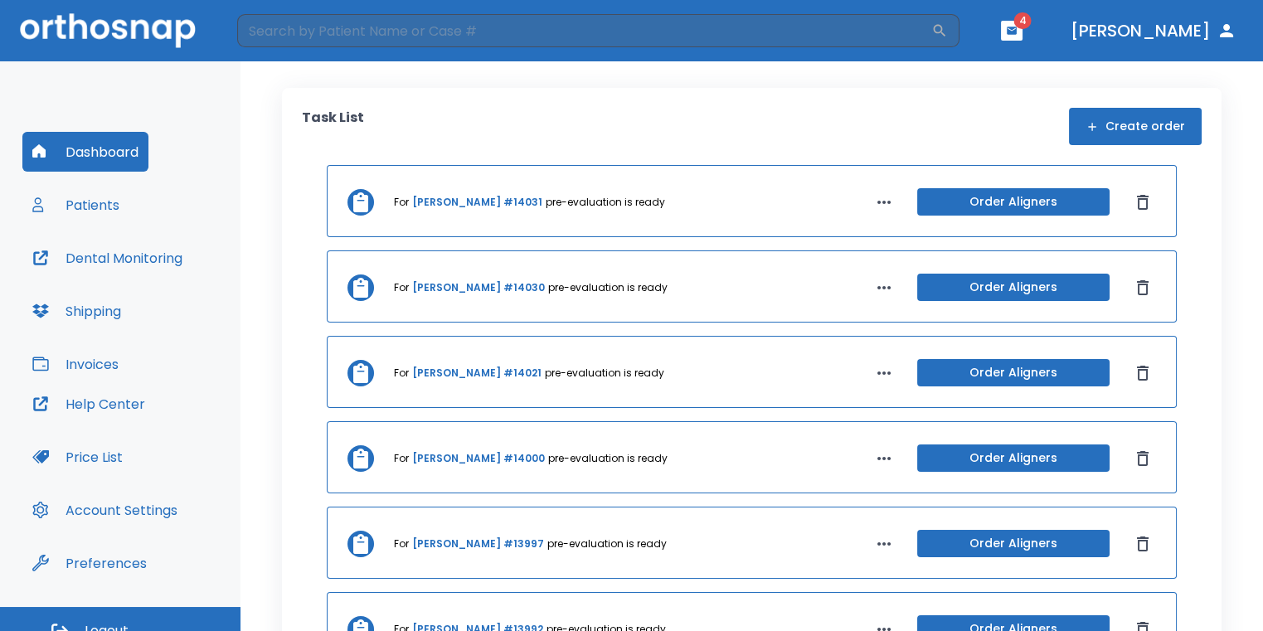
click at [1096, 124] on button "Create order" at bounding box center [1135, 126] width 133 height 37
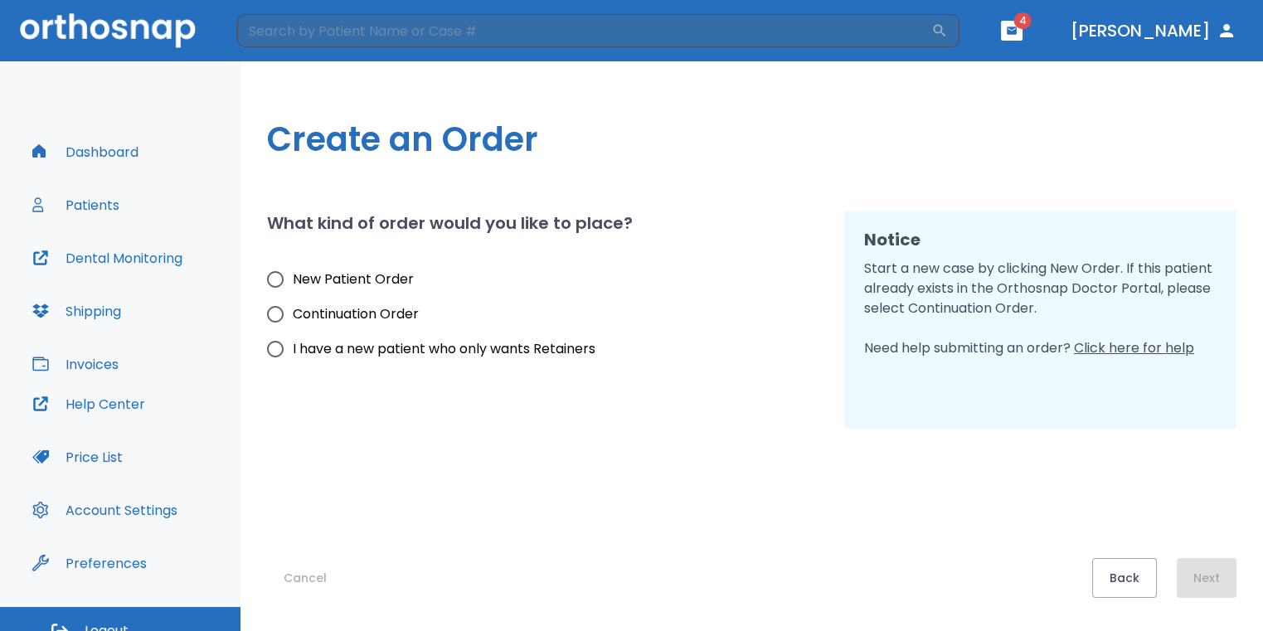
click at [275, 356] on input "I have a new patient who only wants Retainers" at bounding box center [275, 349] width 35 height 35
radio input "true"
drag, startPoint x: 268, startPoint y: 288, endPoint x: 283, endPoint y: 288, distance: 14.9
click at [269, 286] on input "New Patient Order" at bounding box center [275, 279] width 35 height 35
radio input "true"
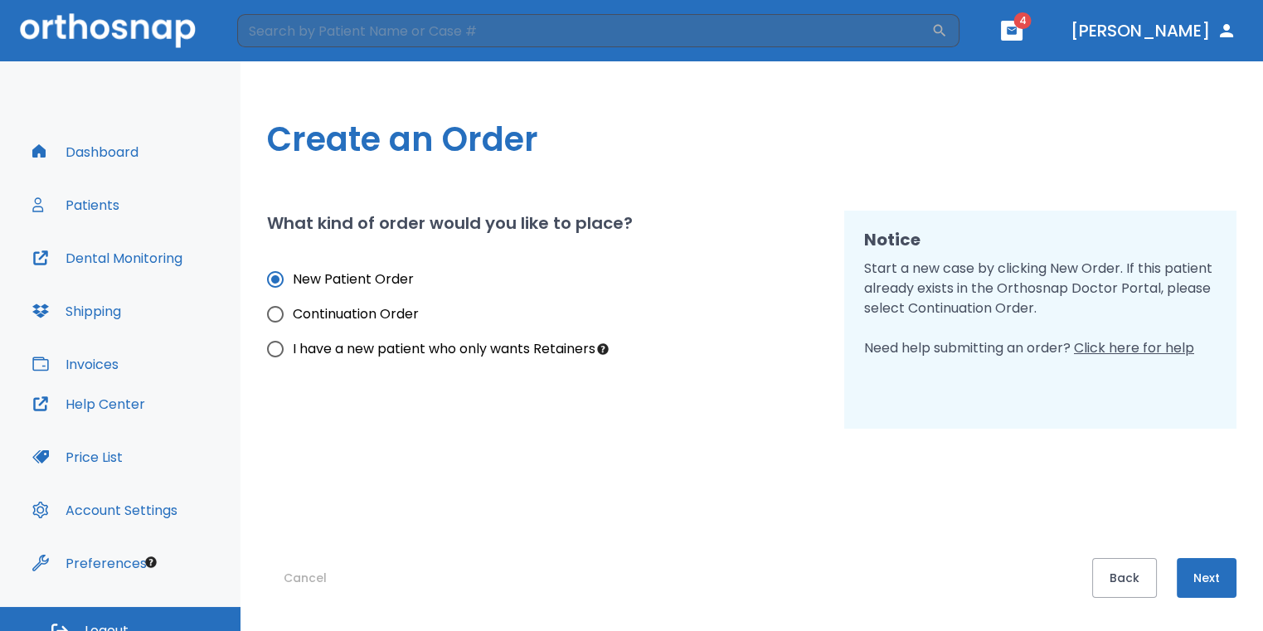
click at [1192, 569] on button "Next" at bounding box center [1207, 578] width 60 height 40
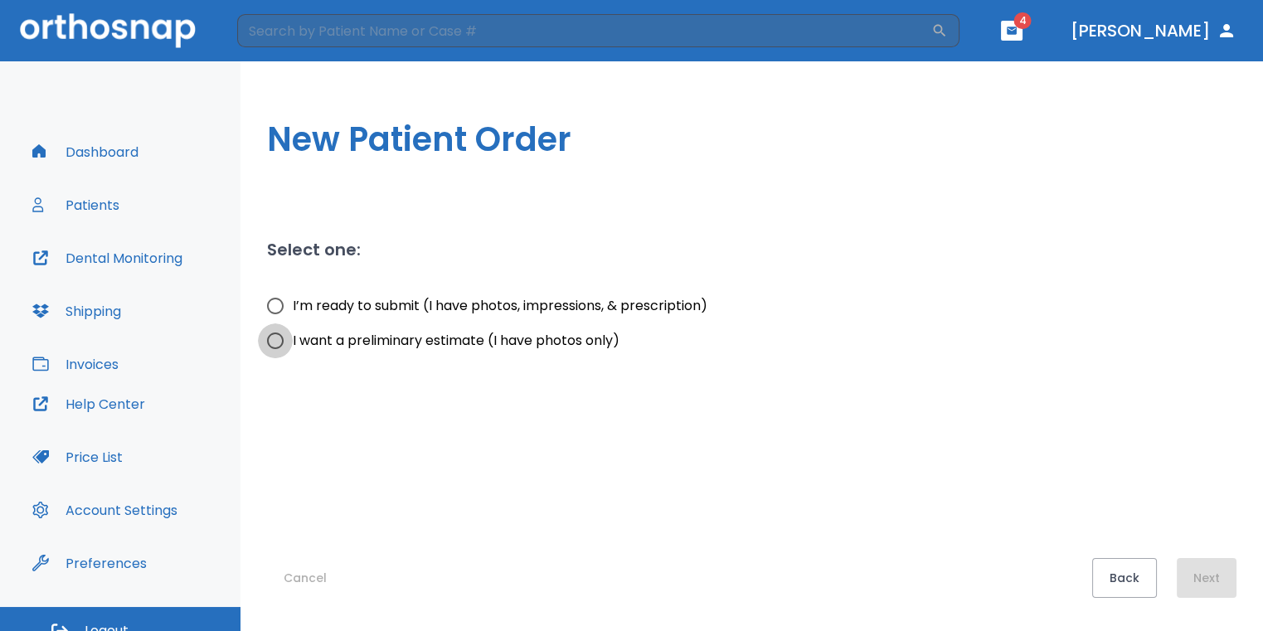
click at [276, 340] on input "I want a preliminary estimate (I have photos only)" at bounding box center [275, 340] width 35 height 35
radio input "true"
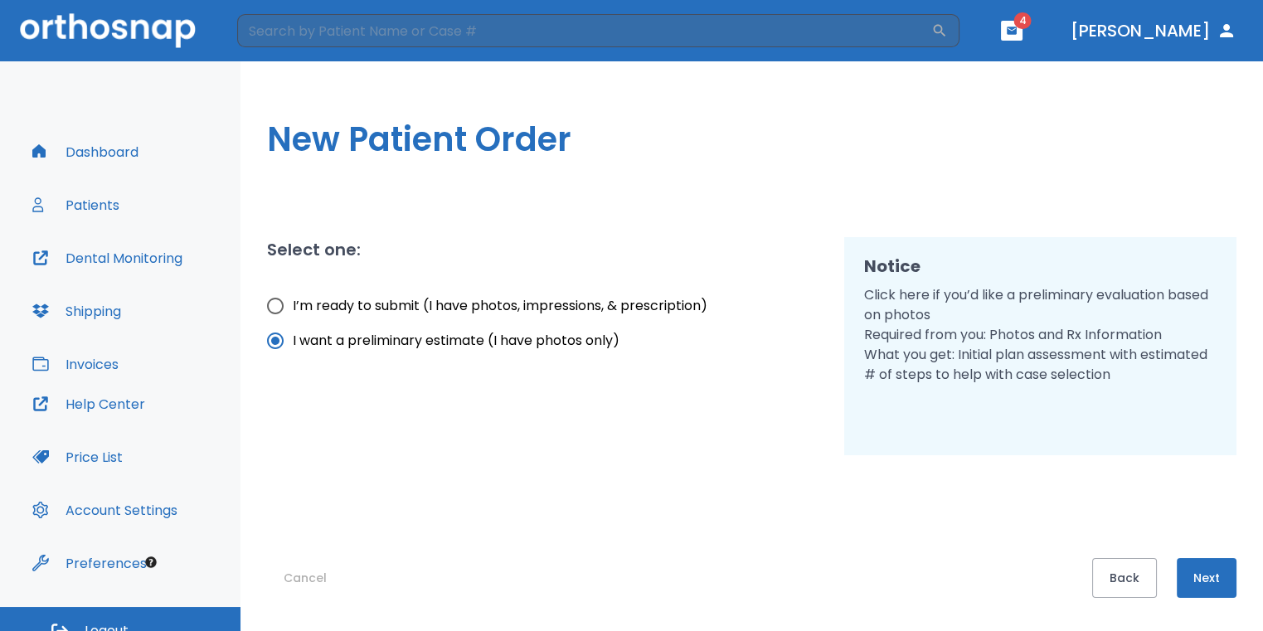
click at [1220, 584] on button "Next" at bounding box center [1207, 578] width 60 height 40
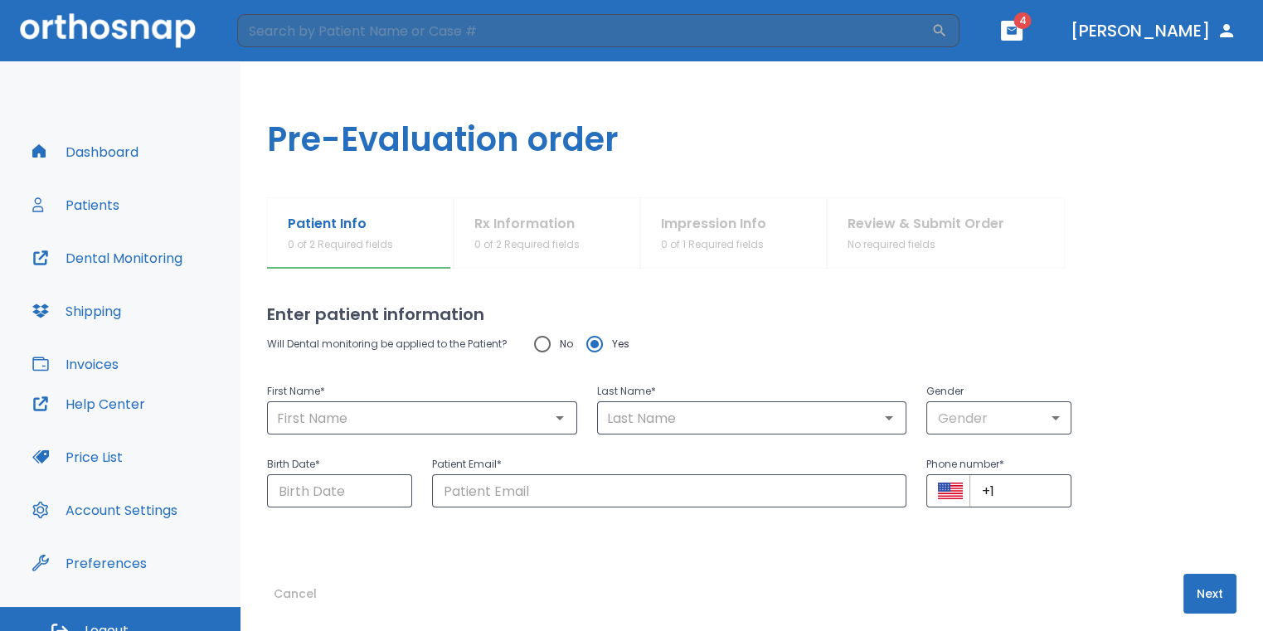
click at [538, 340] on input "No" at bounding box center [542, 344] width 35 height 35
radio input "true"
click at [515, 403] on div "​" at bounding box center [422, 417] width 310 height 33
type input "Amber"
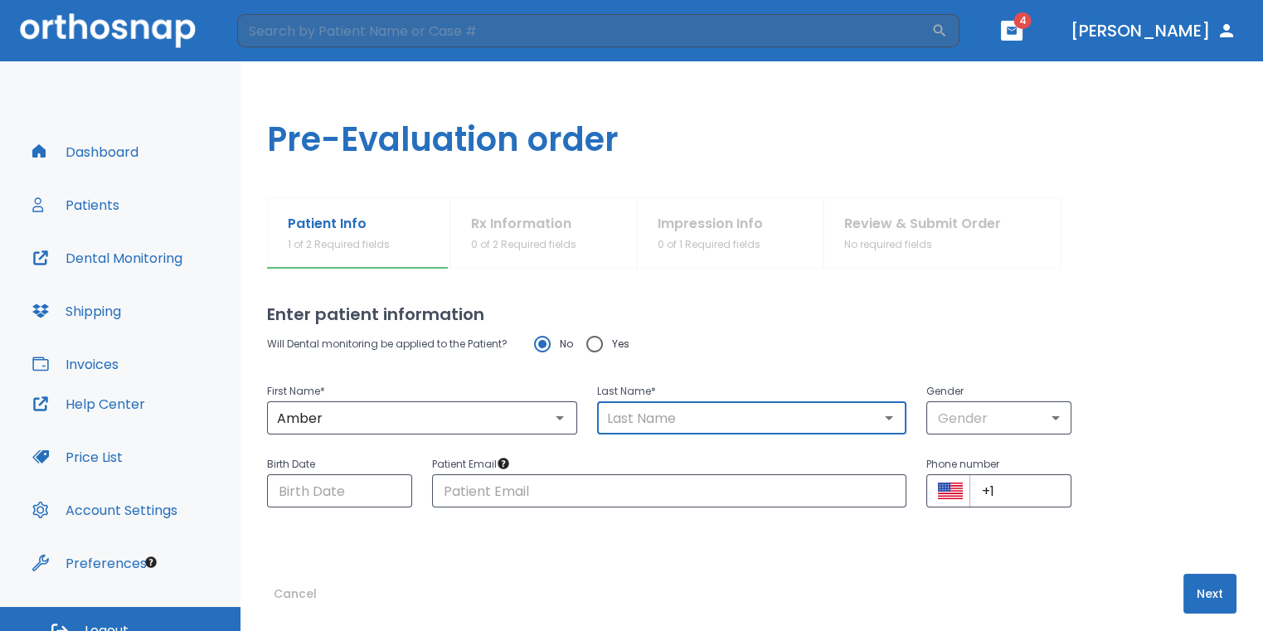
click at [657, 406] on input "text" at bounding box center [752, 417] width 300 height 23
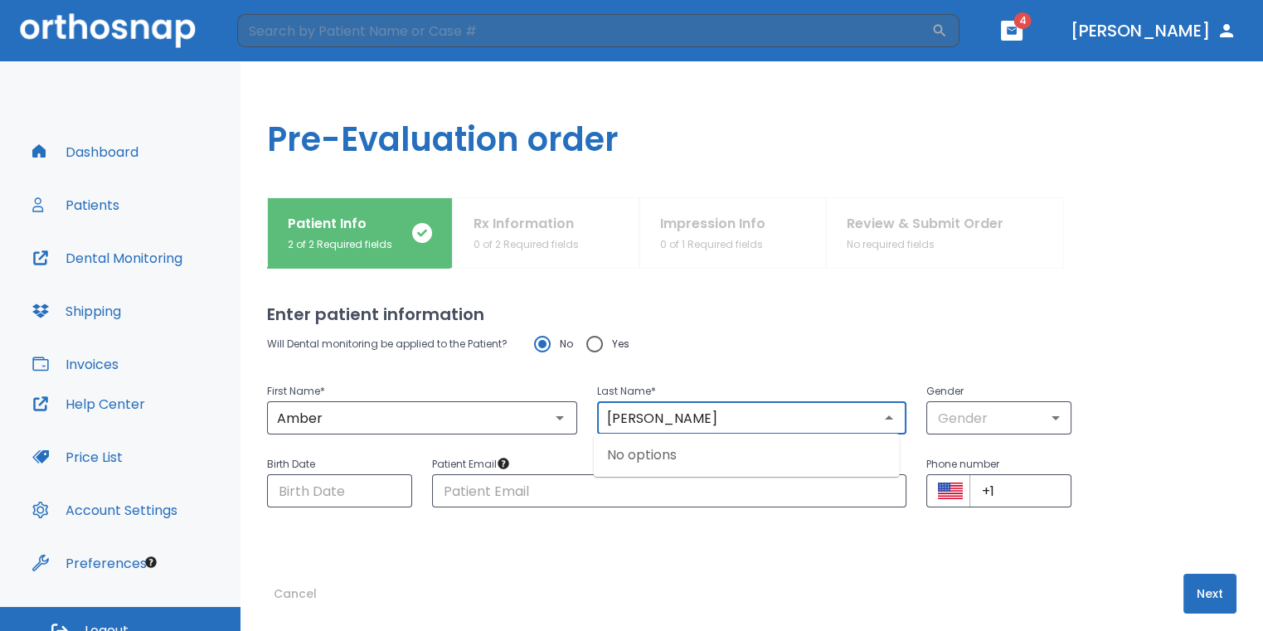
type input "[PERSON_NAME]"
click at [693, 419] on input "[PERSON_NAME]" at bounding box center [752, 417] width 300 height 23
click at [695, 415] on input "[PERSON_NAME]" at bounding box center [752, 417] width 300 height 23
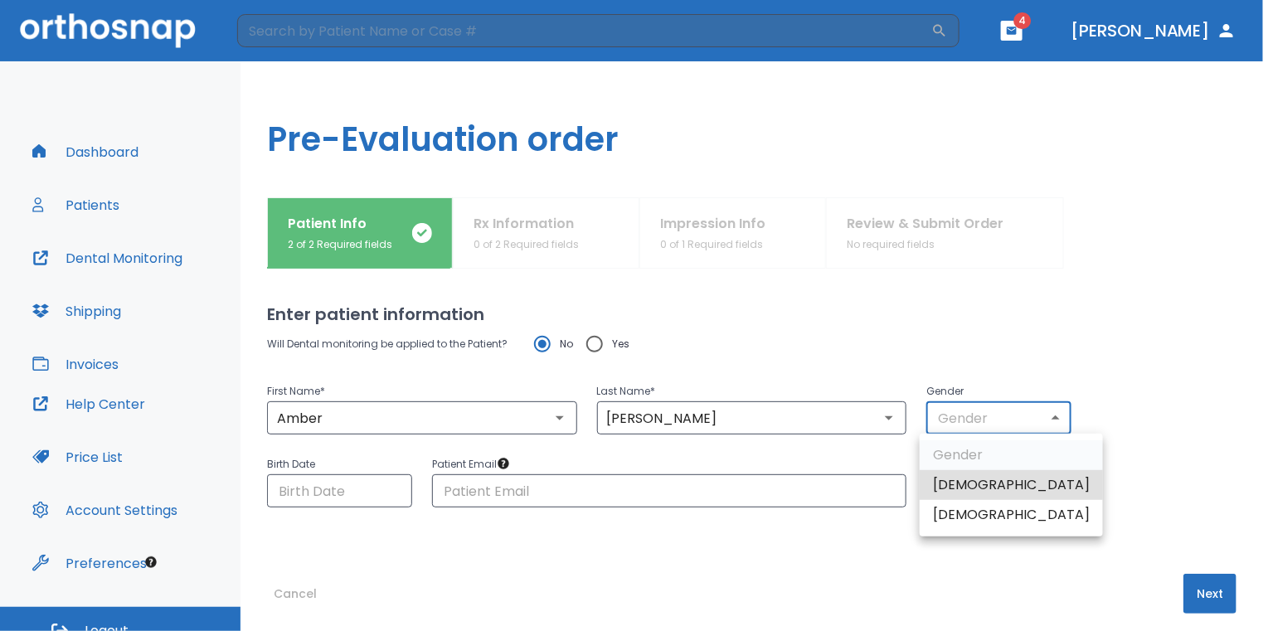
click at [1032, 425] on body "​ 4 [PERSON_NAME] Dashboard Patients Dental Monitoring Shipping Invoices Help C…" at bounding box center [636, 315] width 1273 height 631
click at [1161, 473] on div at bounding box center [636, 315] width 1273 height 631
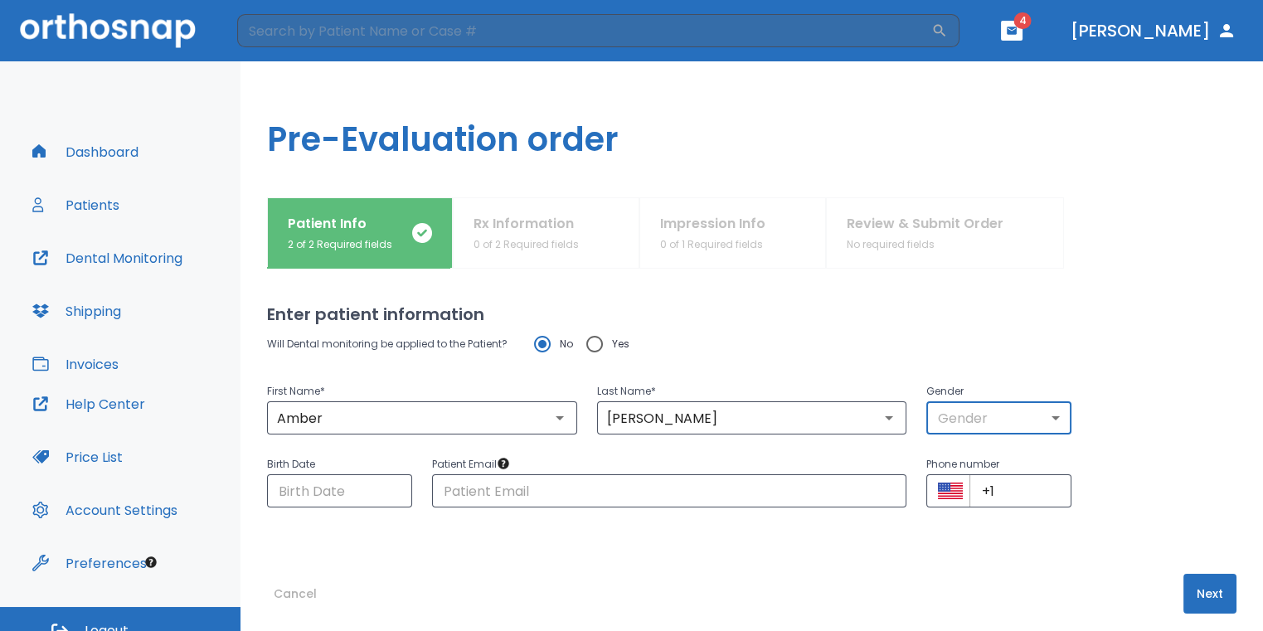
click at [1192, 583] on button "Next" at bounding box center [1209, 594] width 53 height 40
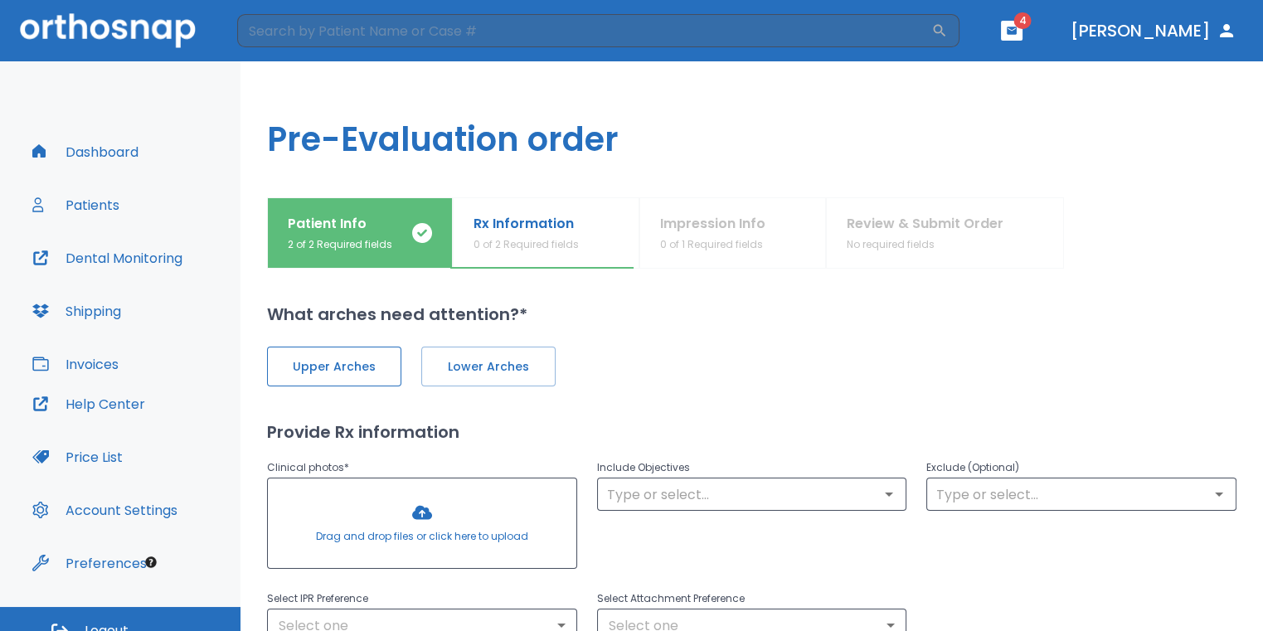
drag, startPoint x: 342, startPoint y: 354, endPoint x: 359, endPoint y: 366, distance: 20.9
click at [342, 355] on button "Upper Arches" at bounding box center [334, 367] width 134 height 40
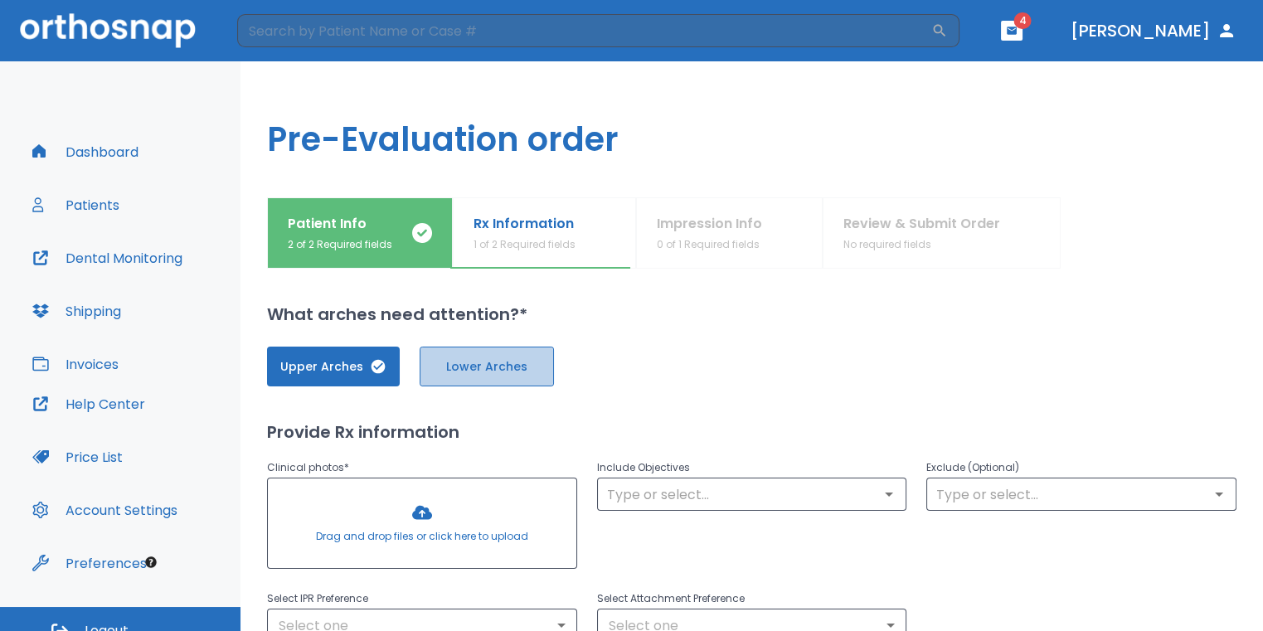
click at [444, 383] on button "Lower Arches" at bounding box center [487, 367] width 134 height 40
click at [415, 496] on div at bounding box center [422, 523] width 308 height 90
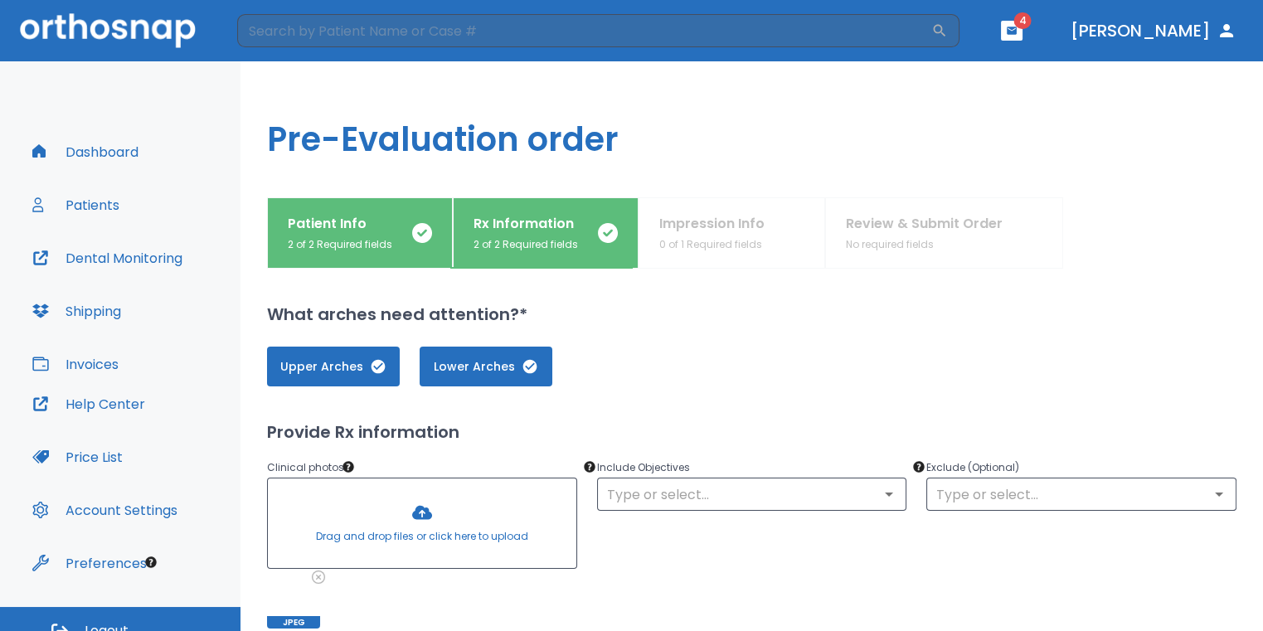
click at [423, 508] on div at bounding box center [422, 523] width 308 height 90
click at [432, 529] on div at bounding box center [422, 523] width 308 height 90
click at [424, 510] on div at bounding box center [422, 523] width 308 height 90
click at [425, 522] on div at bounding box center [422, 523] width 308 height 90
click at [405, 522] on div at bounding box center [422, 523] width 308 height 90
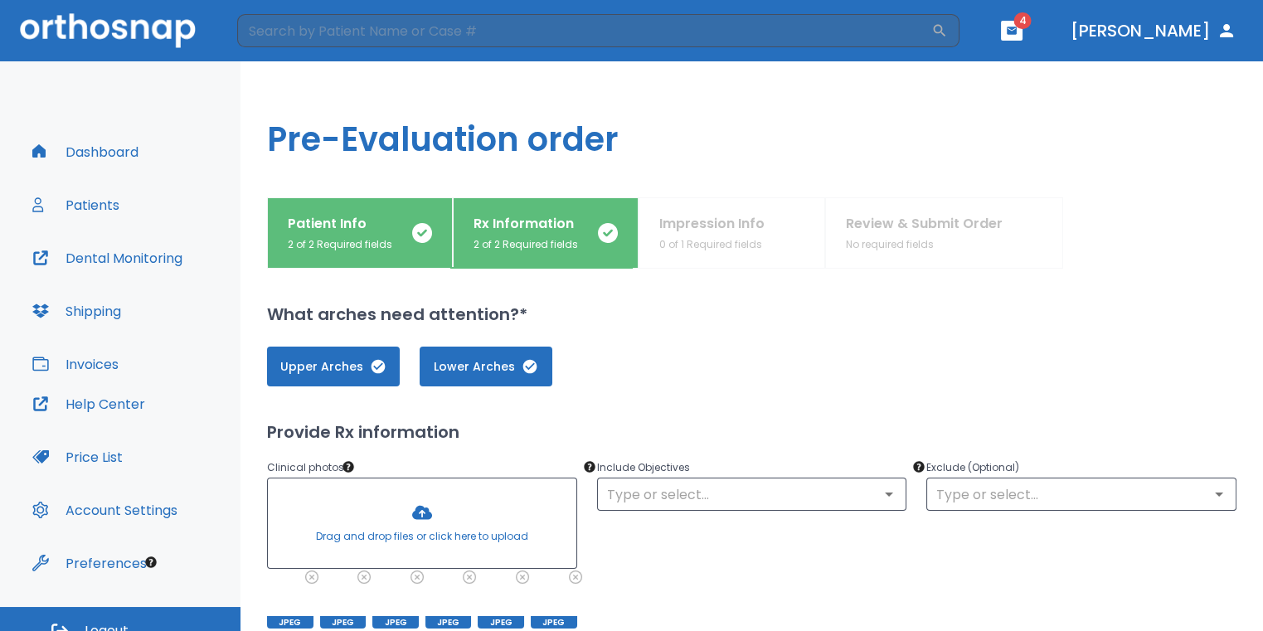
click at [408, 512] on div at bounding box center [422, 523] width 308 height 90
click at [416, 516] on div at bounding box center [422, 523] width 308 height 90
click at [432, 520] on div at bounding box center [422, 523] width 308 height 90
click at [422, 506] on div at bounding box center [422, 523] width 308 height 90
click at [442, 507] on div at bounding box center [422, 523] width 308 height 90
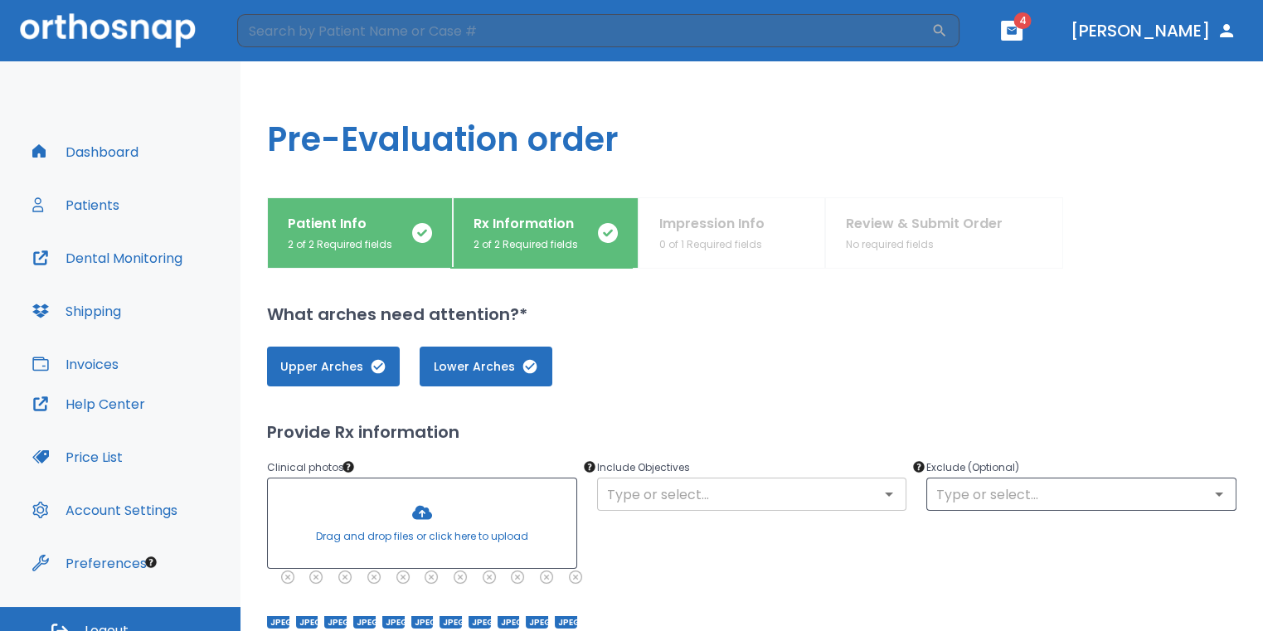
click at [771, 487] on input "text" at bounding box center [752, 494] width 300 height 23
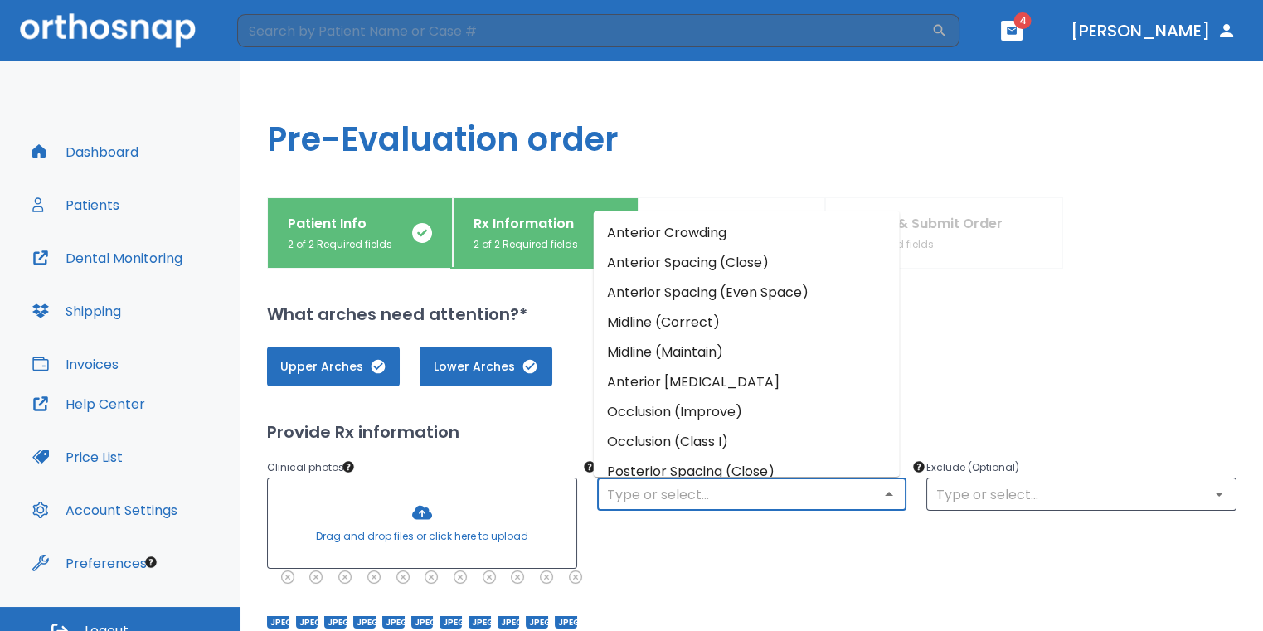
click at [739, 244] on li "Anterior Crowding" at bounding box center [747, 232] width 306 height 30
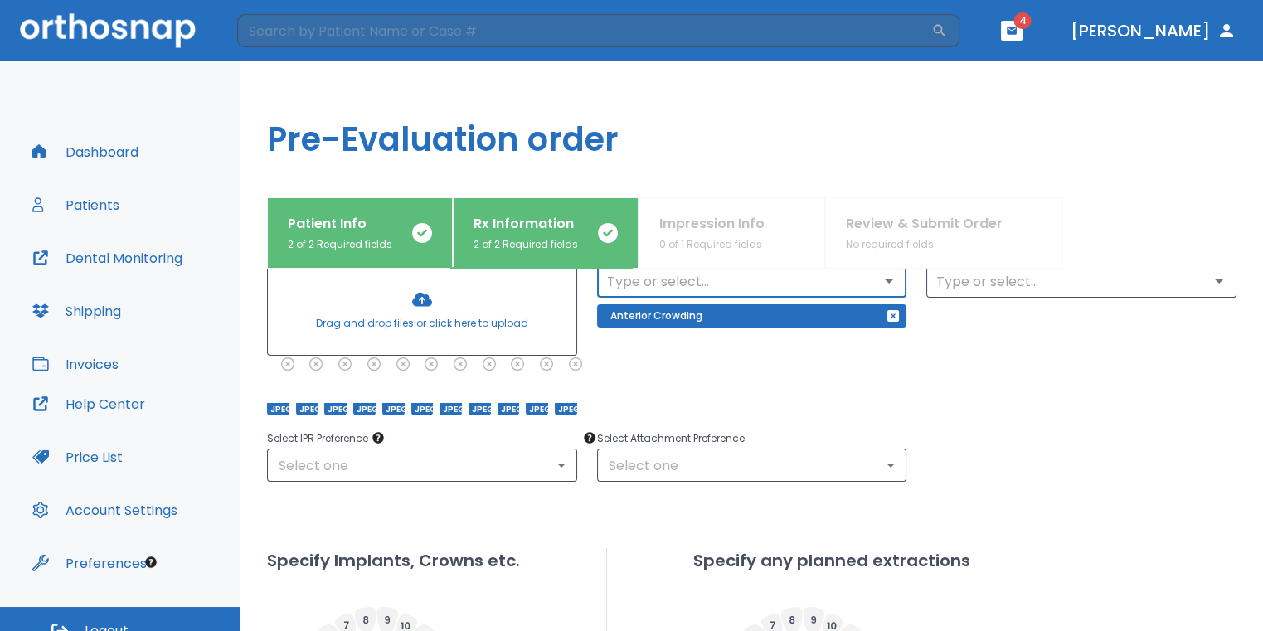
scroll to position [249, 0]
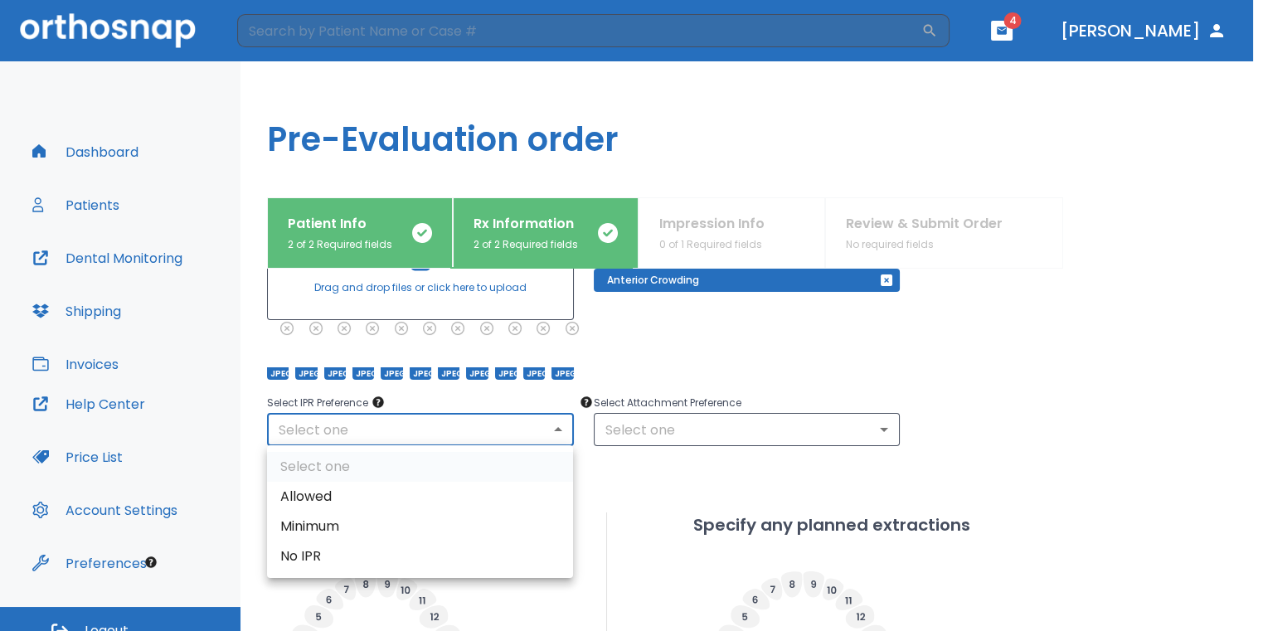
click at [544, 430] on body "​ 4 [PERSON_NAME] Dashboard Patients Dental Monitoring Shipping Invoices Help C…" at bounding box center [631, 315] width 1263 height 631
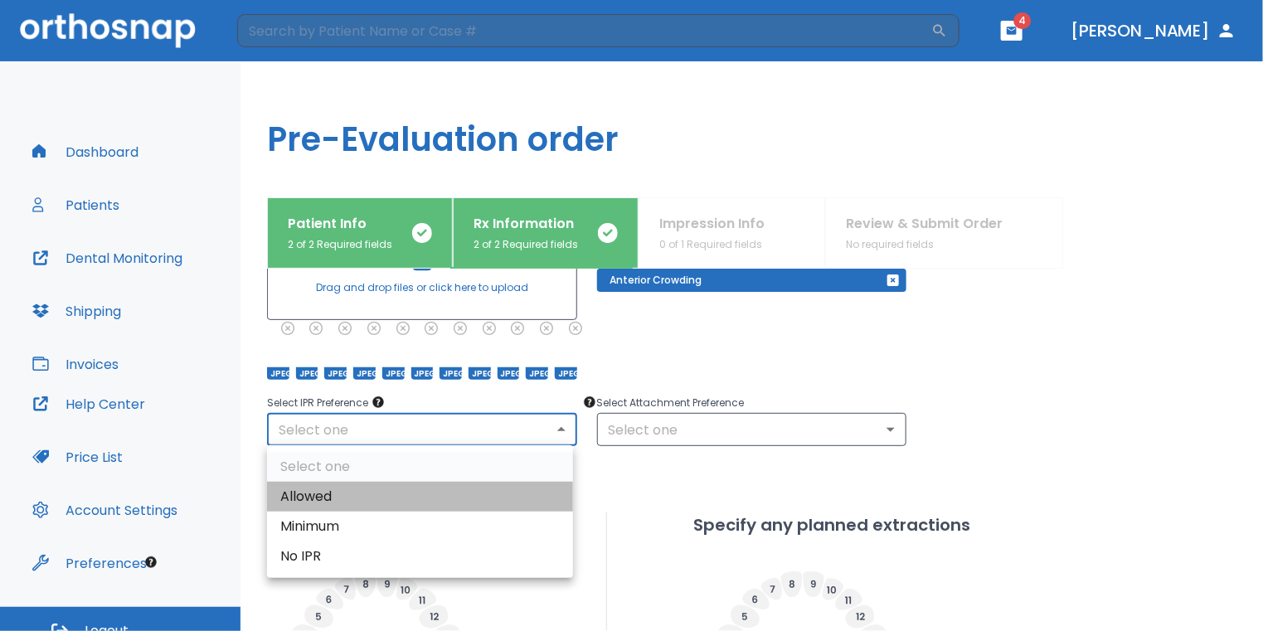
click at [449, 494] on li "Allowed" at bounding box center [420, 497] width 306 height 30
type input "1"
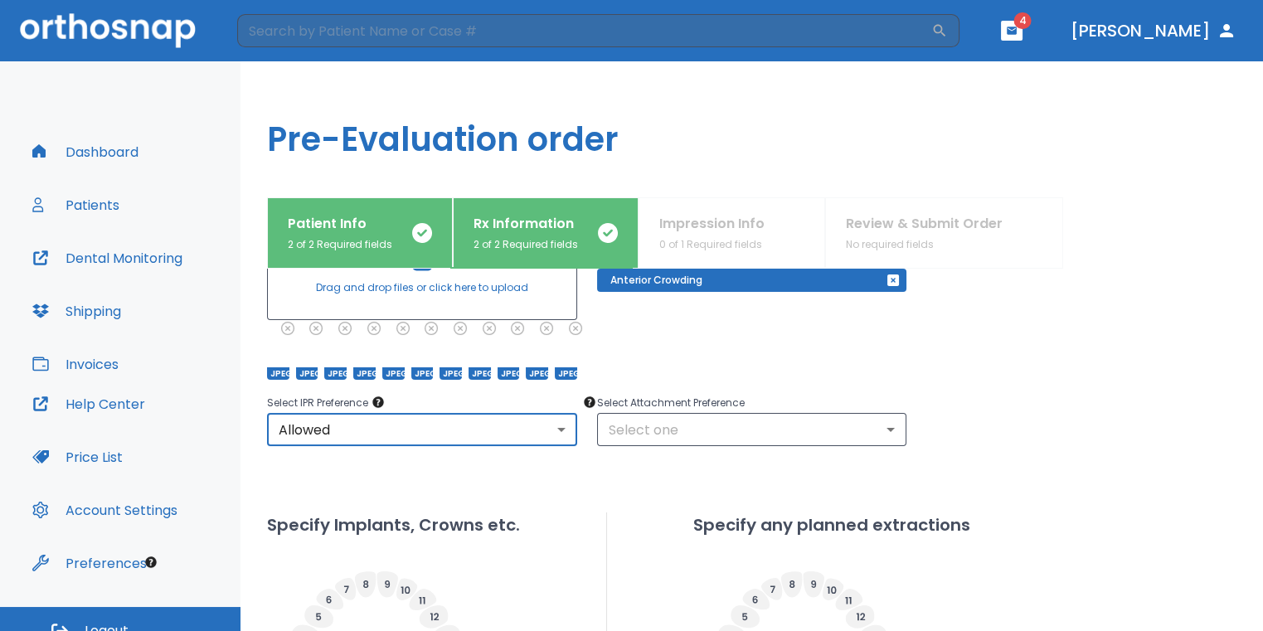
click at [766, 425] on body "​ 4 [PERSON_NAME] Dashboard Patients Dental Monitoring Shipping Invoices Help C…" at bounding box center [631, 315] width 1263 height 631
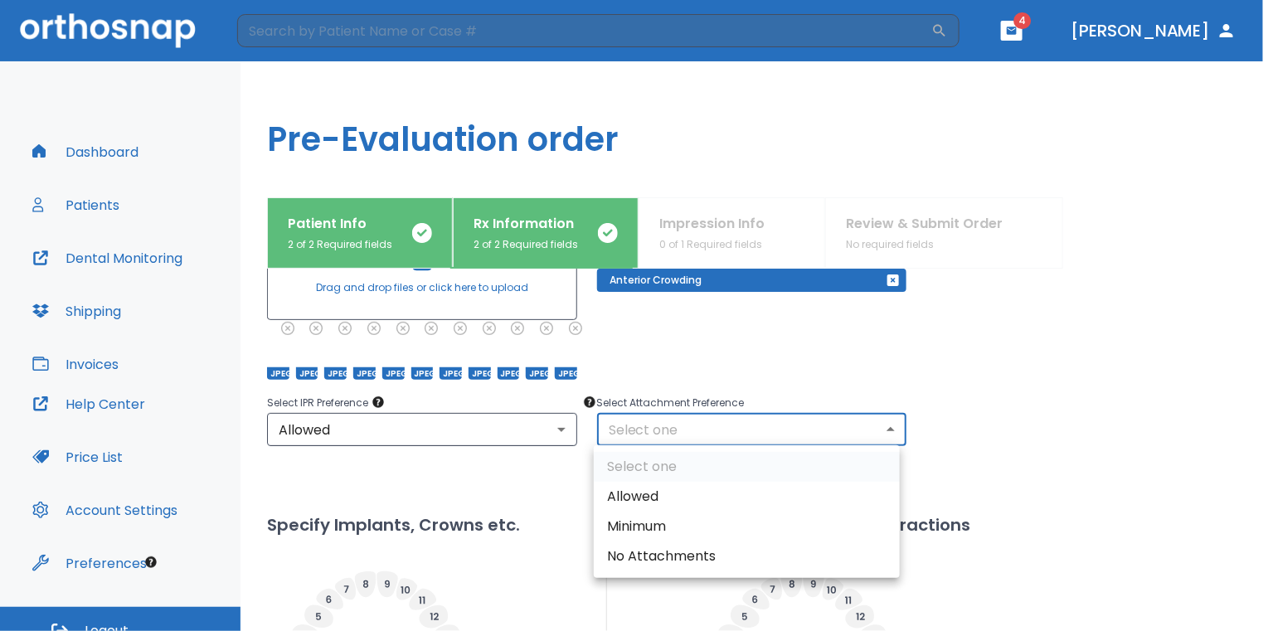
click at [724, 478] on ul "Select one Allowed Minimum No Attachments" at bounding box center [747, 511] width 306 height 133
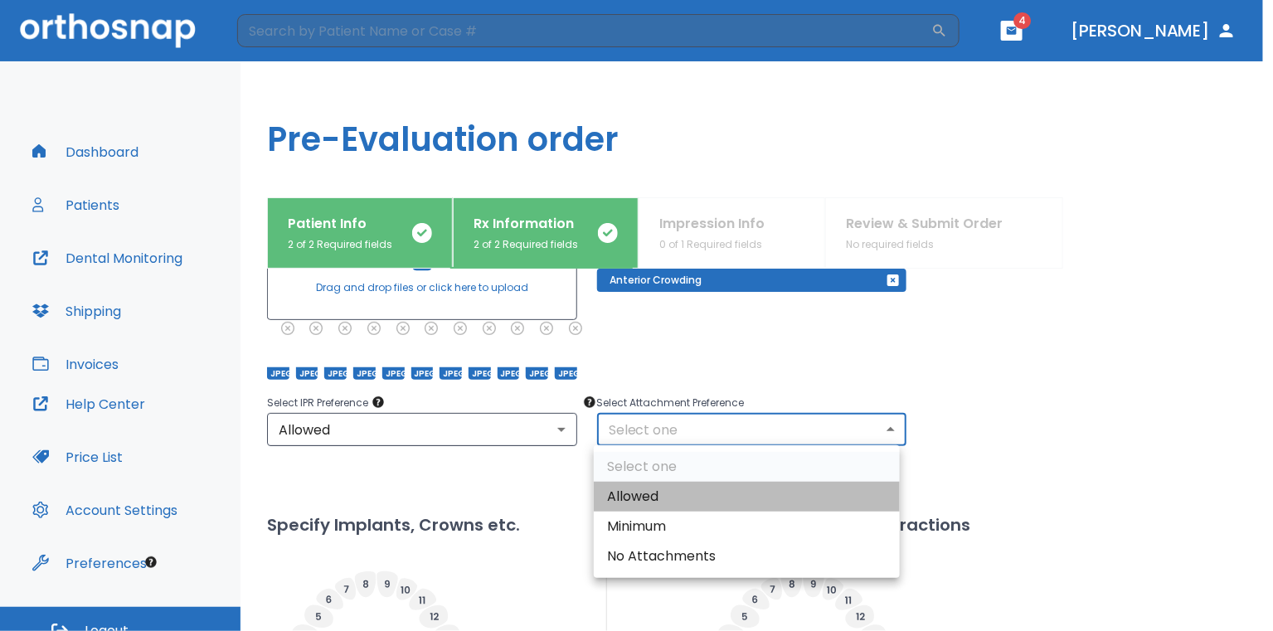
click at [722, 488] on li "Allowed" at bounding box center [747, 497] width 306 height 30
type input "1"
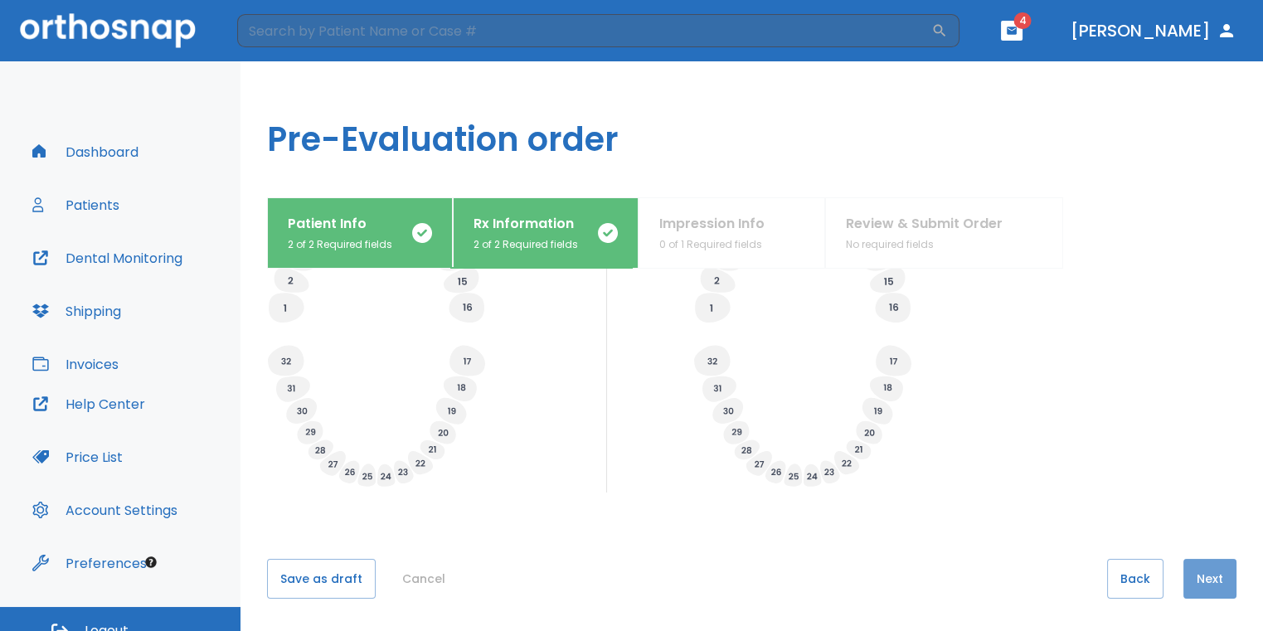
click at [1201, 579] on button "Next" at bounding box center [1209, 579] width 53 height 40
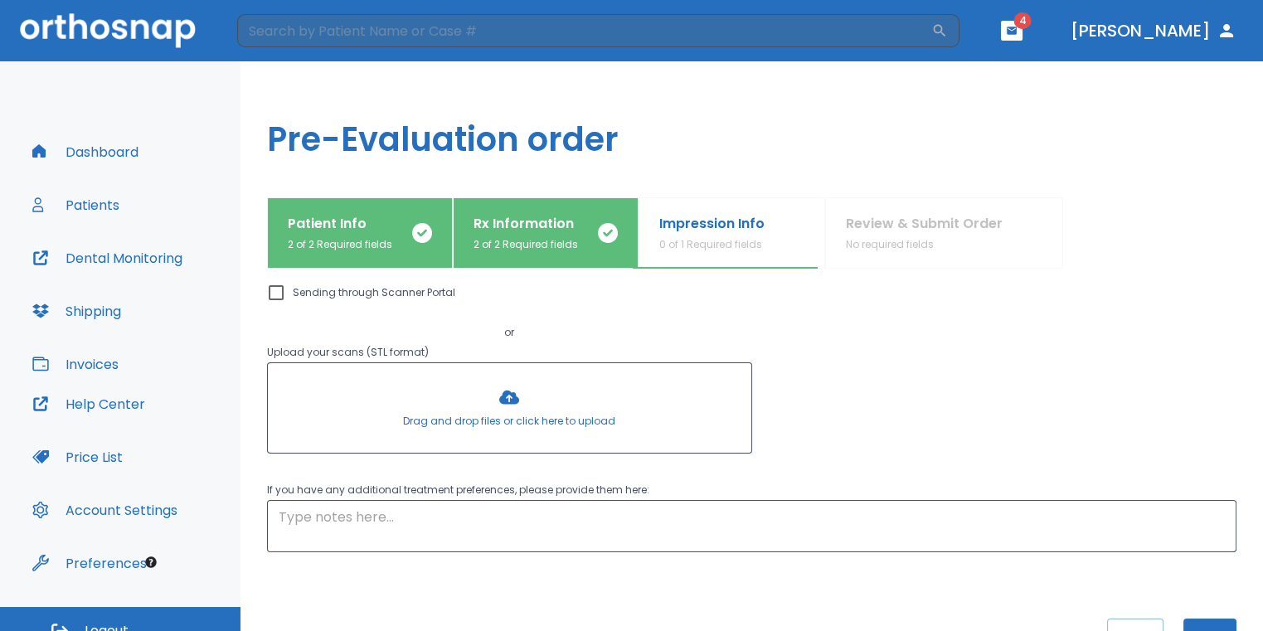
scroll to position [120, 0]
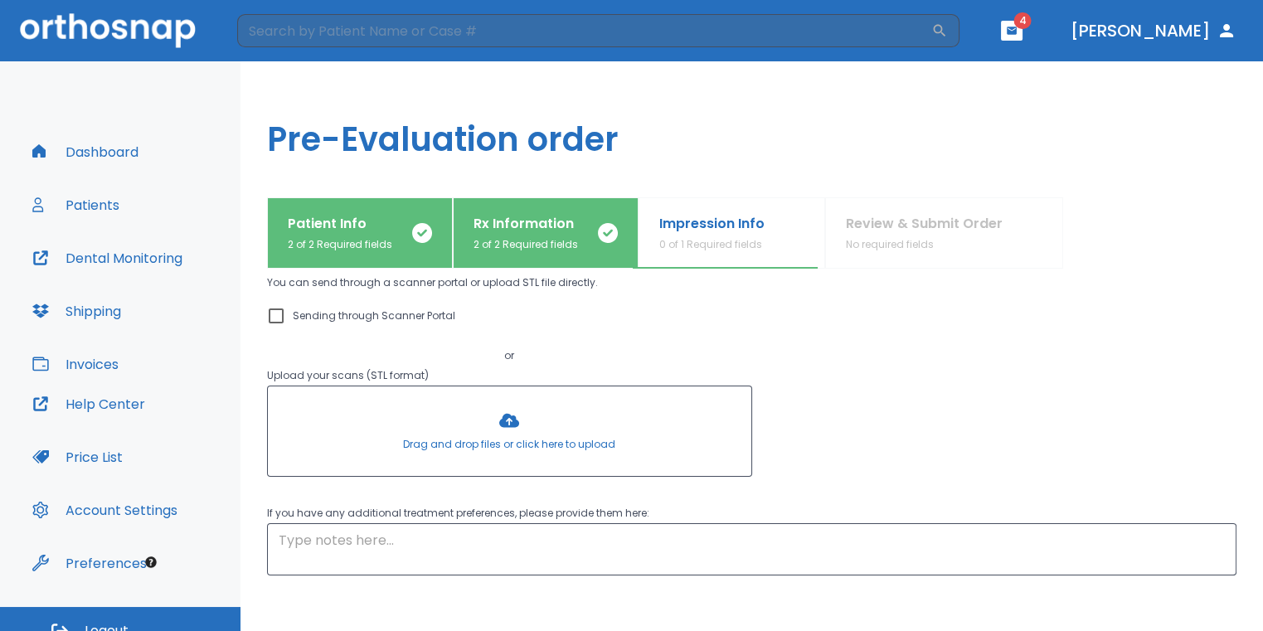
click at [276, 325] on div "Sending through Scanner Portal" at bounding box center [509, 319] width 485 height 27
click at [273, 313] on input "Sending through Scanner Portal" at bounding box center [276, 316] width 20 height 20
checkbox input "true"
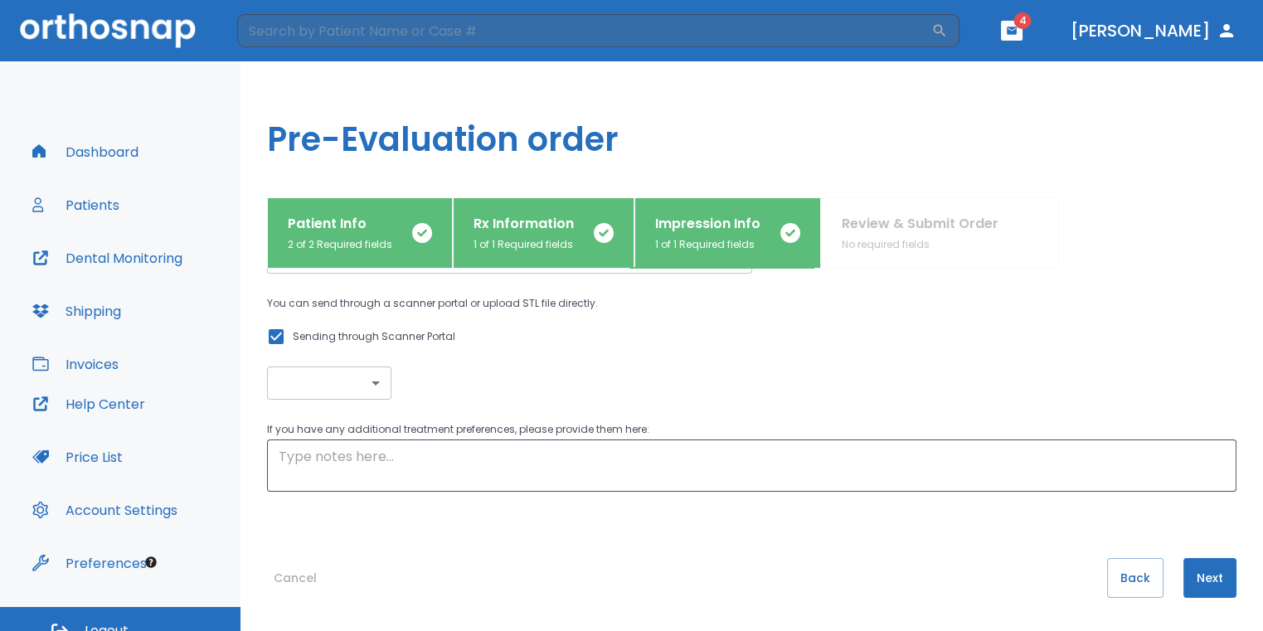
scroll to position [99, 0]
click at [1199, 574] on button "Next" at bounding box center [1209, 579] width 53 height 40
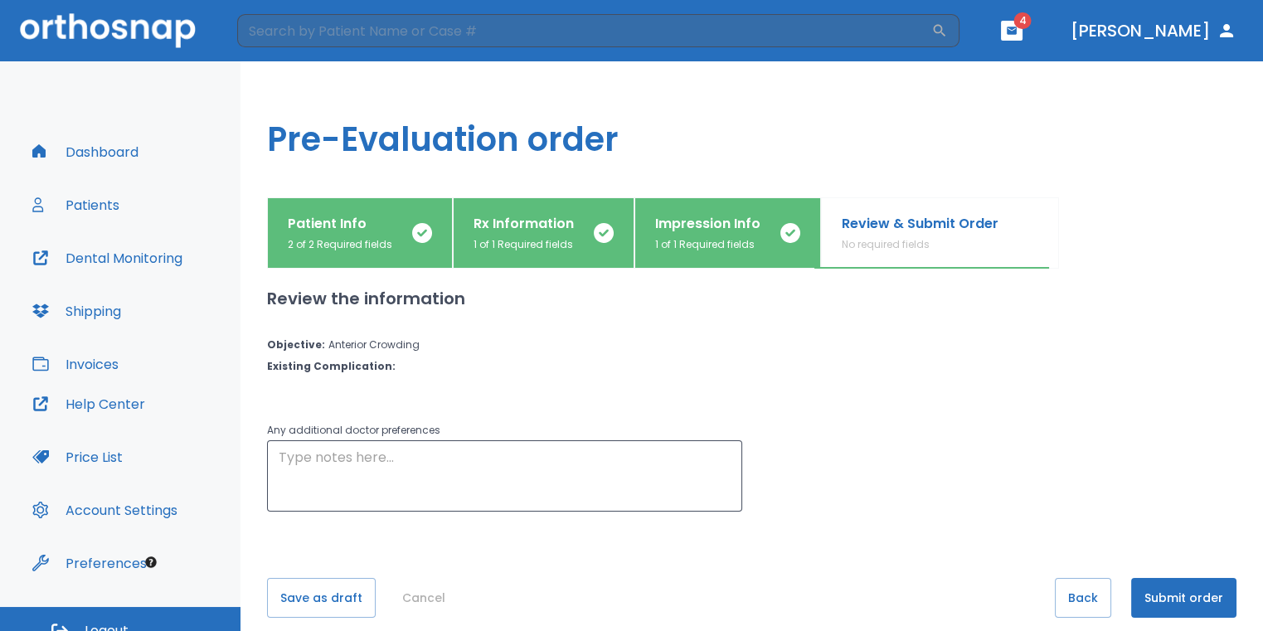
scroll to position [0, 0]
click at [1197, 598] on button "Submit order" at bounding box center [1183, 600] width 105 height 40
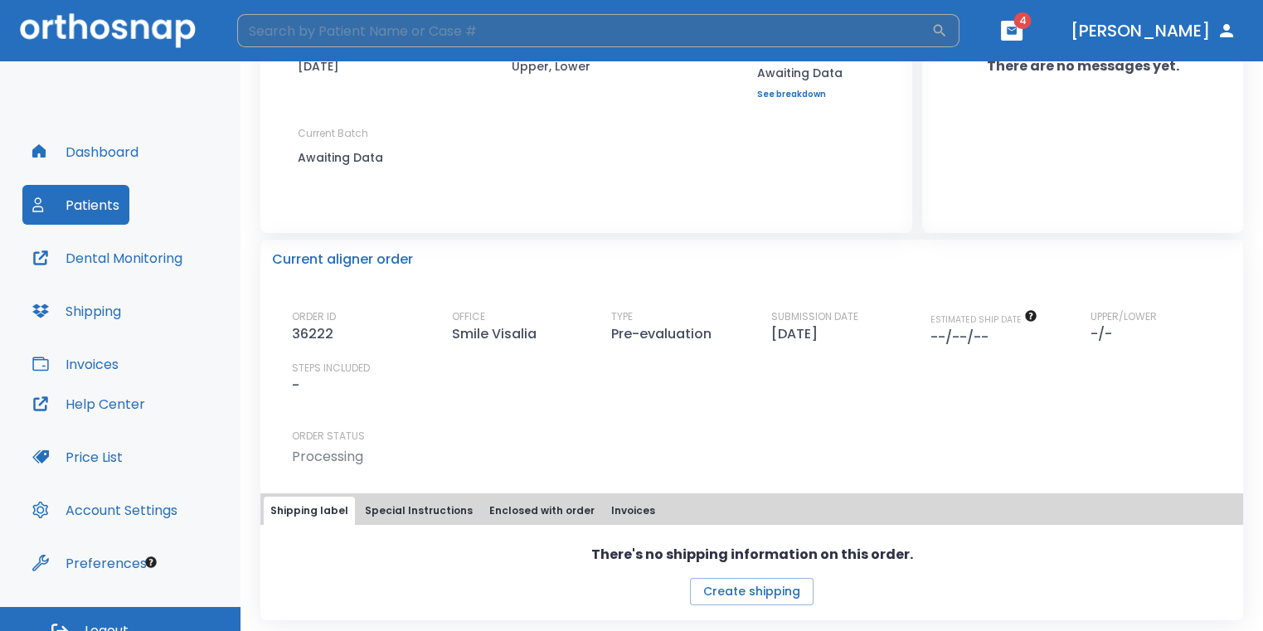
scroll to position [163, 0]
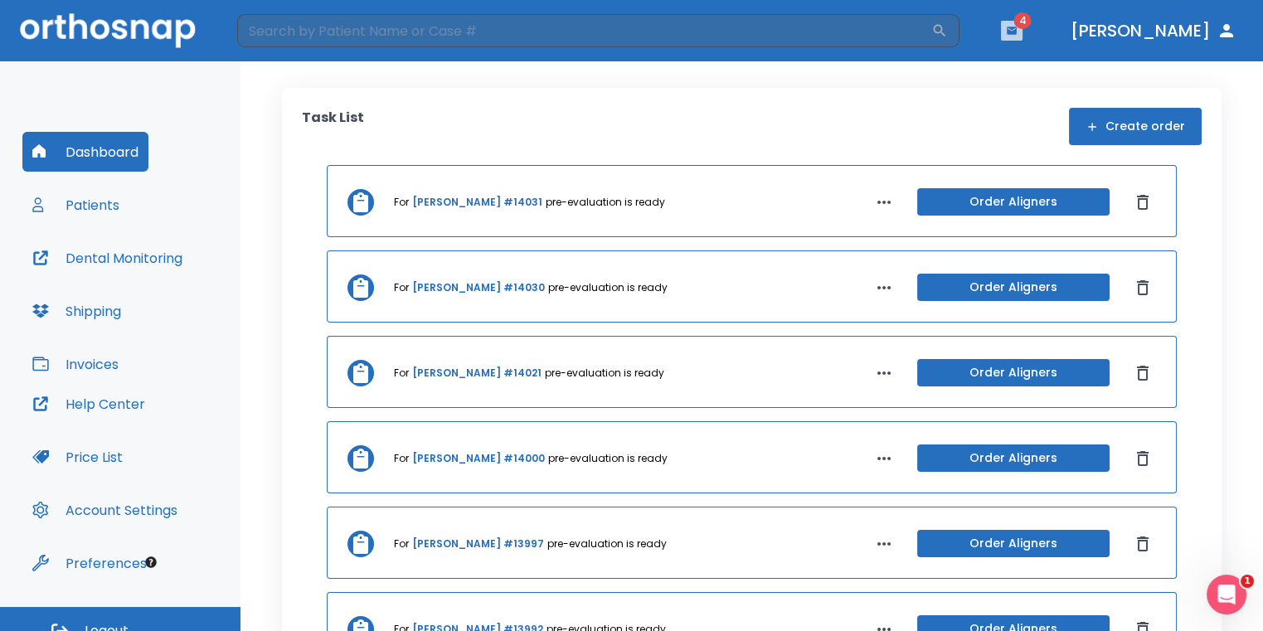
click at [1022, 34] on button "button" at bounding box center [1012, 31] width 22 height 20
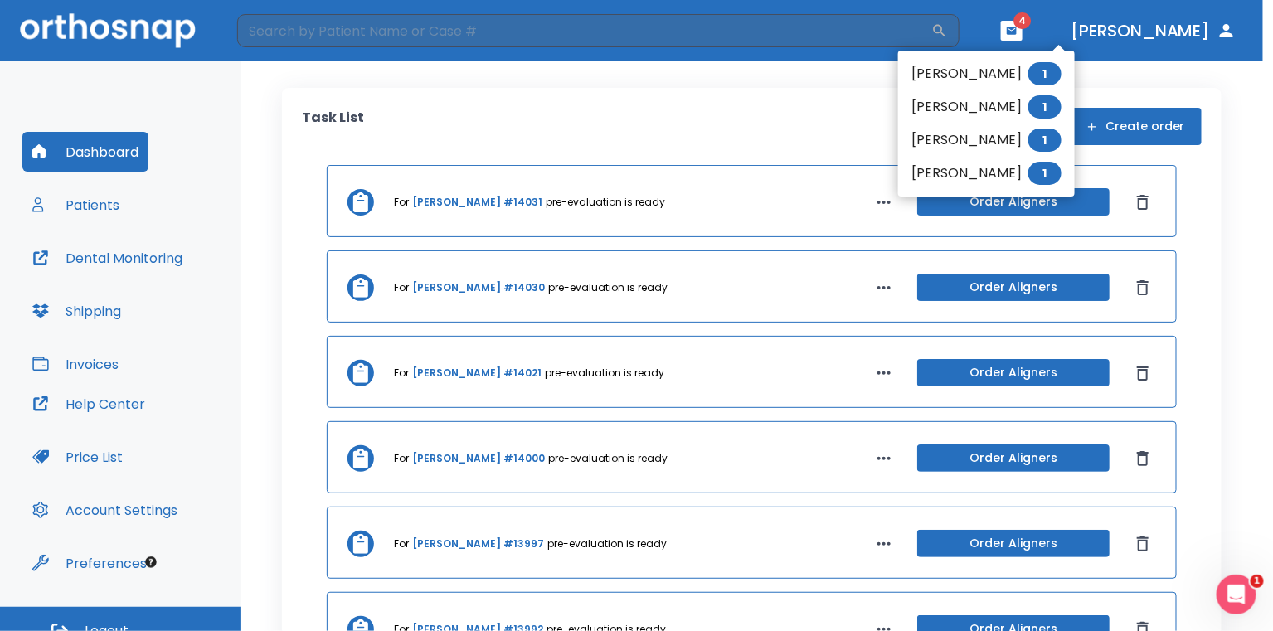
click at [808, 101] on div at bounding box center [636, 315] width 1273 height 631
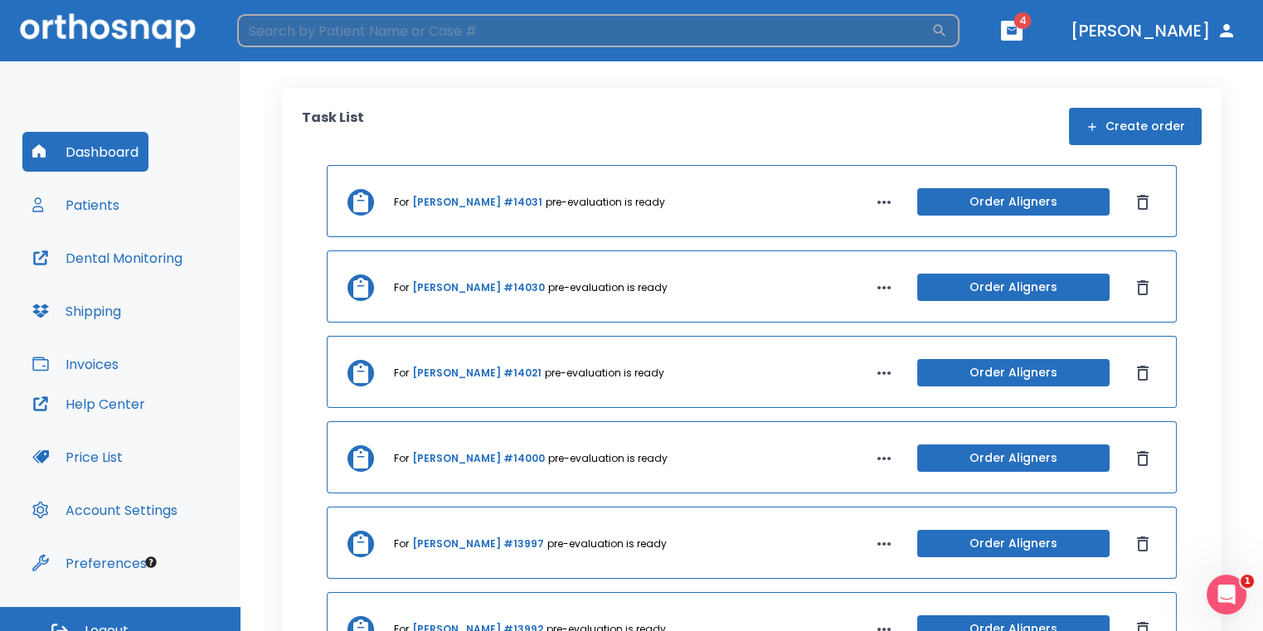
click at [803, 39] on input "search" at bounding box center [584, 30] width 694 height 33
type input "garcia"
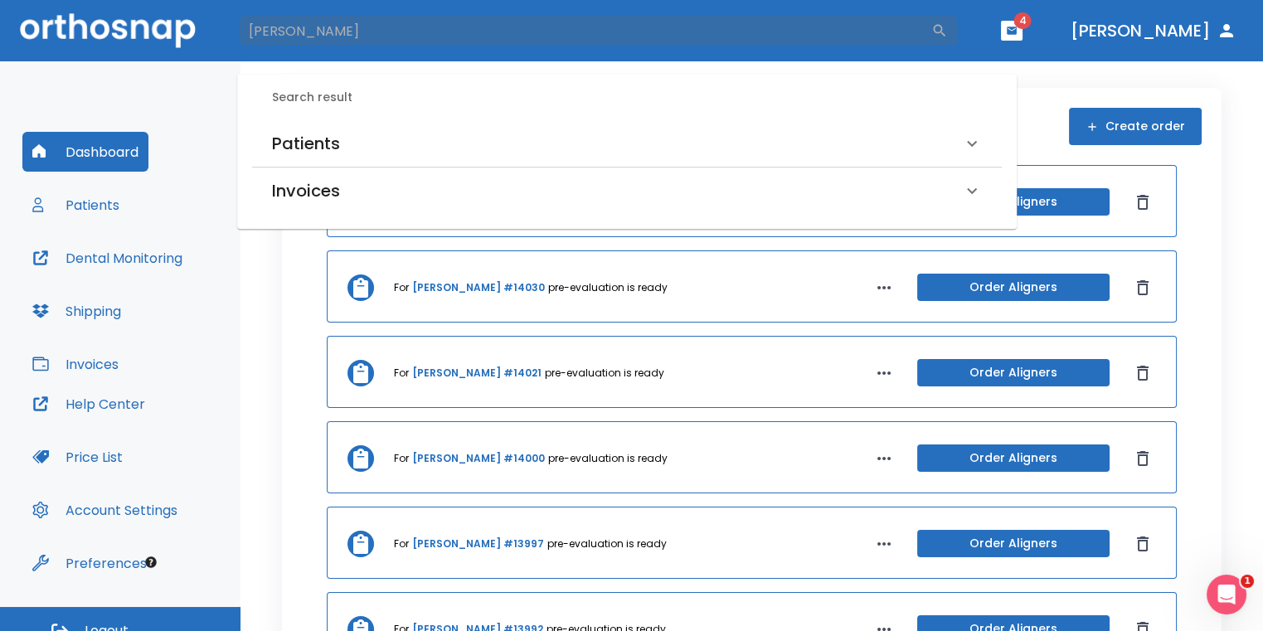
click at [532, 146] on div "Patients" at bounding box center [617, 143] width 690 height 27
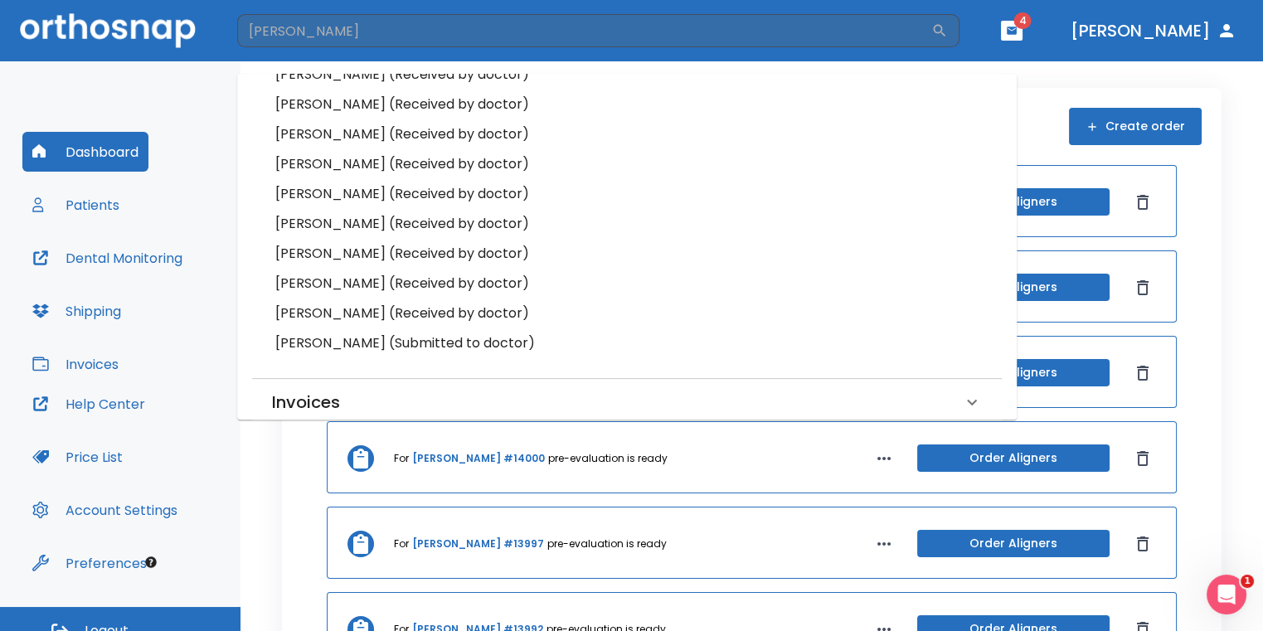
scroll to position [206, 0]
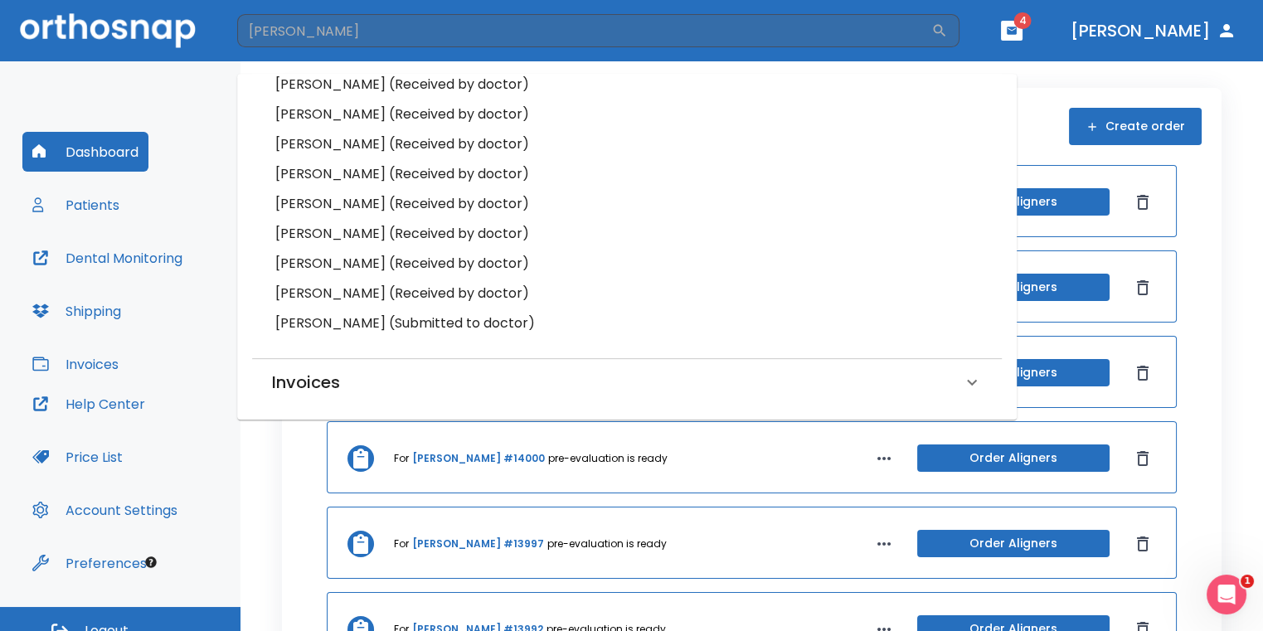
click at [396, 317] on h6 "Katalina Garcia (Submitted to doctor)" at bounding box center [626, 323] width 703 height 23
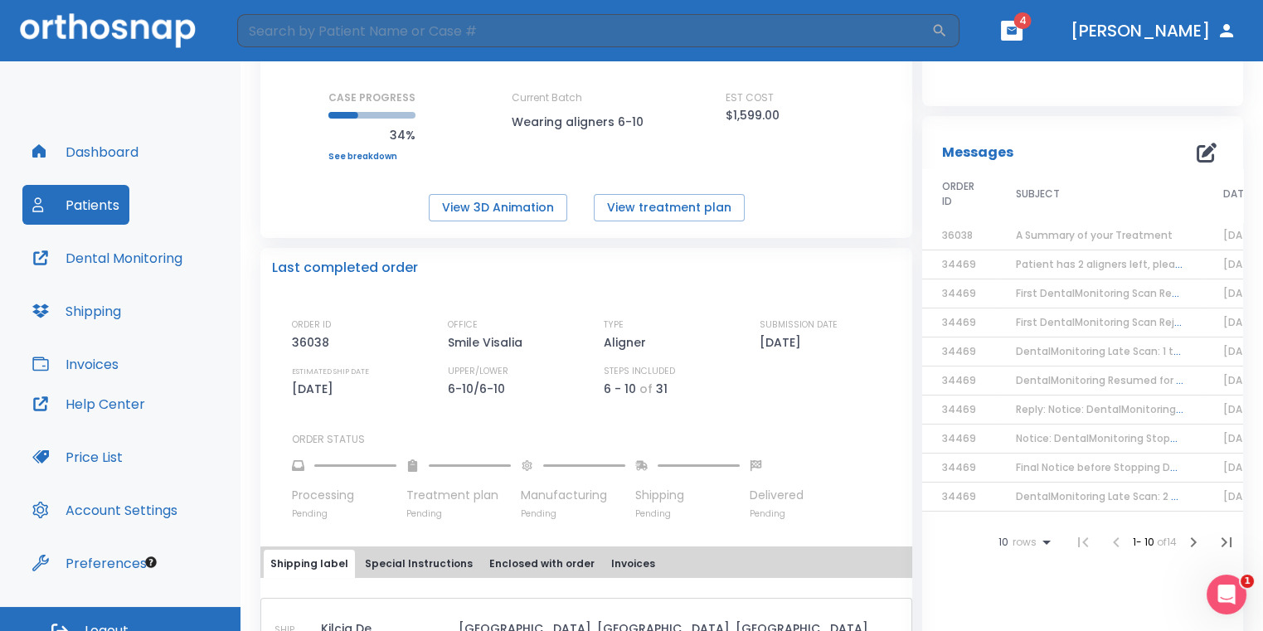
scroll to position [332, 0]
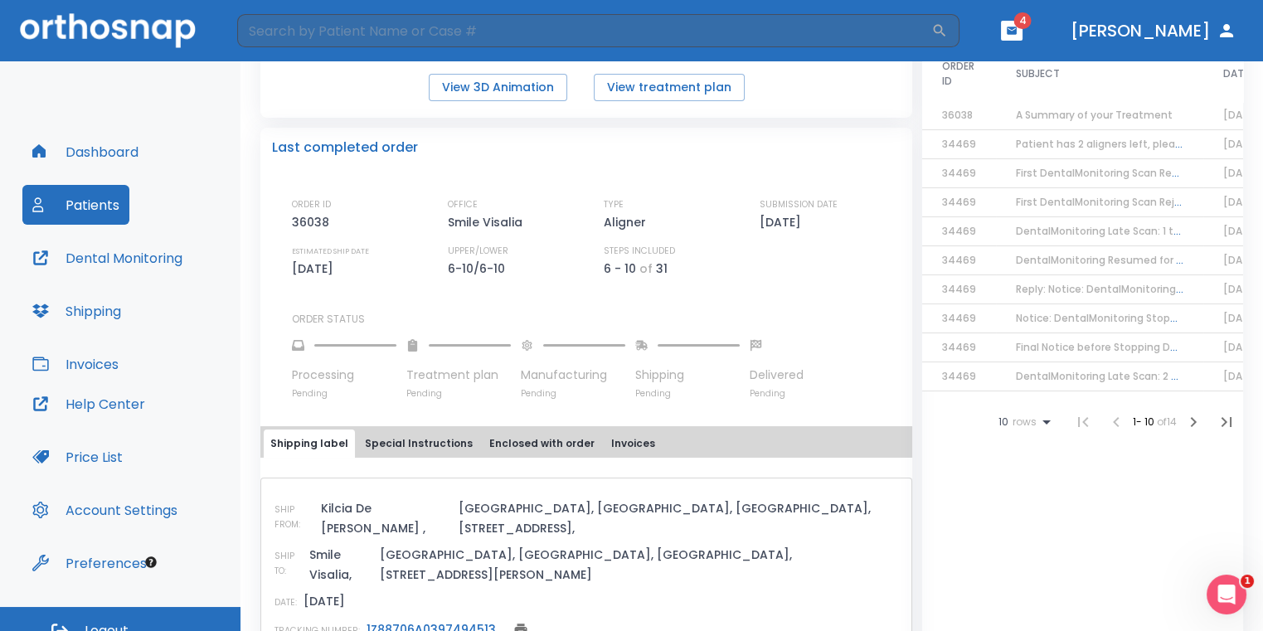
click at [403, 621] on link "1Z88706A0397494513" at bounding box center [430, 629] width 129 height 17
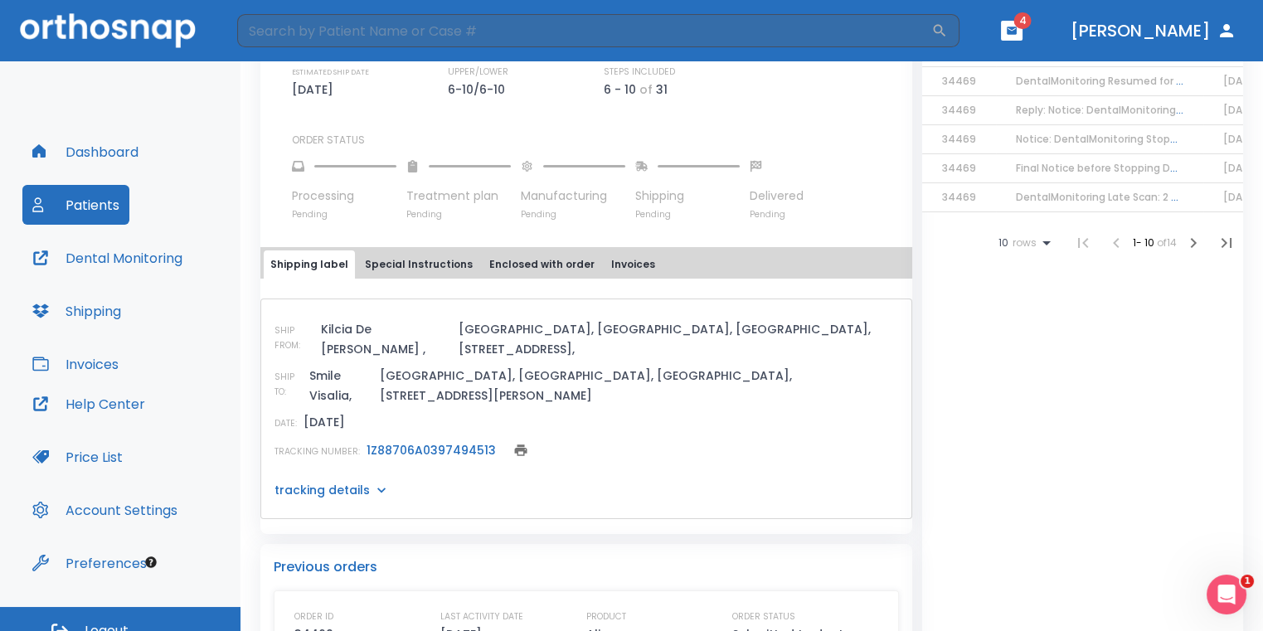
scroll to position [488, 0]
